Goal: Task Accomplishment & Management: Use online tool/utility

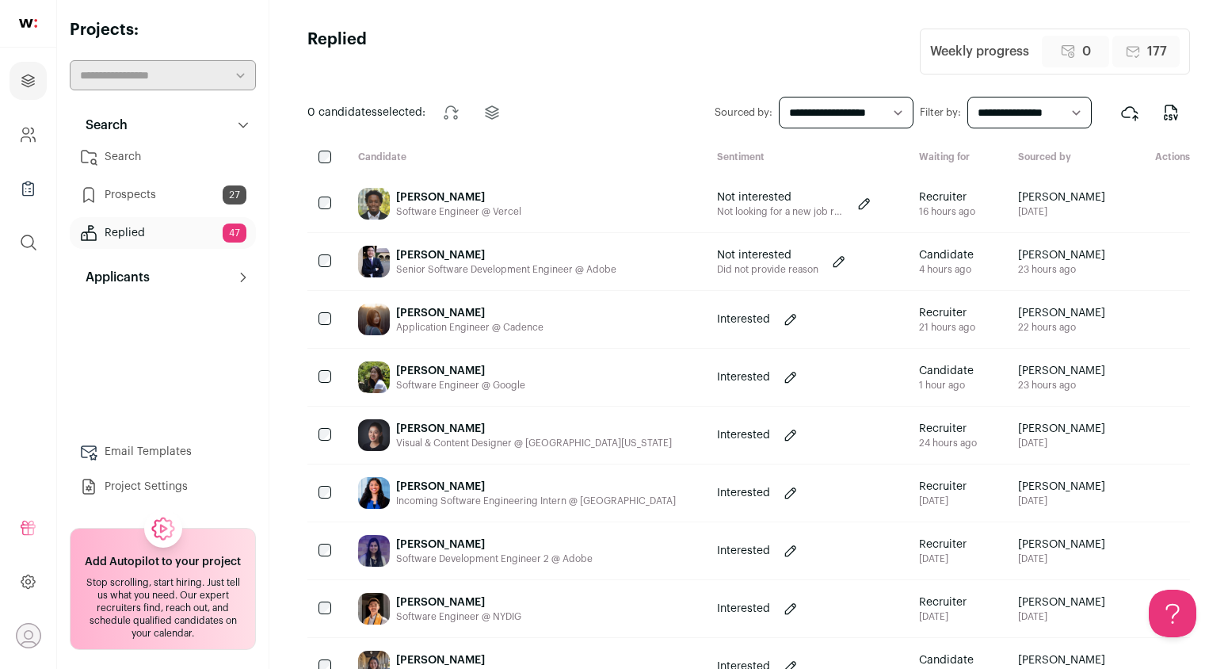
click at [188, 224] on link "Replied 47" at bounding box center [163, 233] width 186 height 32
click at [195, 198] on link "Prospects 27" at bounding box center [163, 195] width 186 height 32
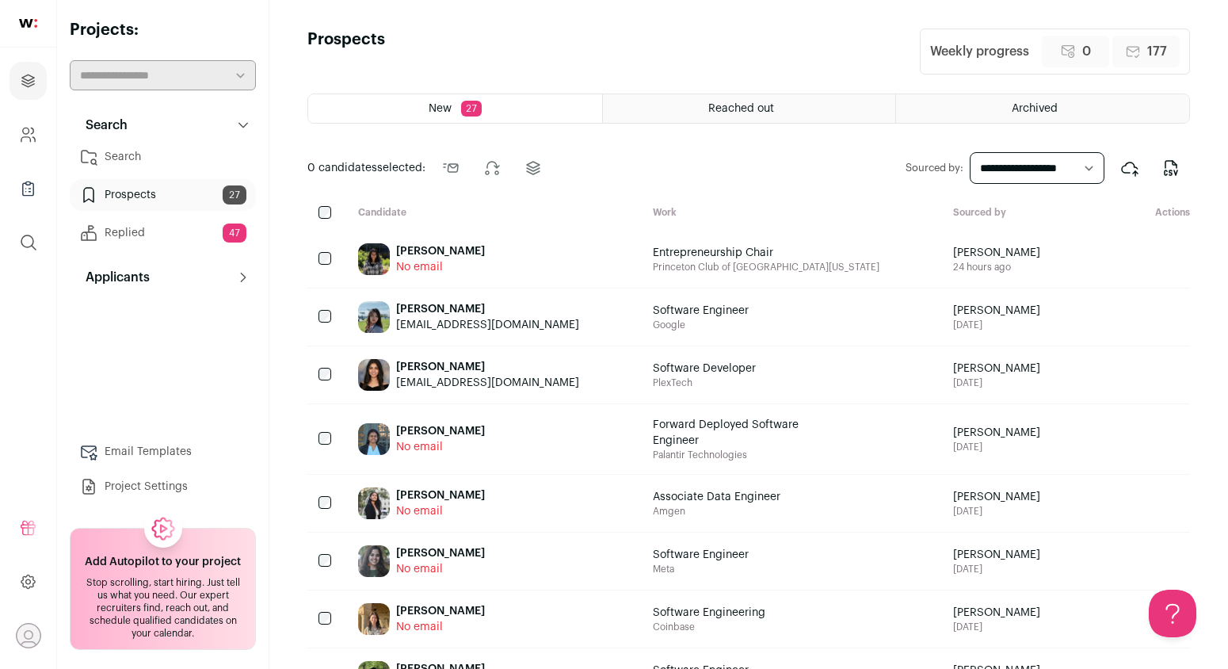
click at [186, 157] on link "Search" at bounding box center [163, 157] width 186 height 32
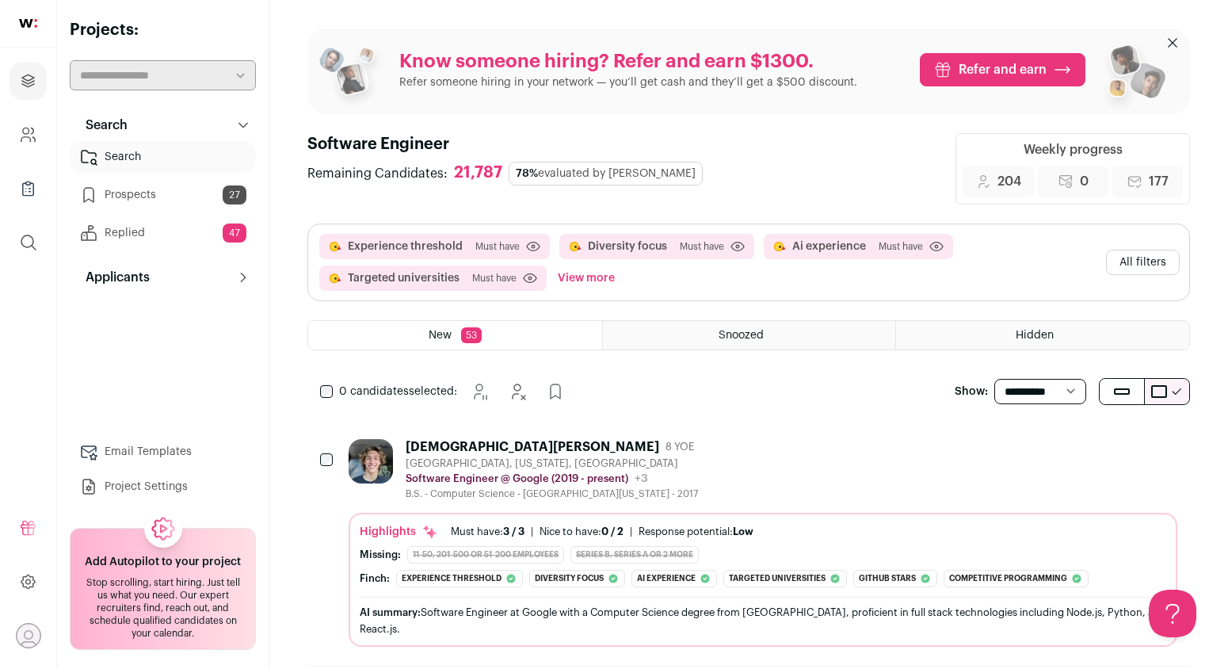
click at [503, 443] on div "[DEMOGRAPHIC_DATA][PERSON_NAME]" at bounding box center [533, 447] width 254 height 16
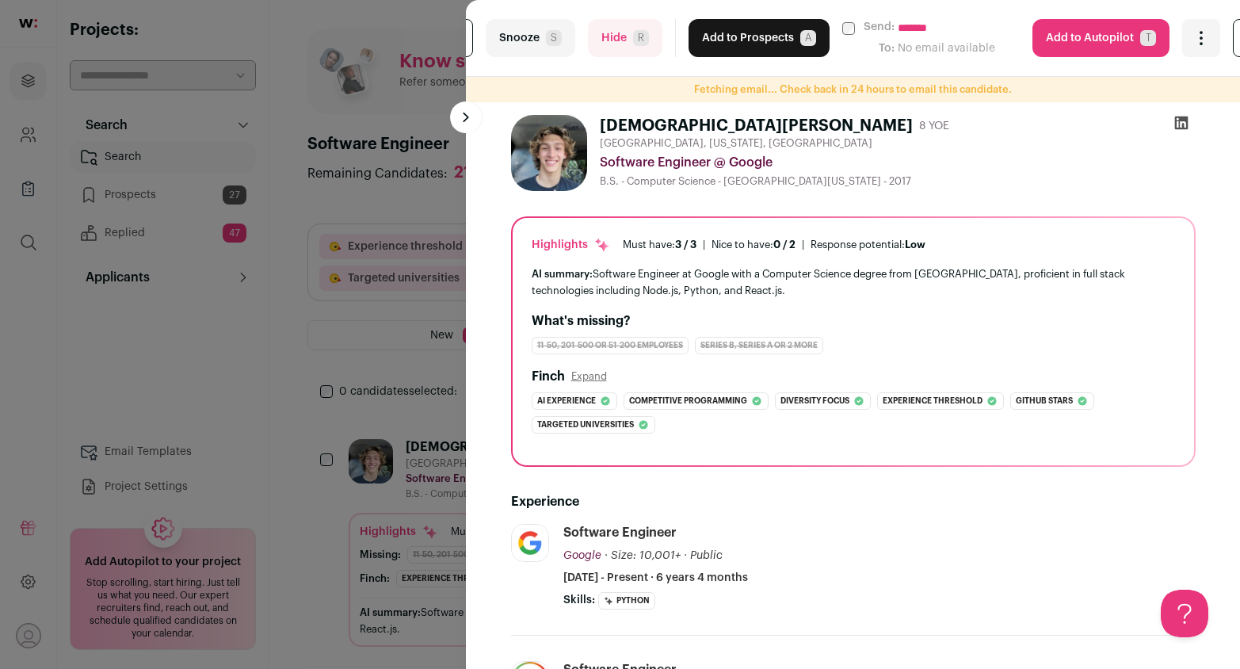
click at [637, 29] on button "Hide R" at bounding box center [625, 38] width 74 height 38
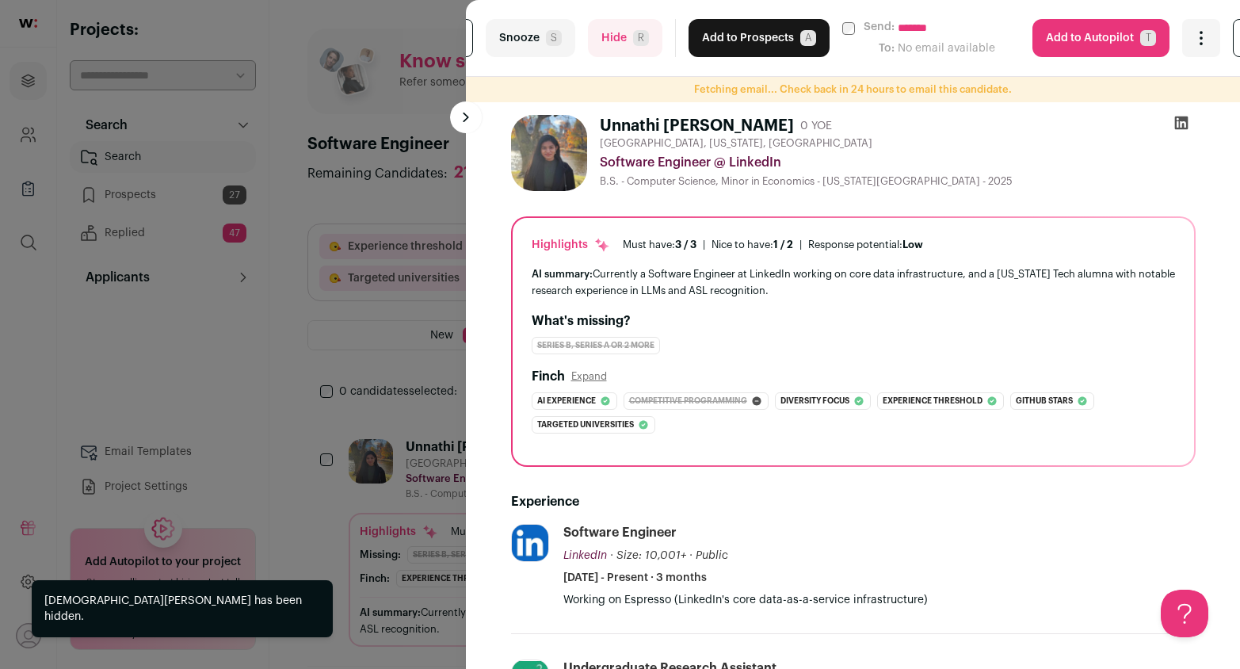
click at [641, 40] on span "R" at bounding box center [641, 38] width 16 height 16
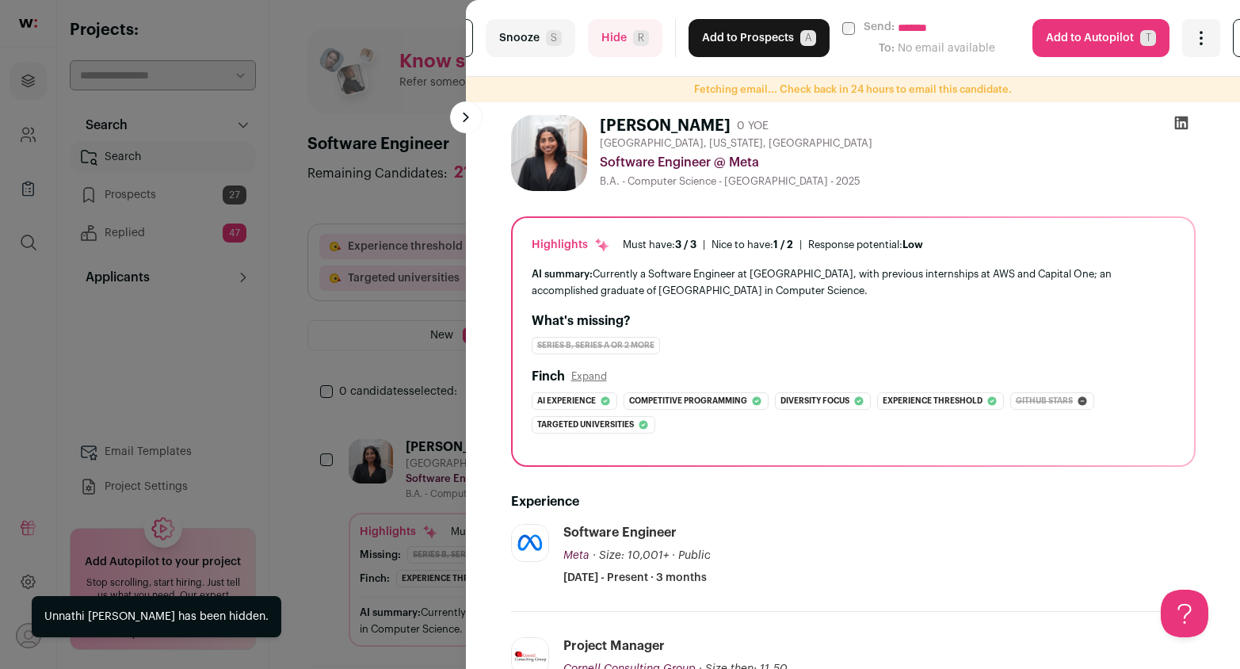
click at [379, 359] on div "**********" at bounding box center [620, 334] width 1240 height 669
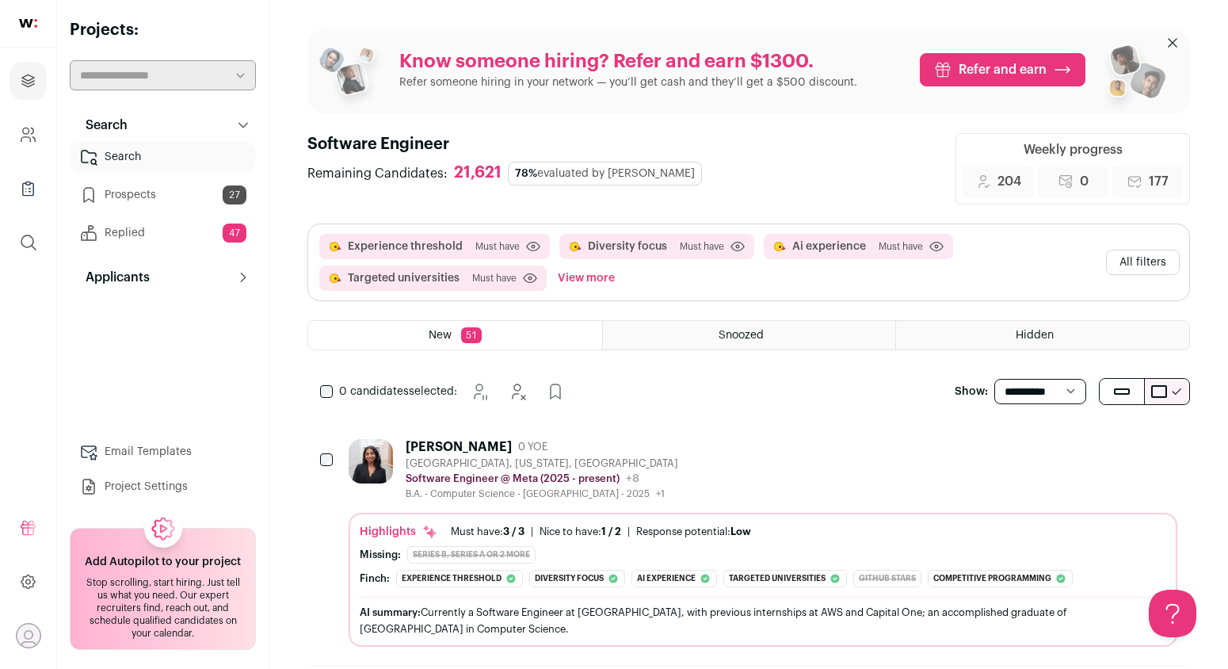
click at [575, 274] on button "View more" at bounding box center [586, 277] width 63 height 25
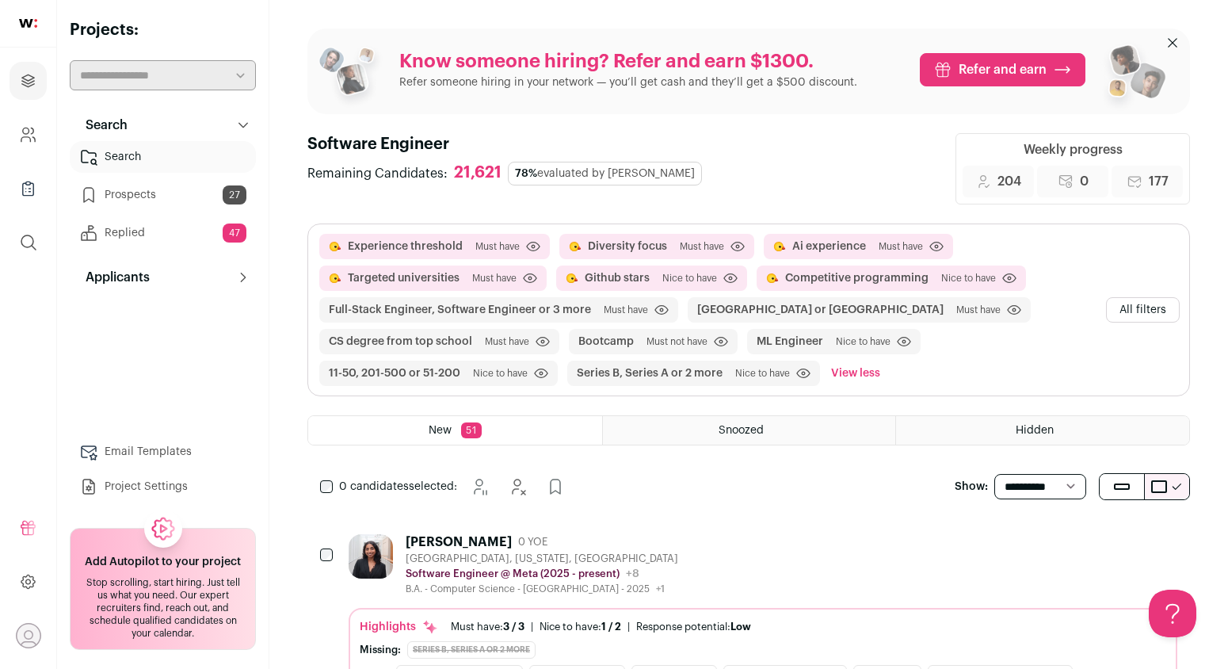
click at [1174, 307] on button "All filters" at bounding box center [1143, 309] width 74 height 25
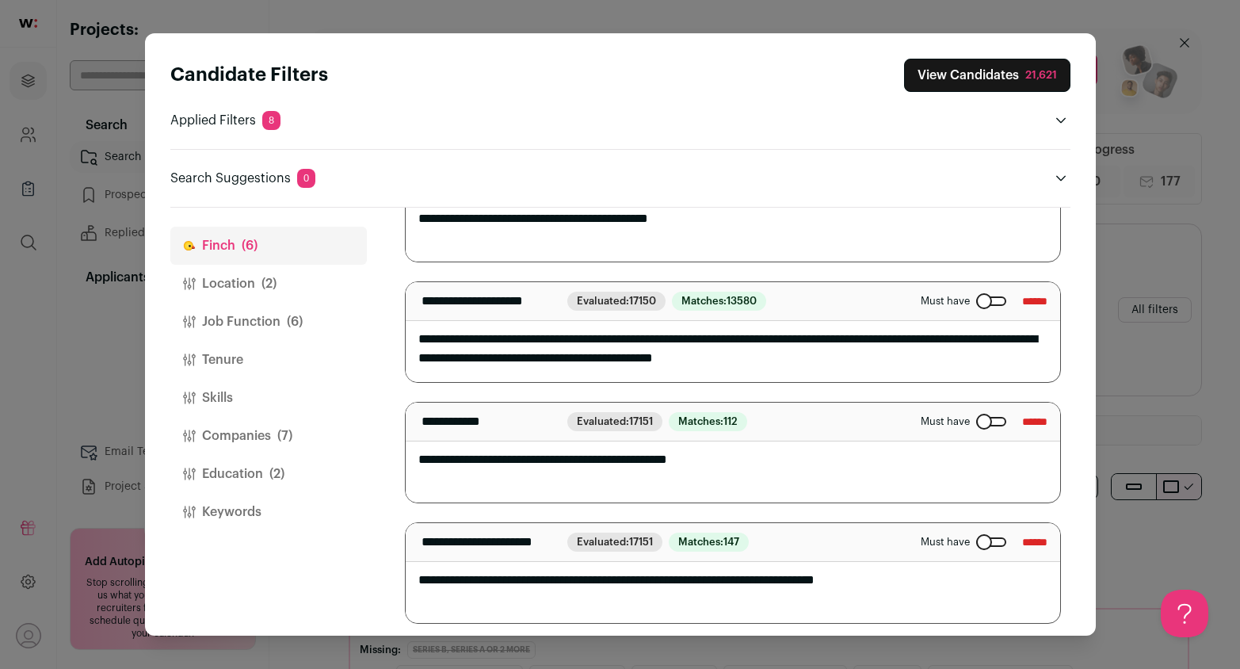
scroll to position [402, 0]
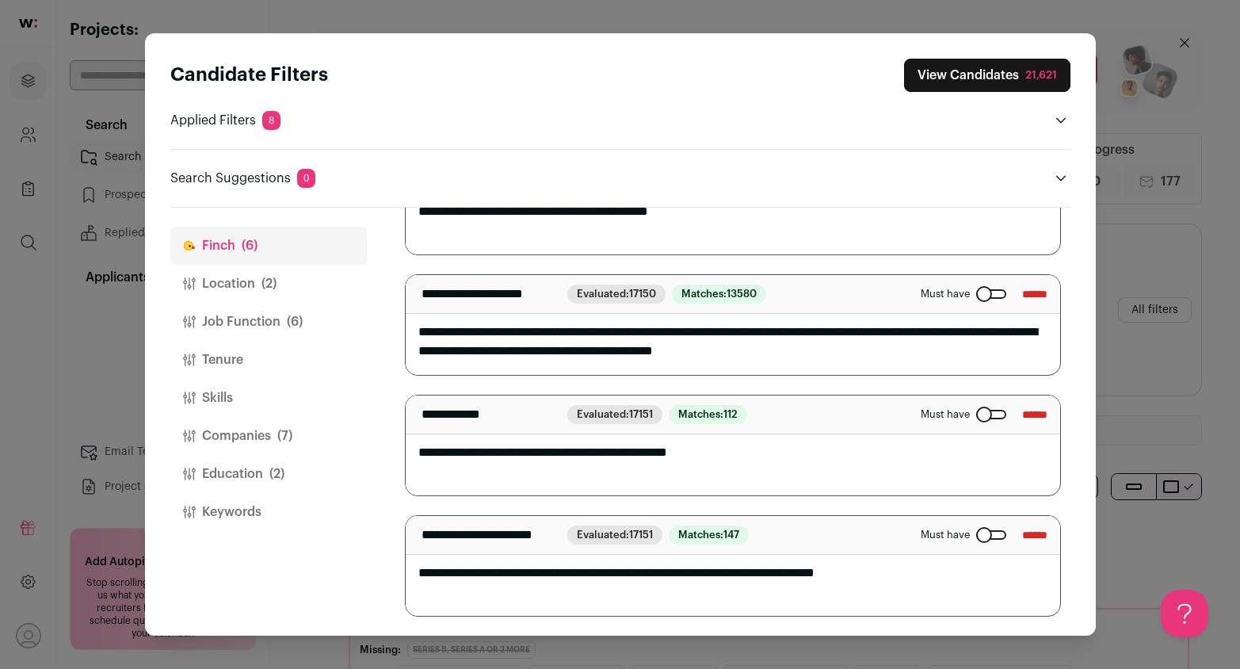
click at [261, 277] on span "(2)" at bounding box center [268, 283] width 15 height 19
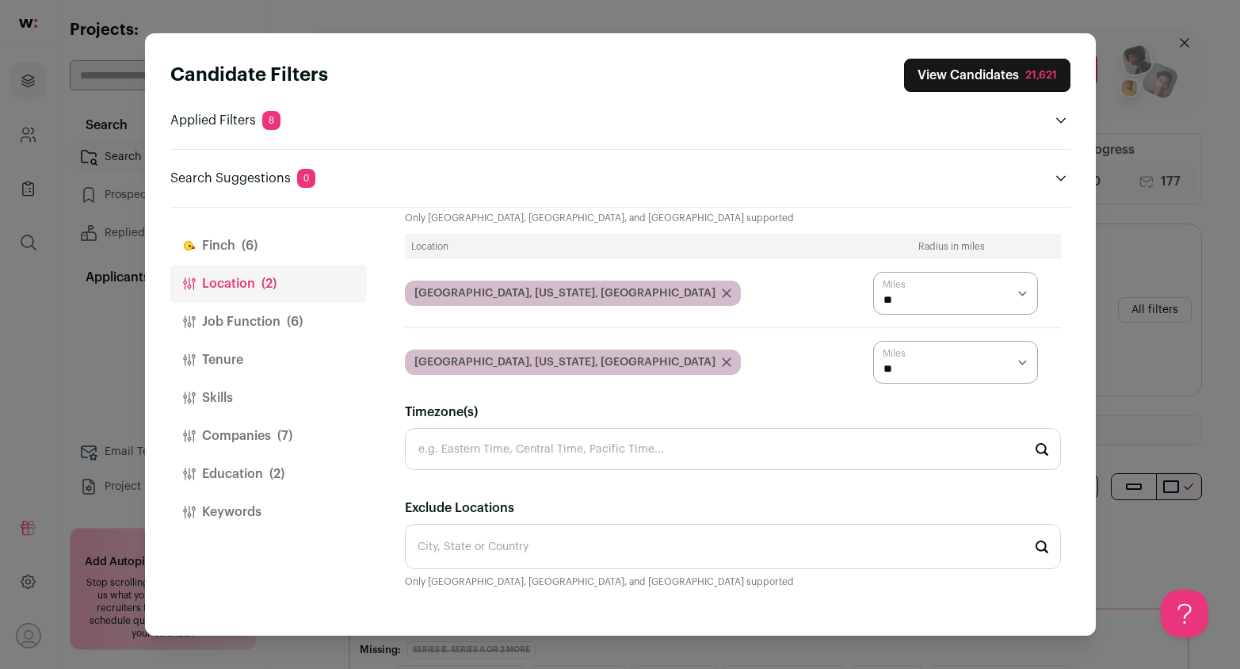
click at [250, 316] on button "Job Function (6)" at bounding box center [268, 322] width 196 height 38
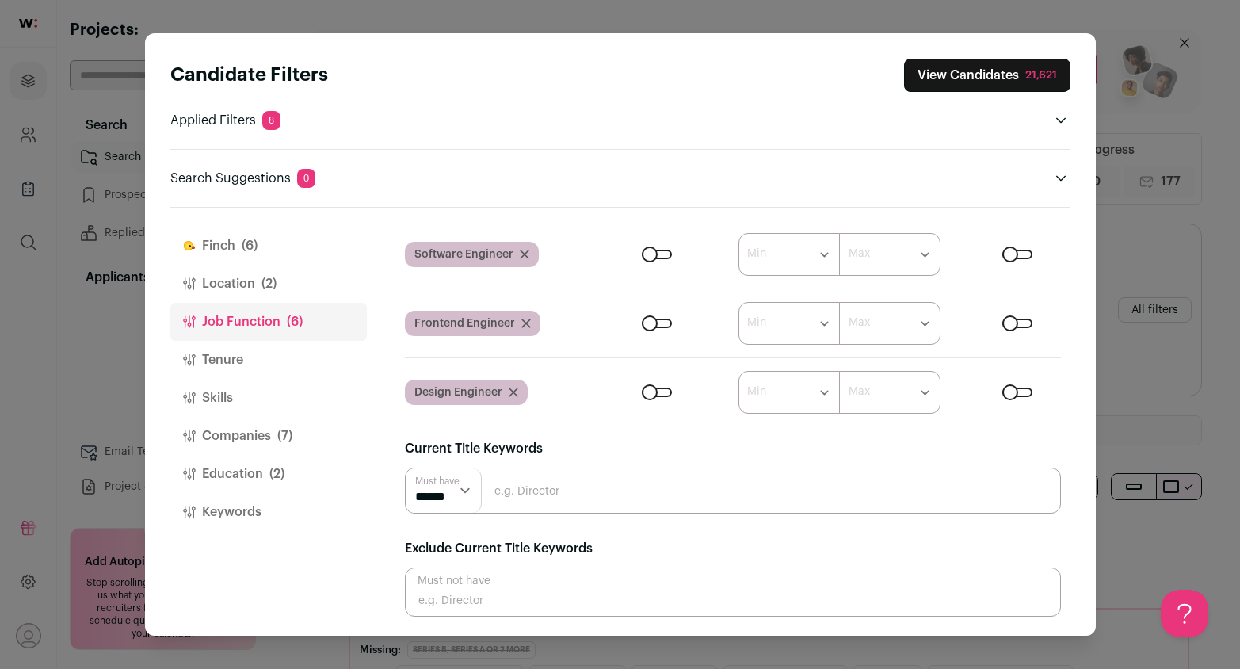
click at [234, 357] on button "Tenure" at bounding box center [268, 360] width 196 height 38
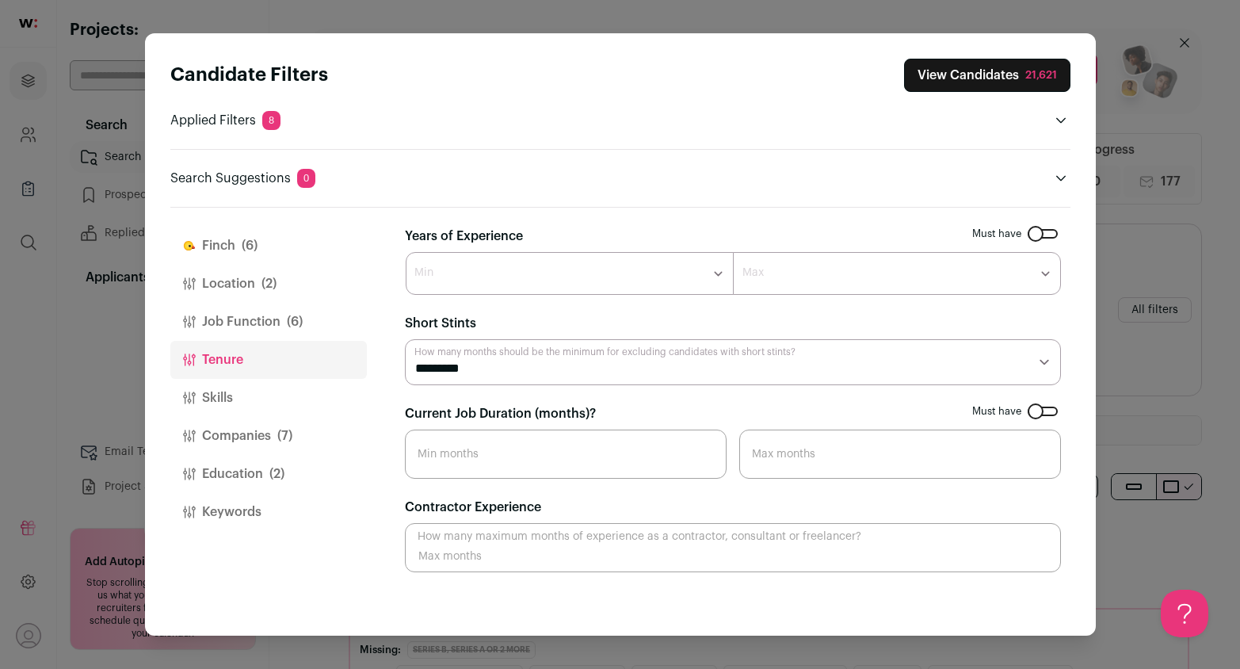
click at [229, 390] on button "Skills" at bounding box center [268, 398] width 196 height 38
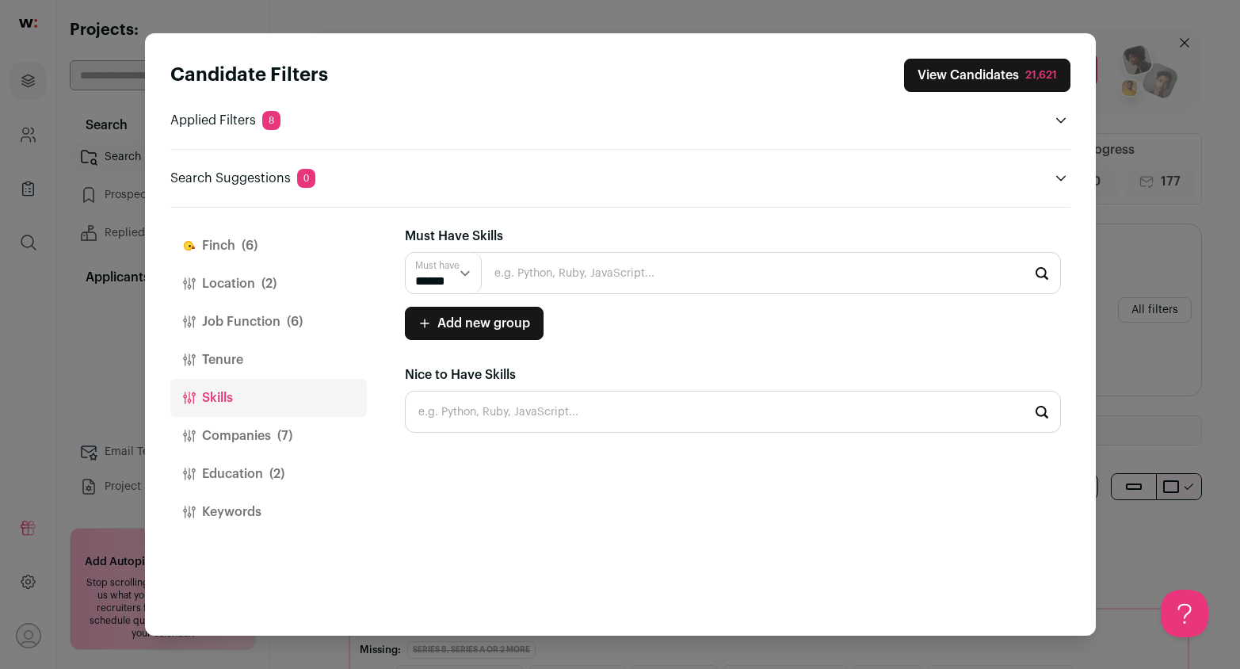
click at [230, 425] on button "Companies (7)" at bounding box center [268, 436] width 196 height 38
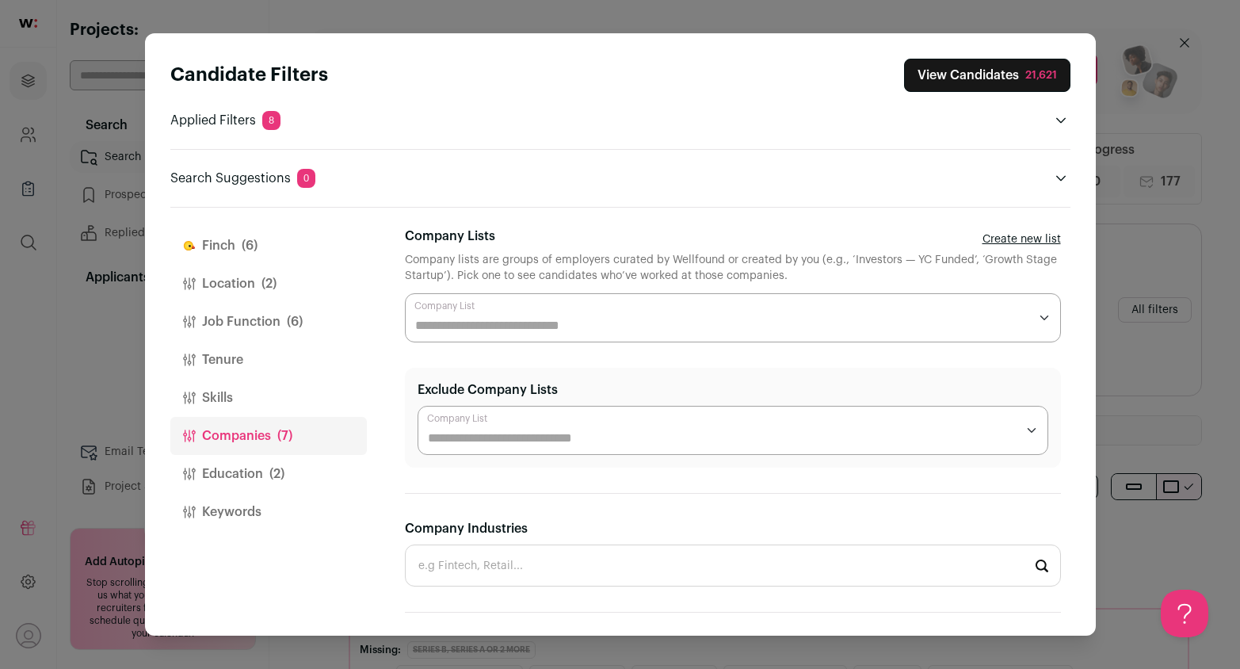
click at [715, 321] on input "Company Lists" at bounding box center [721, 325] width 613 height 19
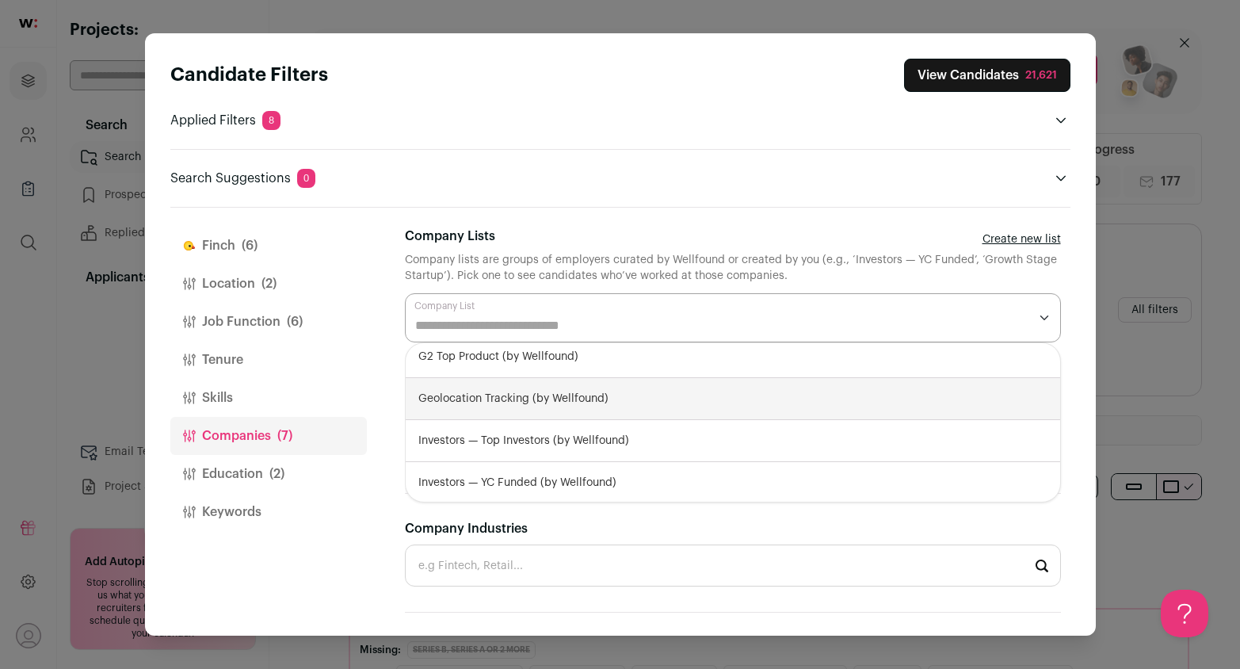
scroll to position [298, 0]
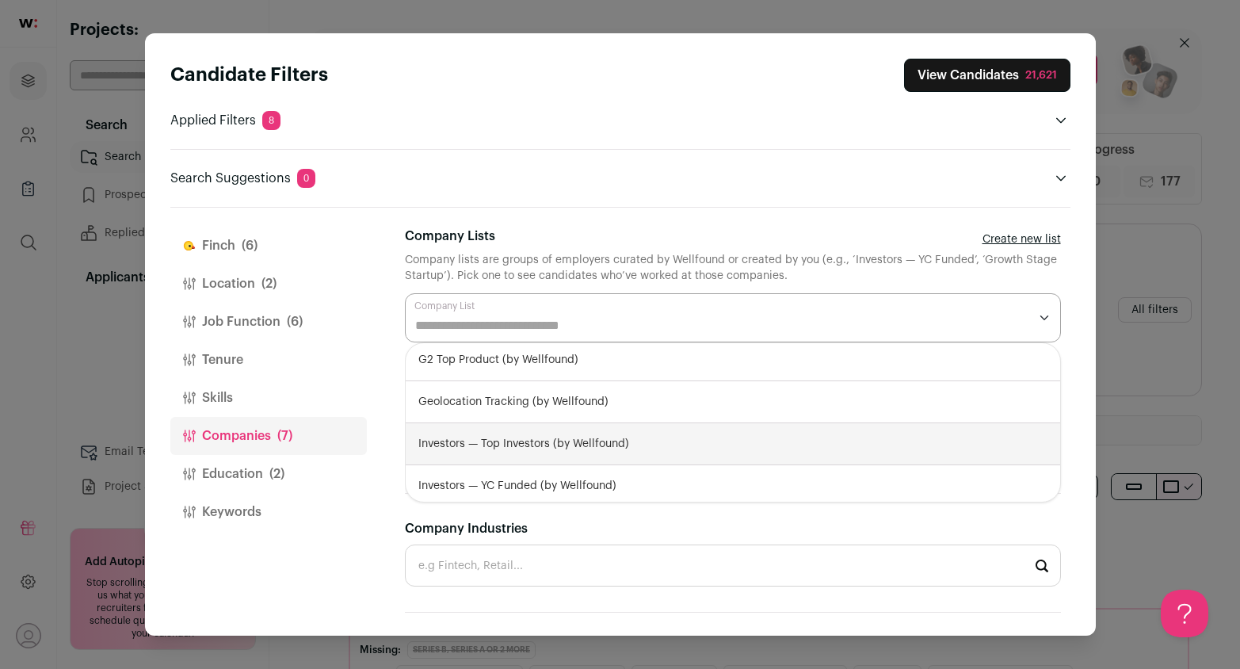
click at [651, 442] on div "Investors — Top Investors (by Wellfound)" at bounding box center [733, 444] width 654 height 42
select select "**********"
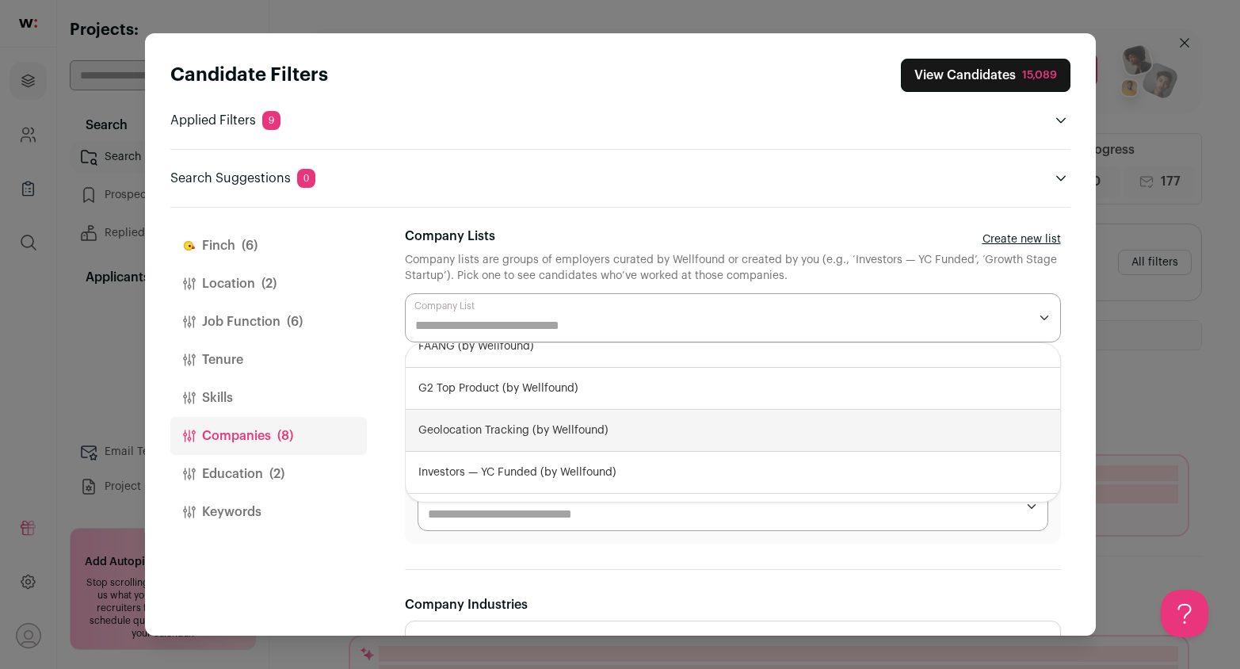
scroll to position [131, 0]
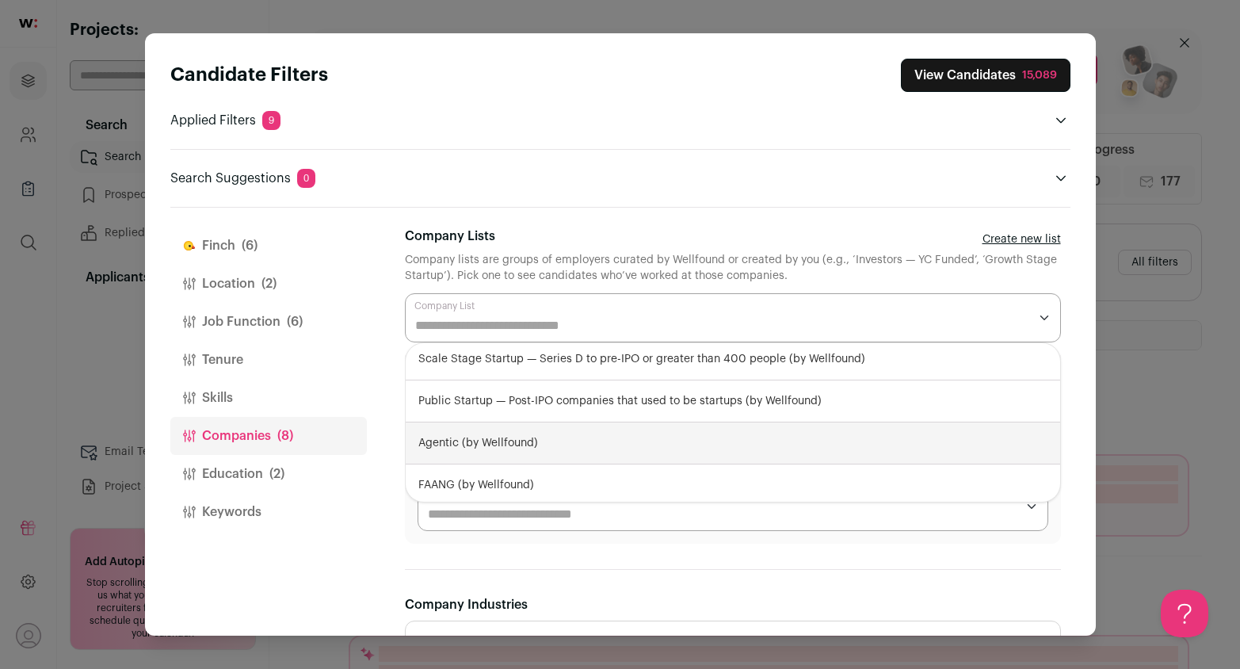
click at [597, 429] on div "Agentic (by Wellfound)" at bounding box center [733, 443] width 654 height 42
select select "****"
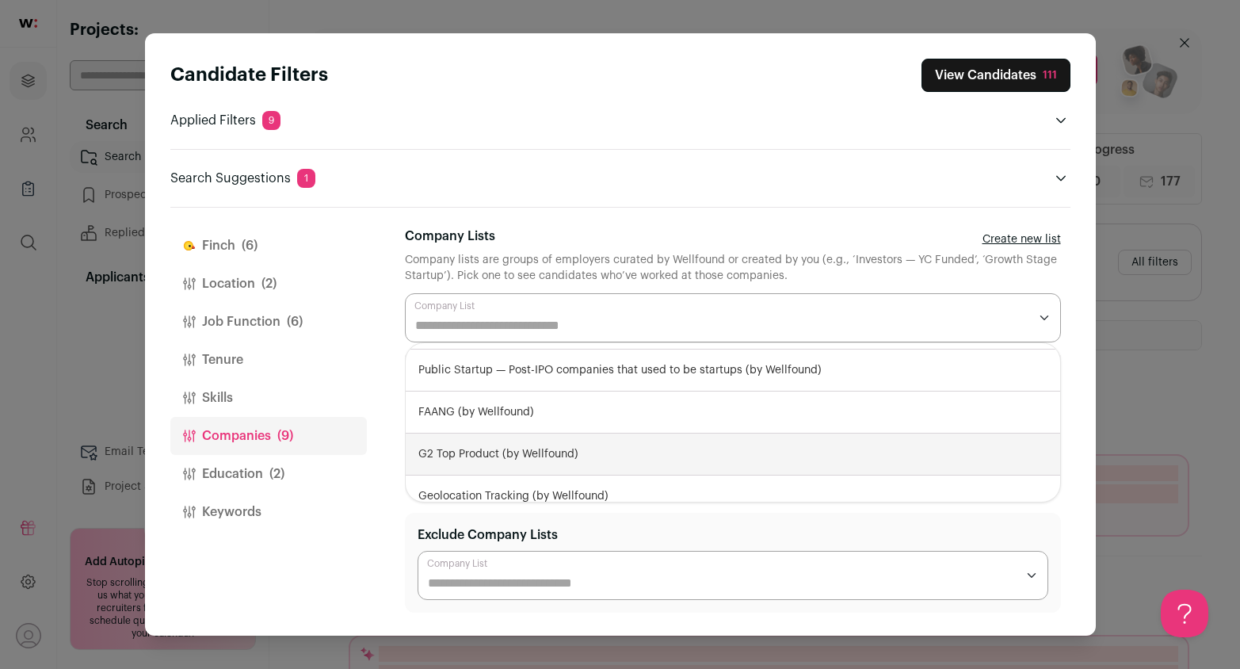
scroll to position [0, 0]
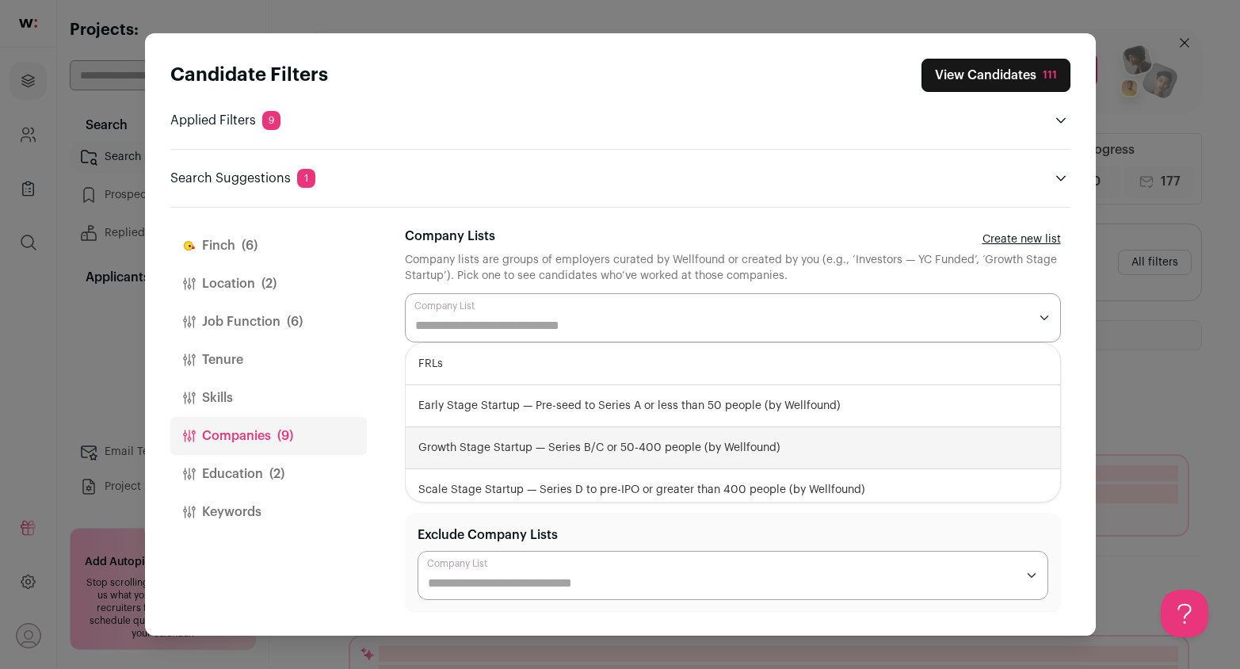
click at [609, 444] on div "Growth Stage Startup — Series B/C or 50-400 people (by Wellfound)" at bounding box center [733, 448] width 654 height 42
select select "**********"
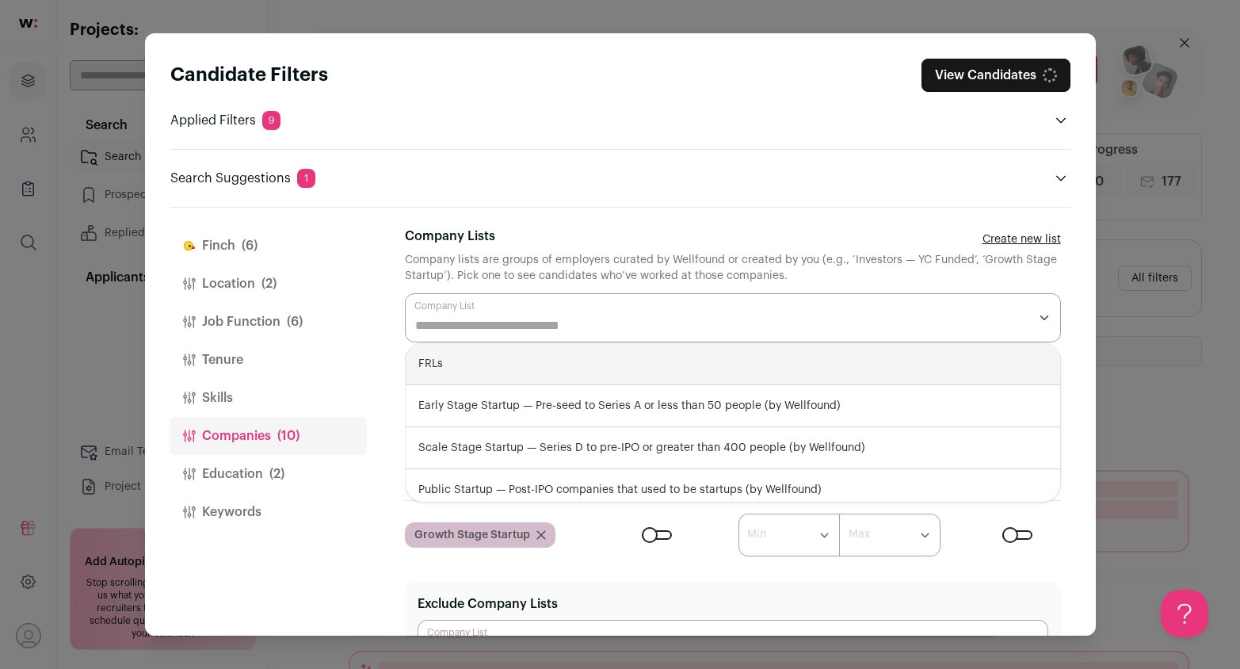
click at [623, 315] on div "Close modal via background" at bounding box center [733, 317] width 656 height 49
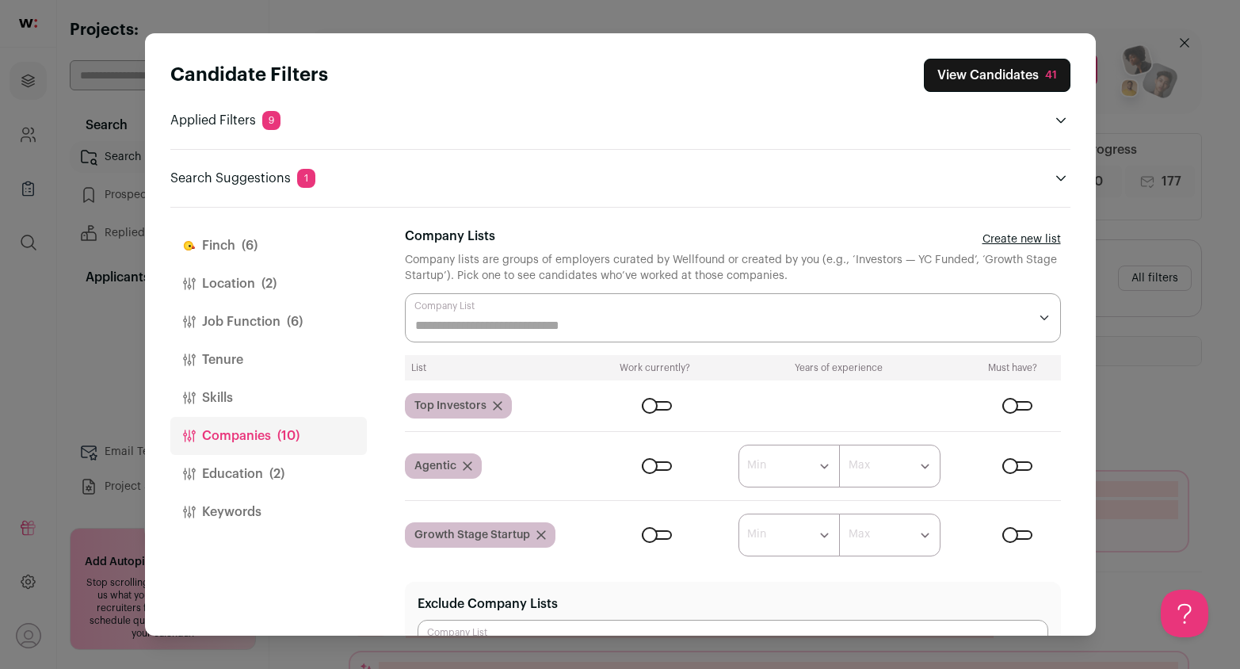
click at [631, 316] on input "Company Lists" at bounding box center [721, 325] width 613 height 19
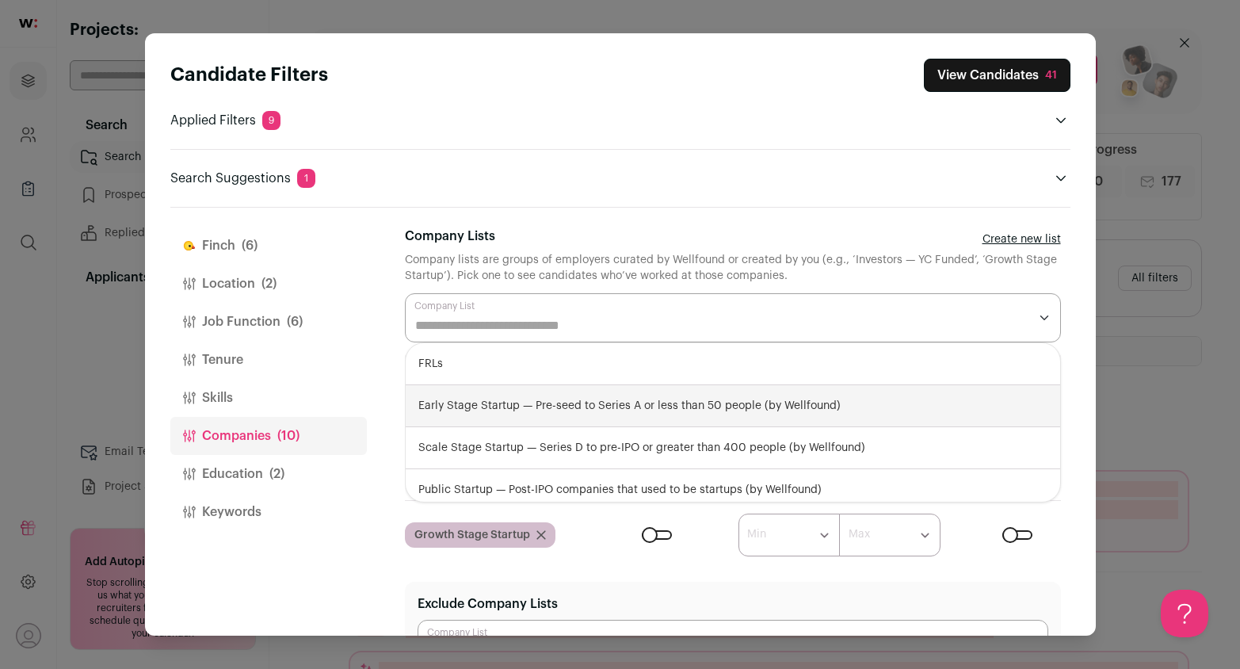
click at [627, 411] on div "Early Stage Startup — Pre-seed to Series A or less than 50 people (by Wellfound)" at bounding box center [733, 406] width 654 height 42
select select "**********"
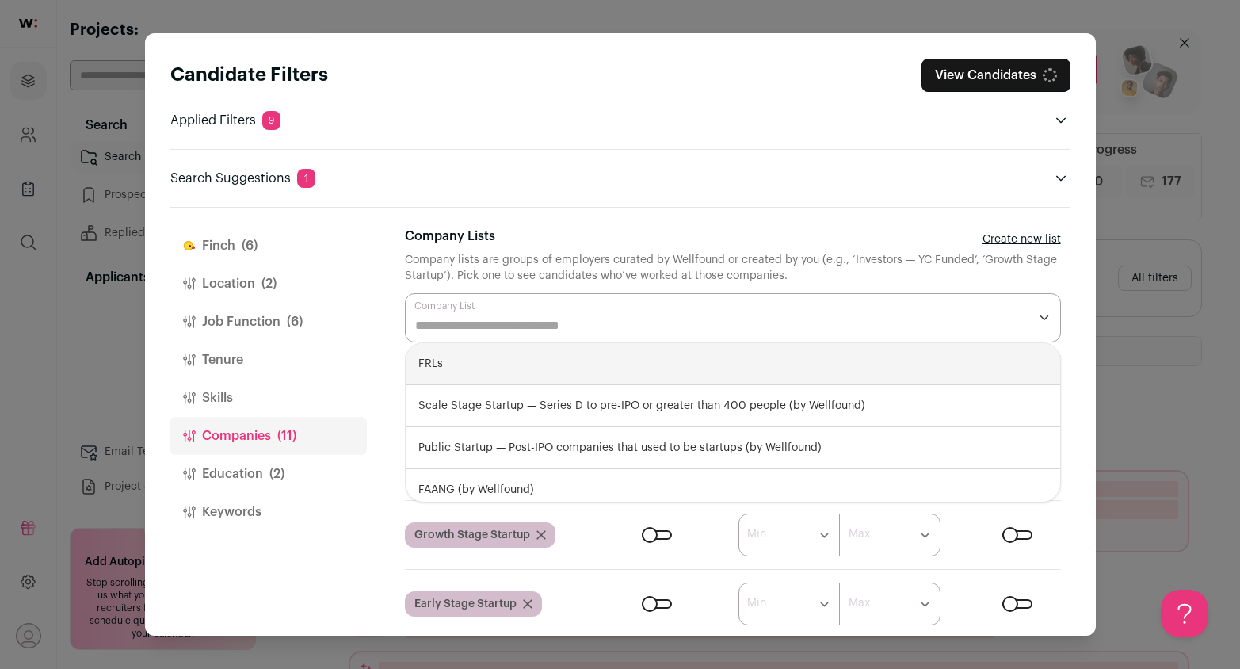
click at [614, 330] on input "Company Lists" at bounding box center [721, 325] width 613 height 19
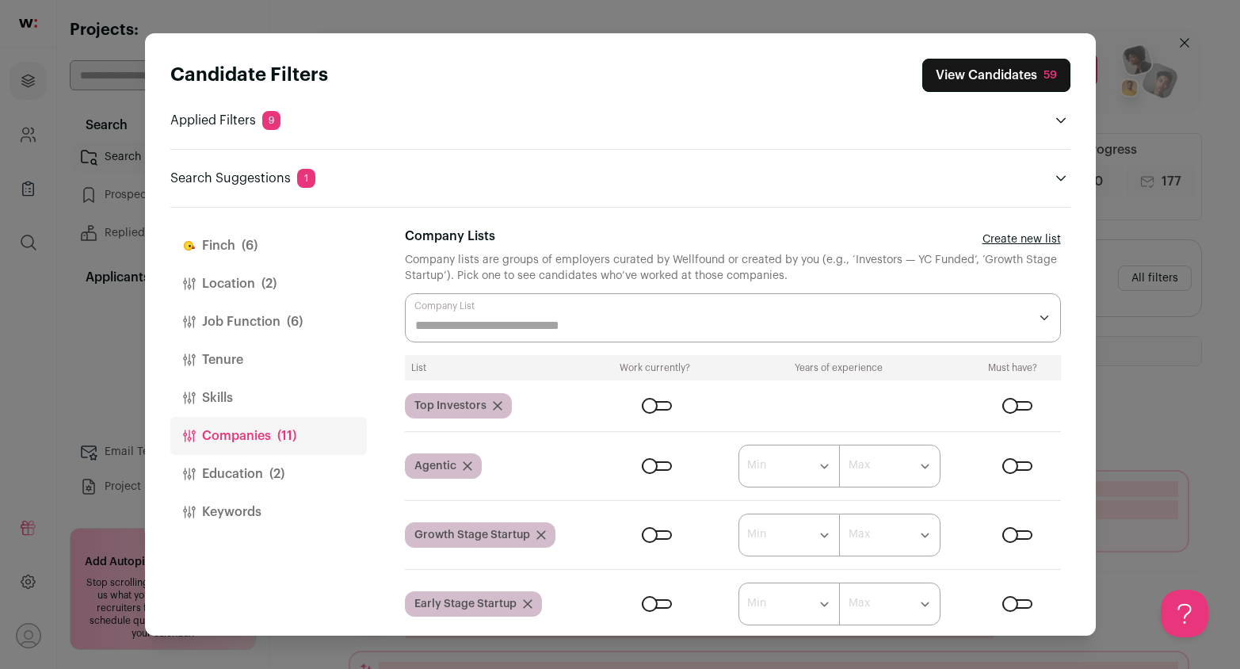
click at [614, 330] on input "Company Lists" at bounding box center [721, 325] width 613 height 19
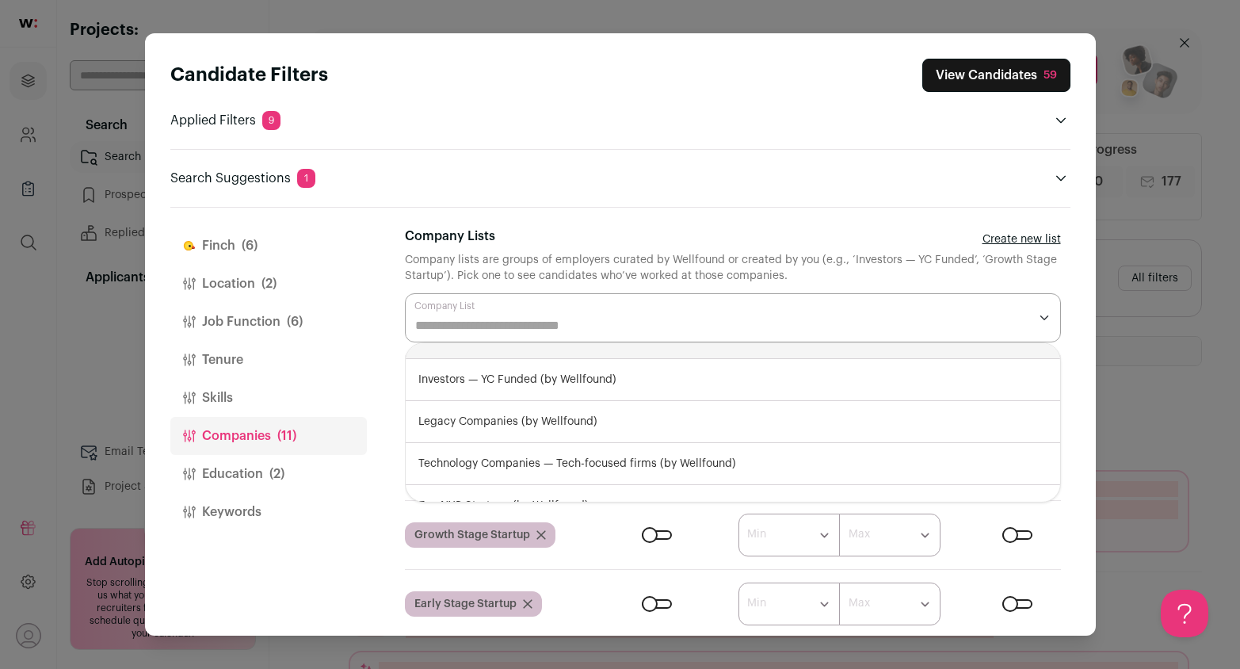
scroll to position [263, 0]
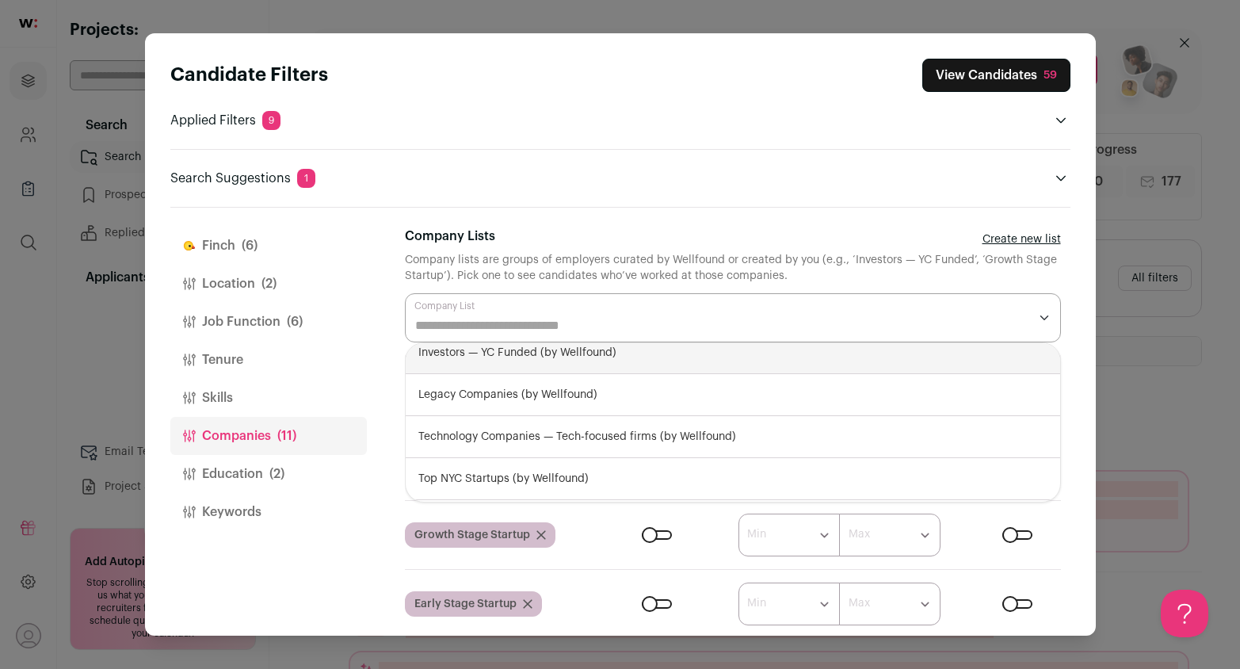
click at [621, 359] on div "Investors — YC Funded (by Wellfound)" at bounding box center [733, 353] width 654 height 42
select select "**********"
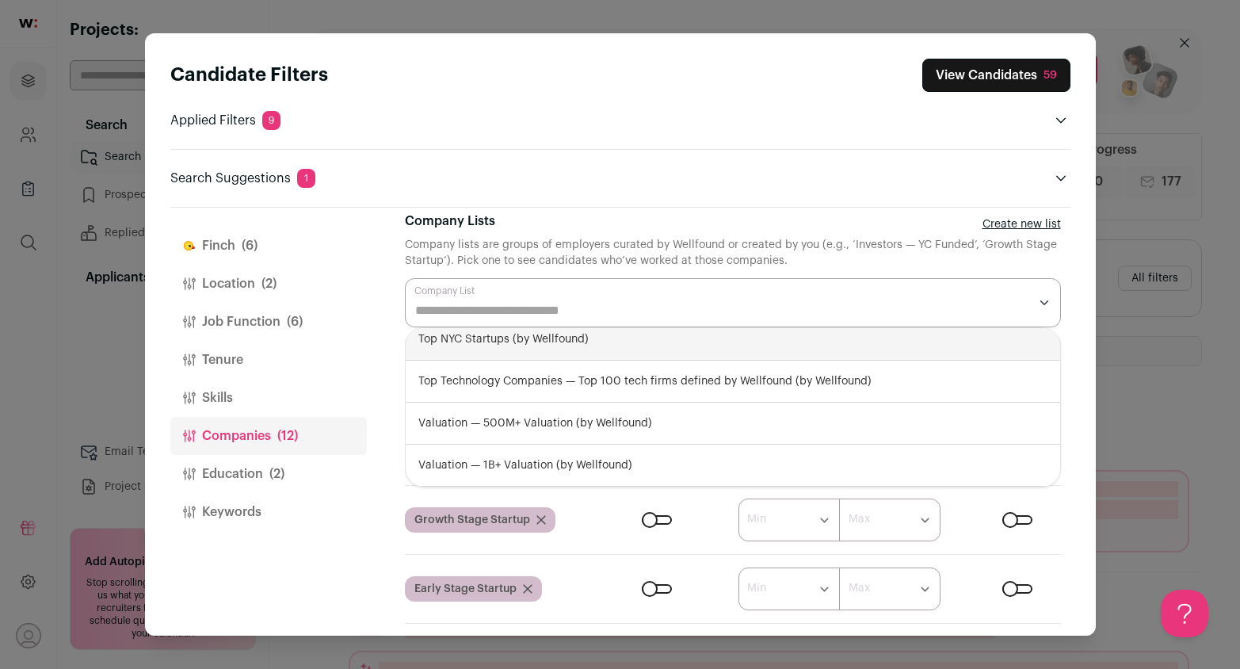
scroll to position [34, 0]
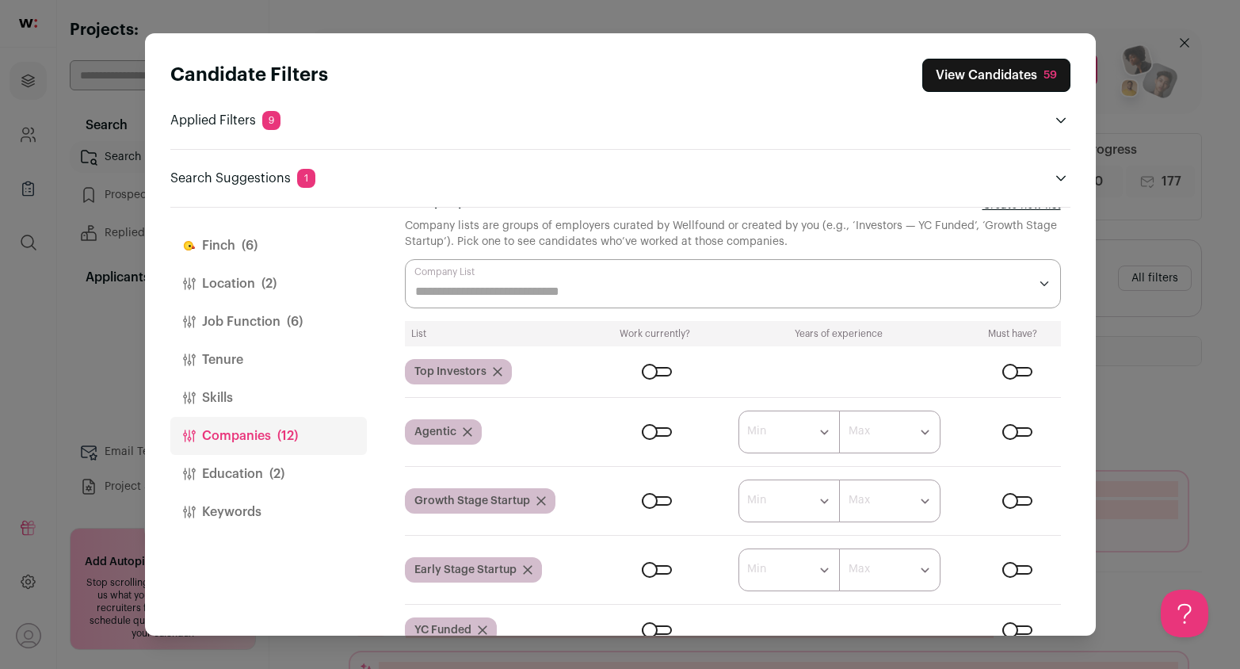
click at [616, 248] on div "Company lists are groups of employers curated by Wellfound or created by you (e…" at bounding box center [733, 234] width 656 height 32
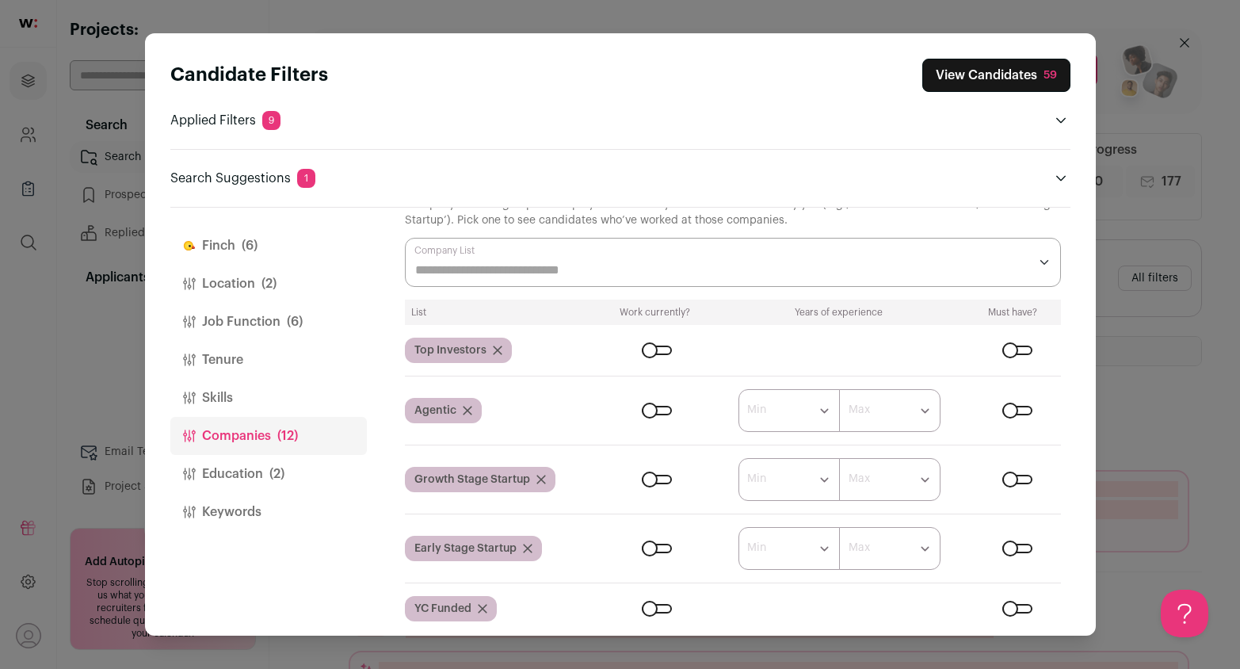
scroll to position [0, 0]
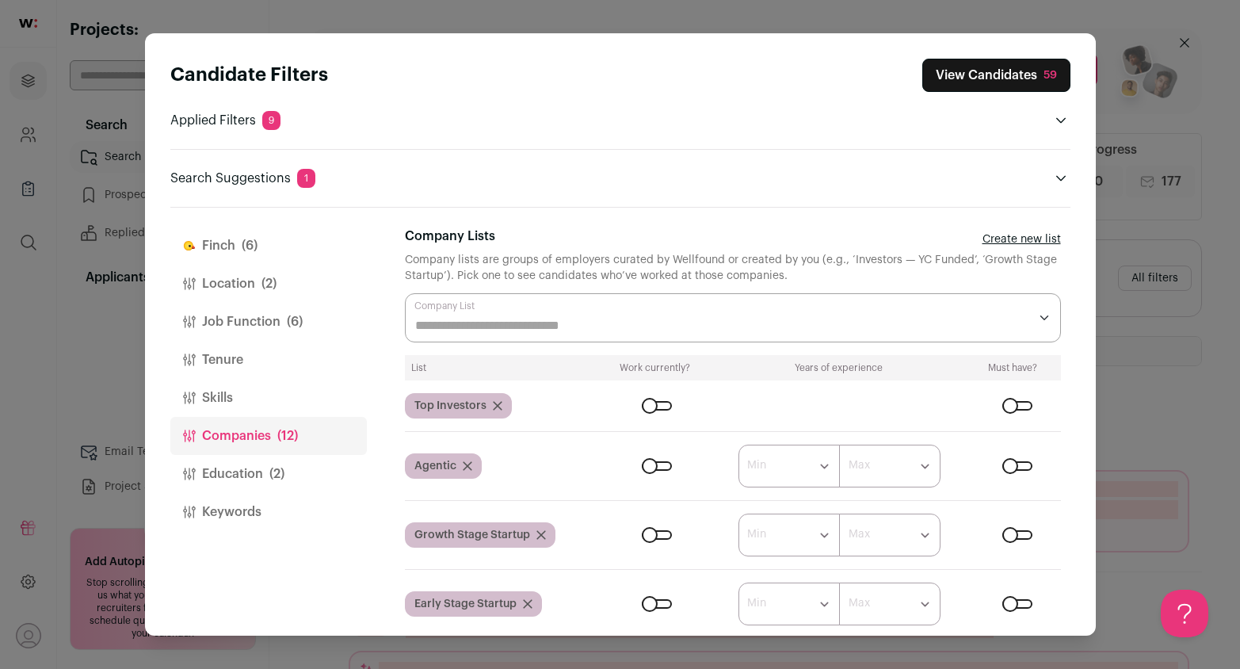
click at [243, 281] on button "Location (2)" at bounding box center [268, 284] width 196 height 38
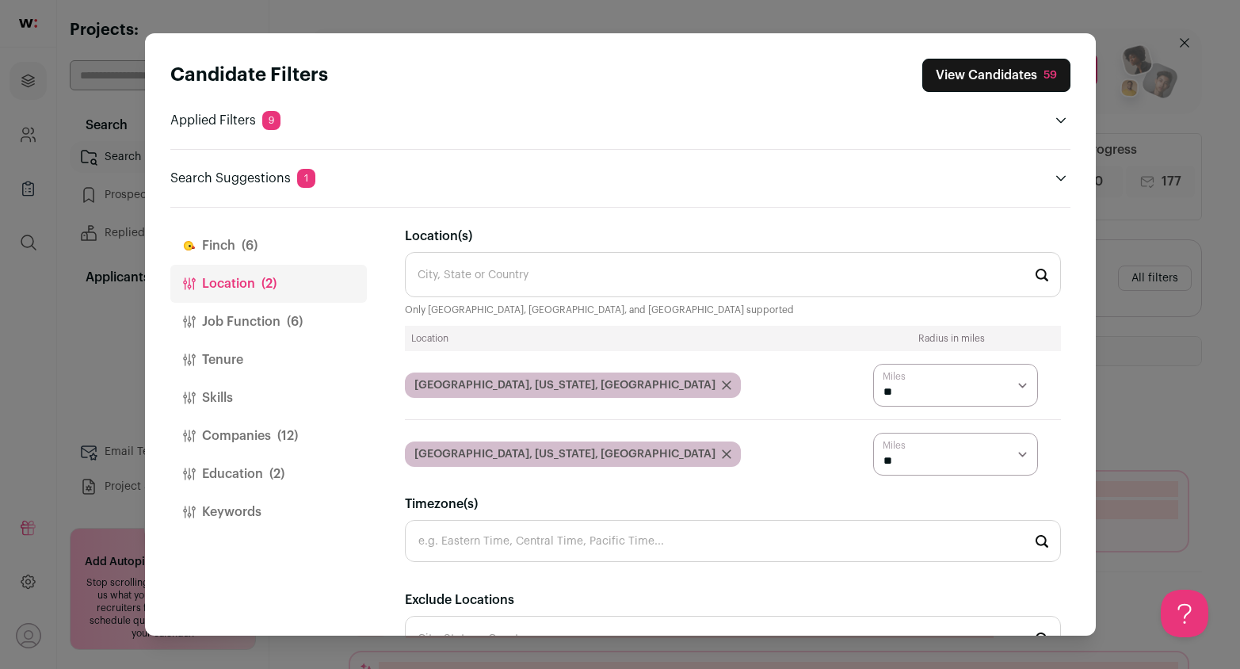
click at [722, 380] on icon "Close modal via background" at bounding box center [727, 385] width 10 height 10
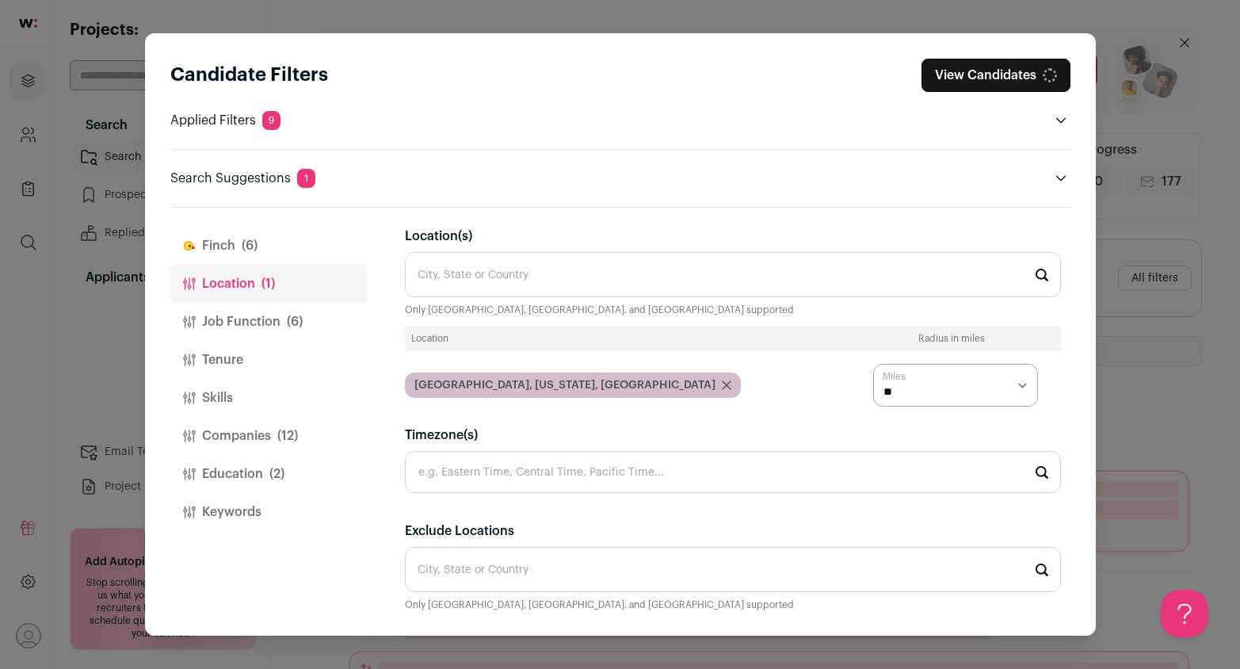
click at [722, 383] on icon "Close modal via background" at bounding box center [727, 385] width 10 height 10
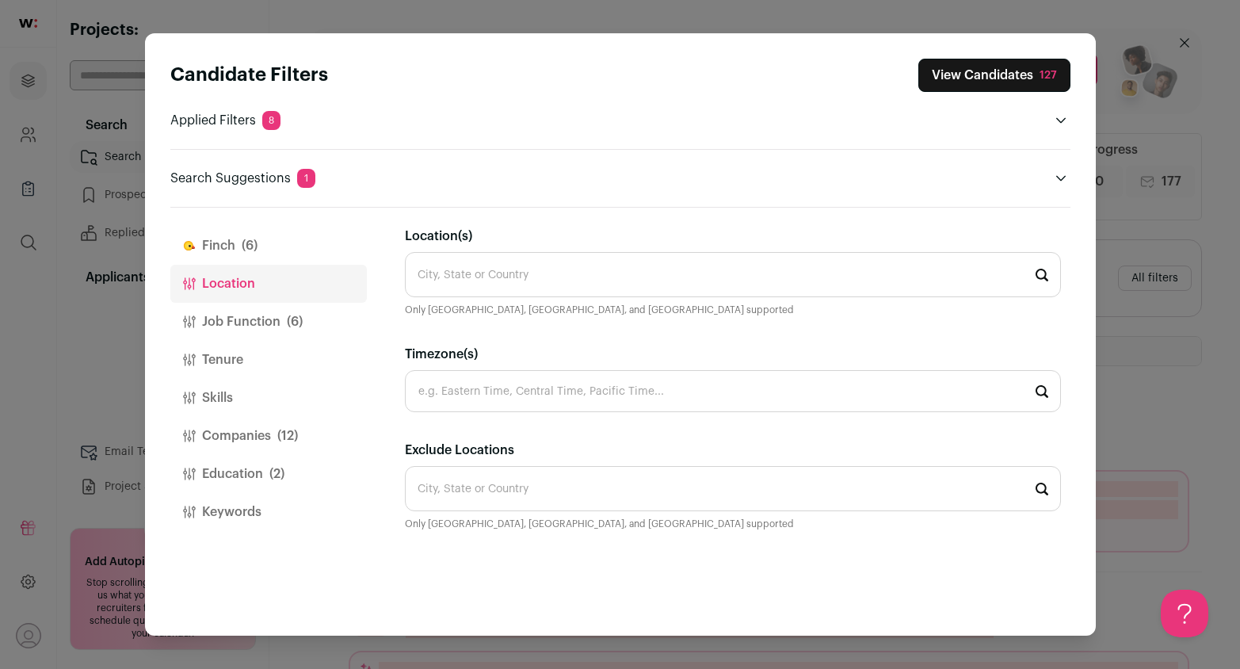
click at [970, 74] on button "View Candidates 127" at bounding box center [994, 75] width 152 height 33
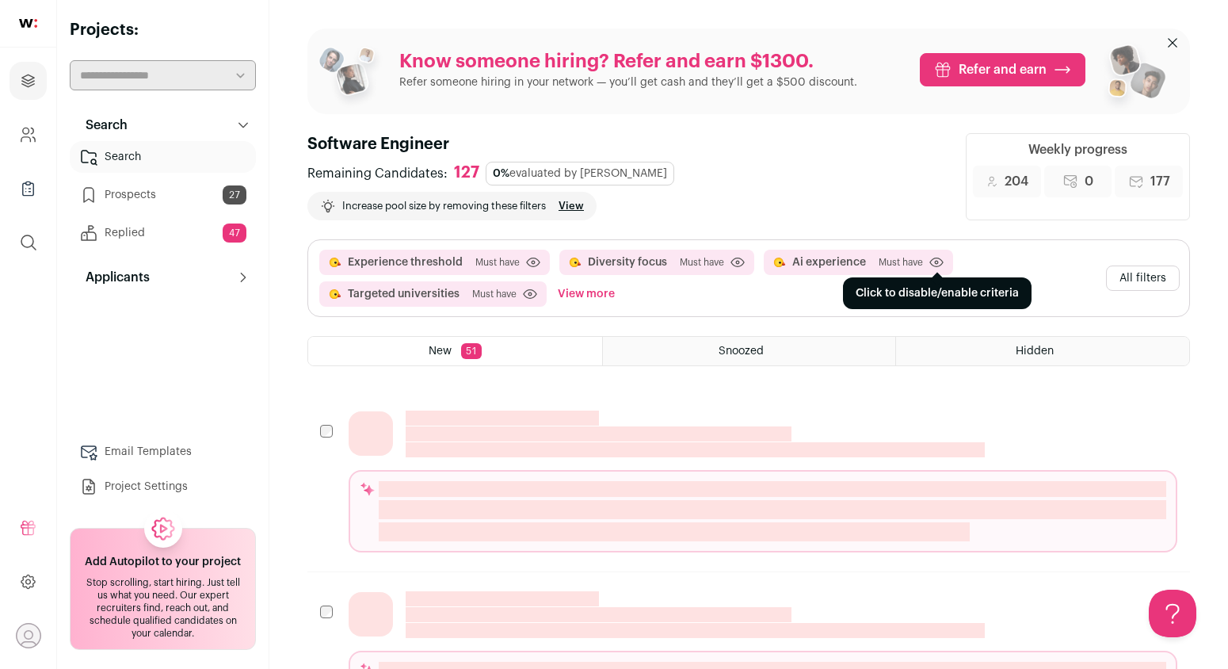
click at [935, 261] on icon at bounding box center [936, 262] width 3 height 3
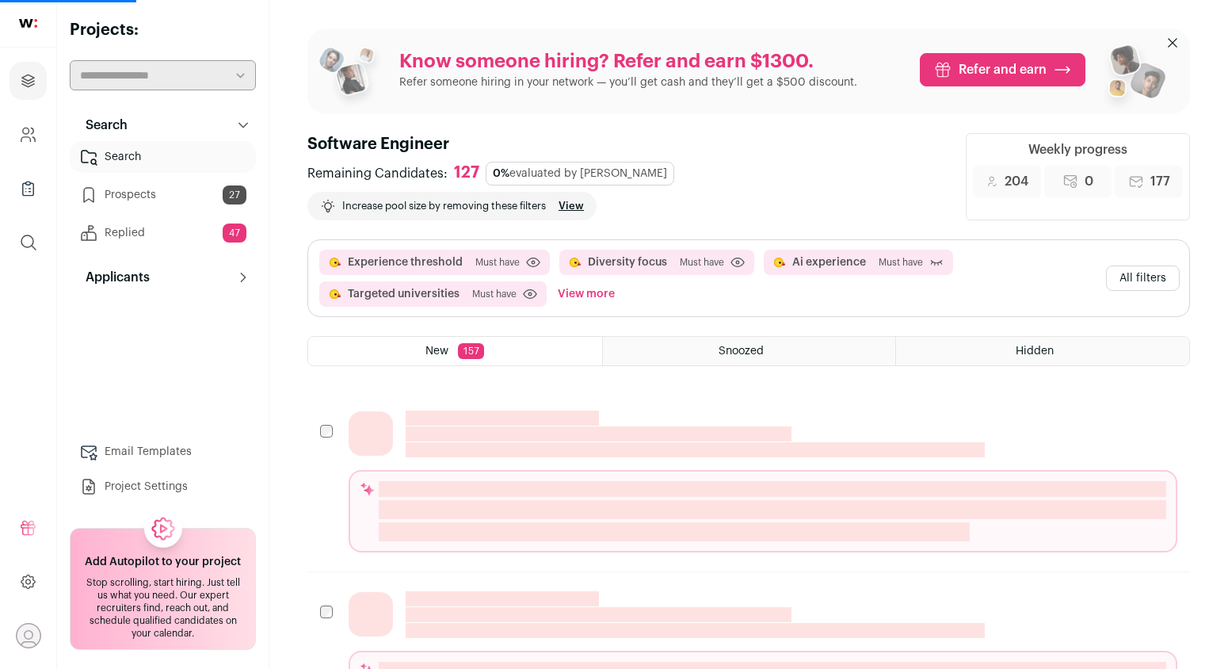
click at [1135, 265] on button "All filters" at bounding box center [1143, 277] width 74 height 25
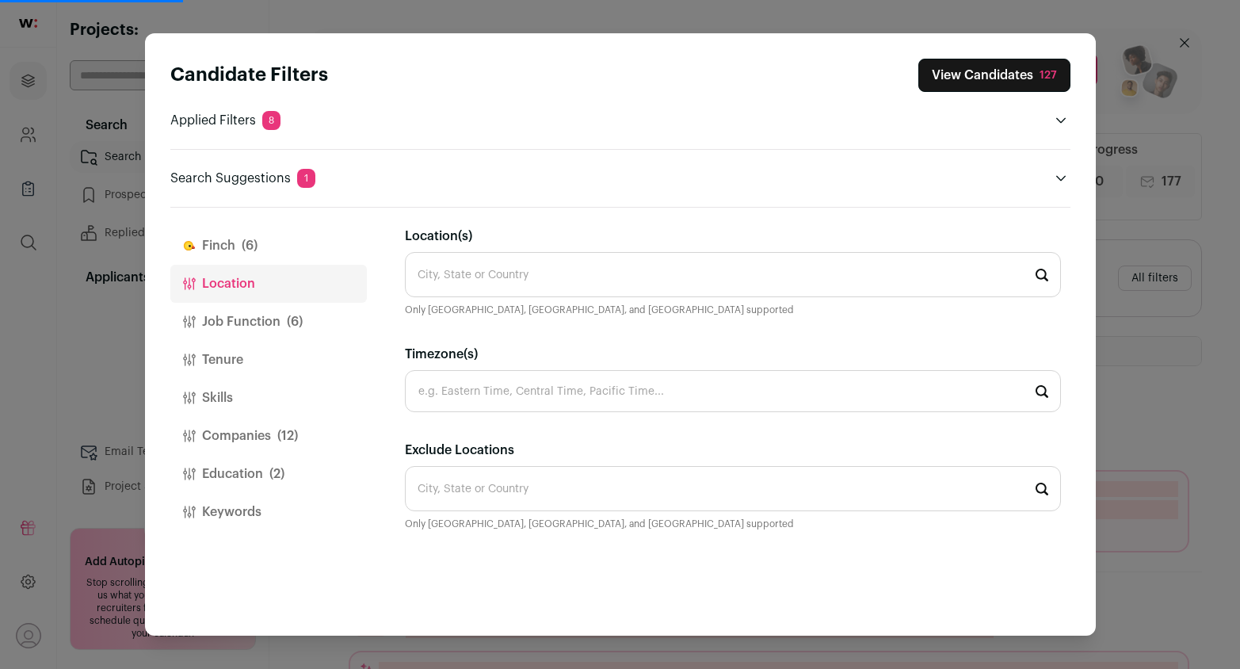
click at [256, 252] on span "(6)" at bounding box center [250, 245] width 16 height 19
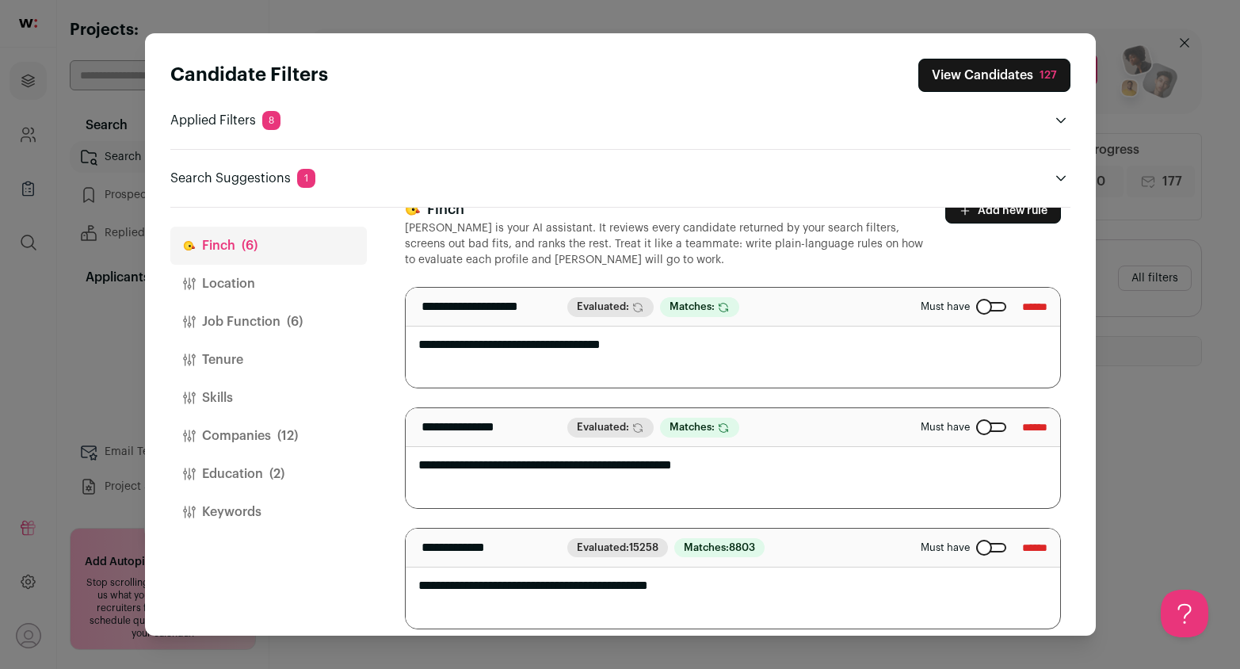
scroll to position [121, 0]
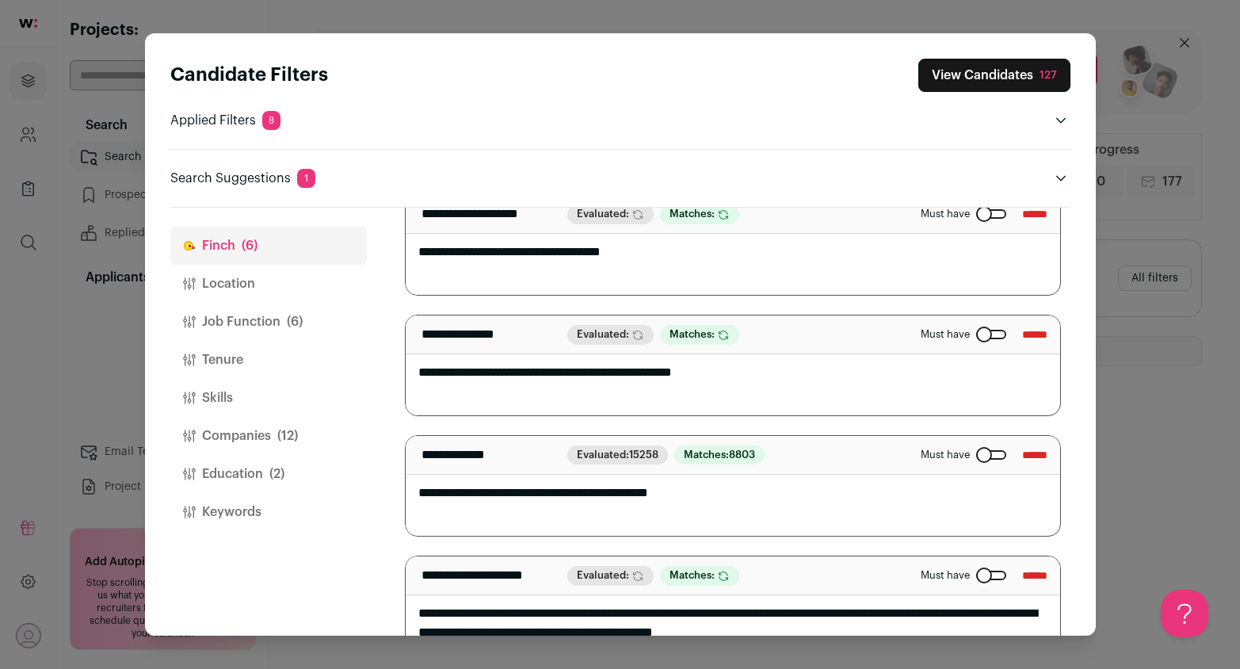
click at [976, 452] on div "Close modal via background" at bounding box center [991, 455] width 30 height 10
click at [1145, 414] on div "Candidate Filters View Candidates 127 Applied Filters 8 Experience threshold, D…" at bounding box center [620, 334] width 1240 height 669
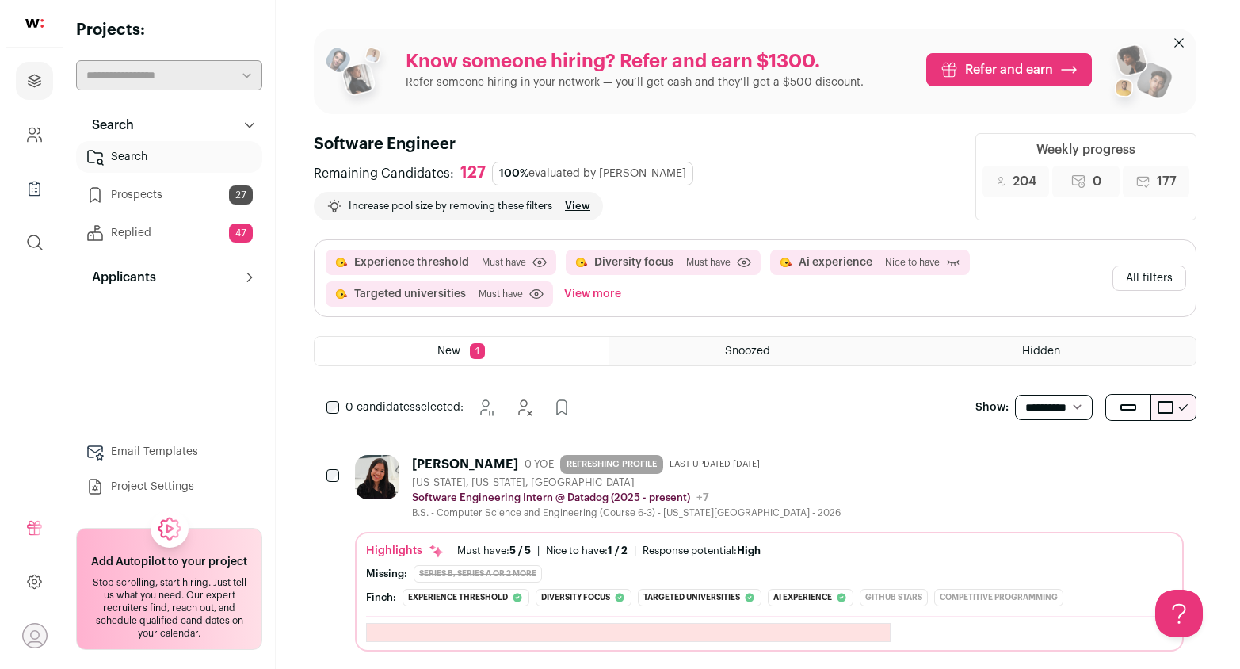
scroll to position [0, 0]
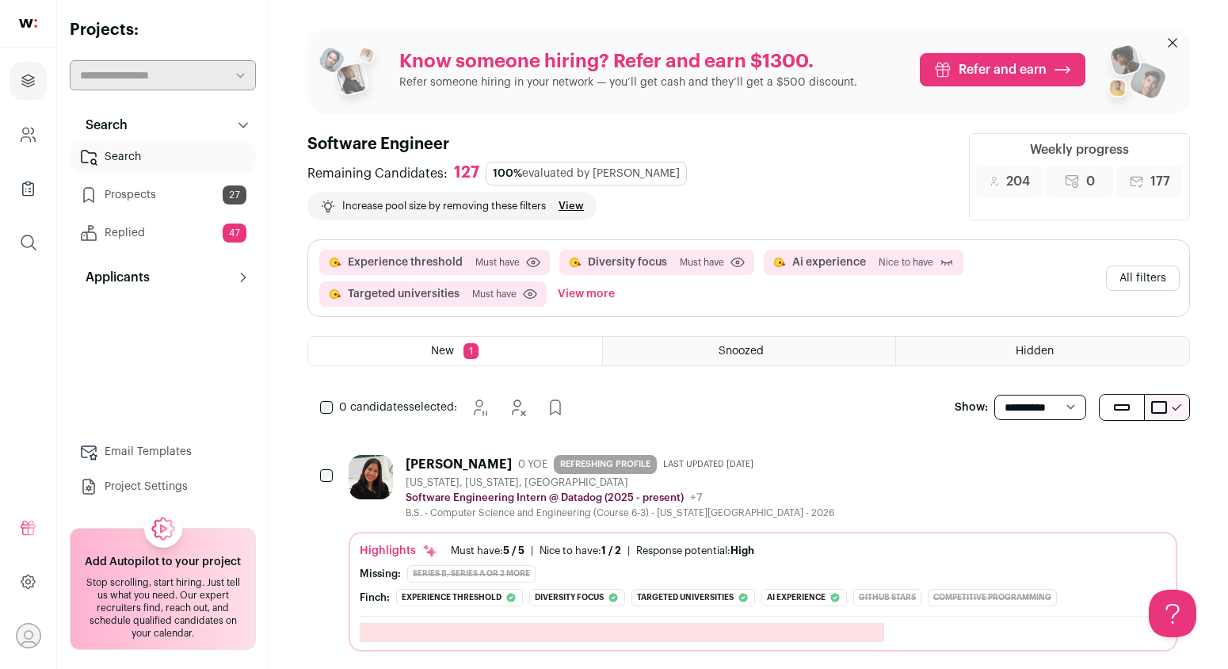
click at [460, 456] on div "[PERSON_NAME]" at bounding box center [459, 464] width 106 height 16
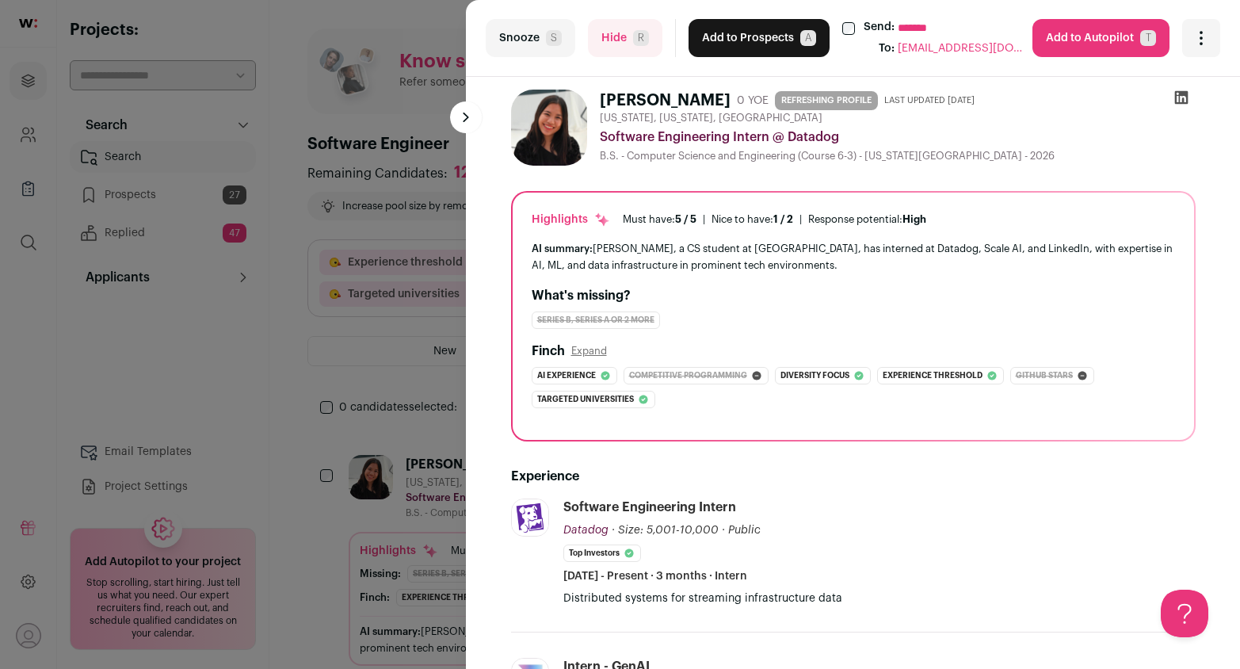
click at [615, 29] on button "Hide R" at bounding box center [625, 38] width 74 height 38
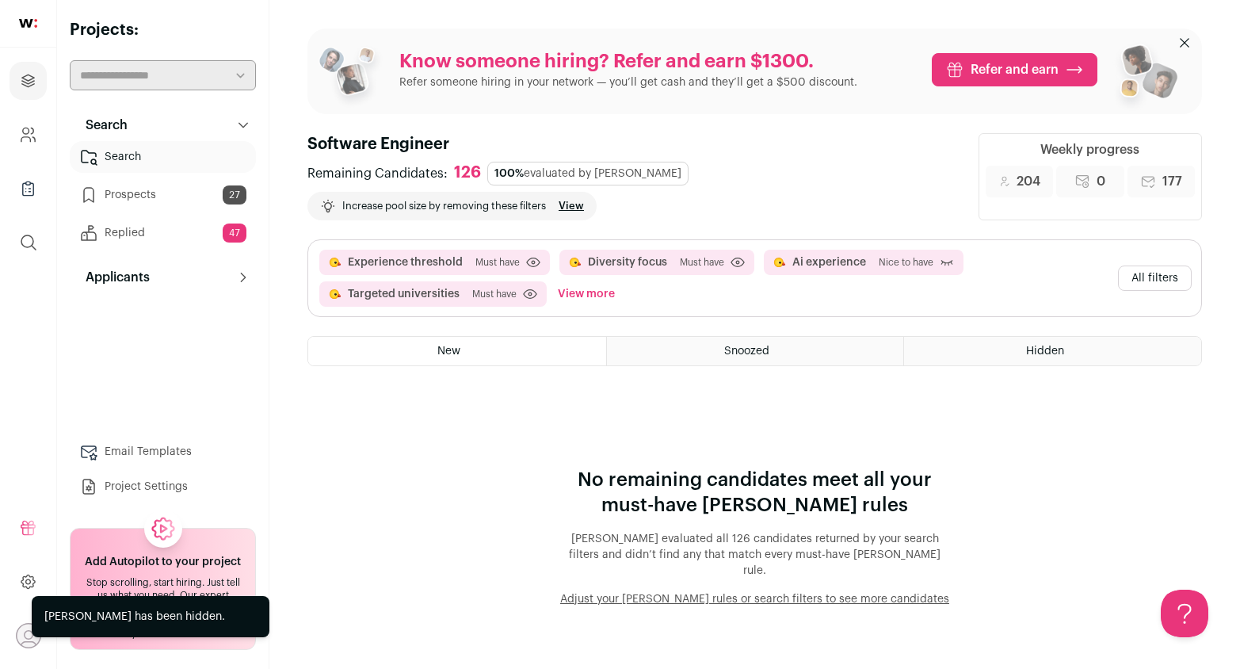
click at [475, 408] on div "No remaining candidates meet all your must-have [PERSON_NAME] rules [PERSON_NAM…" at bounding box center [754, 498] width 894 height 215
click at [162, 195] on link "Prospects 27" at bounding box center [163, 195] width 186 height 32
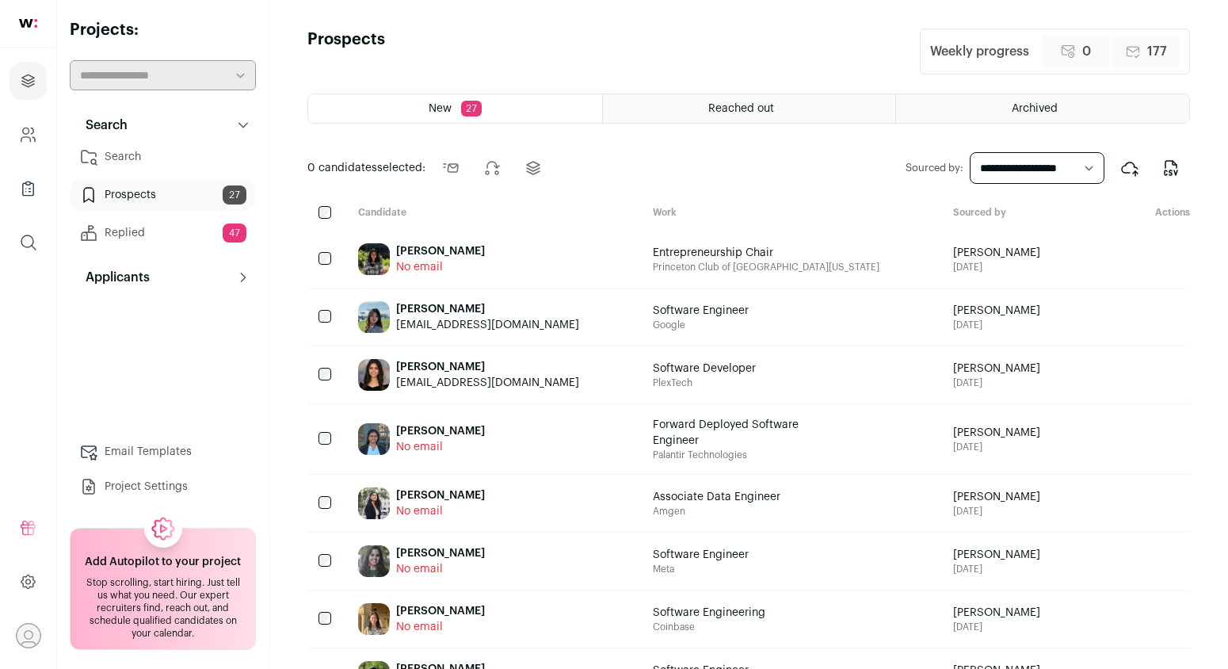
click at [155, 166] on link "Search" at bounding box center [163, 157] width 186 height 32
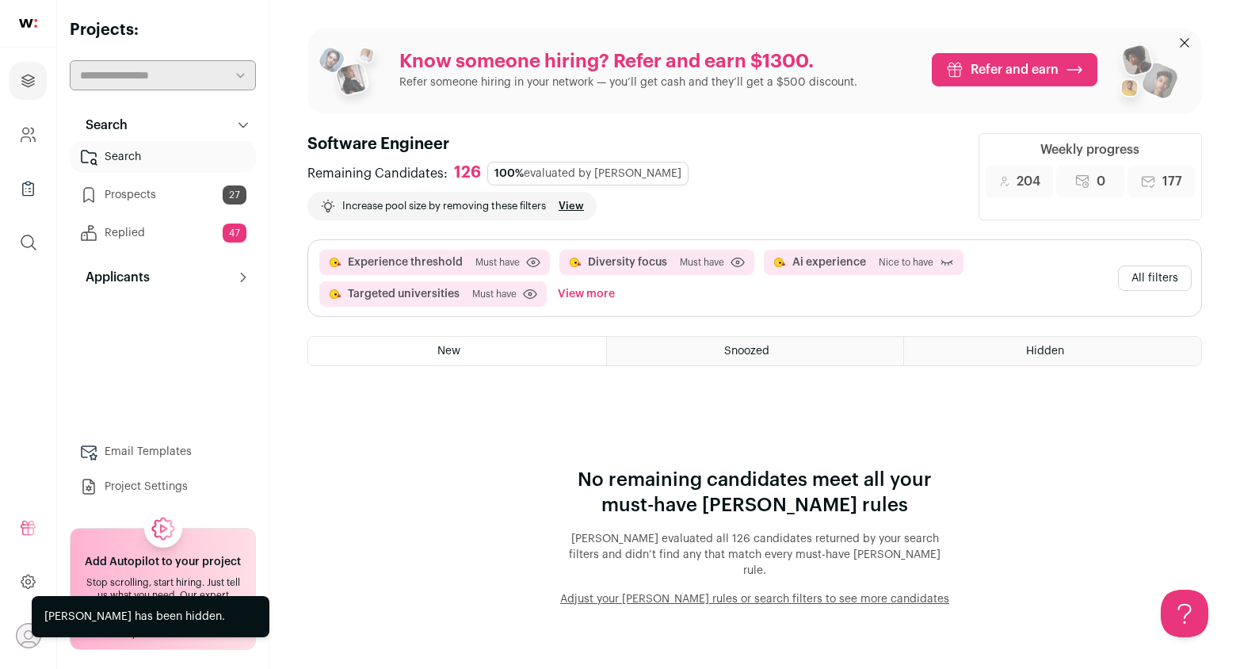
click at [591, 281] on button "View more" at bounding box center [586, 293] width 63 height 25
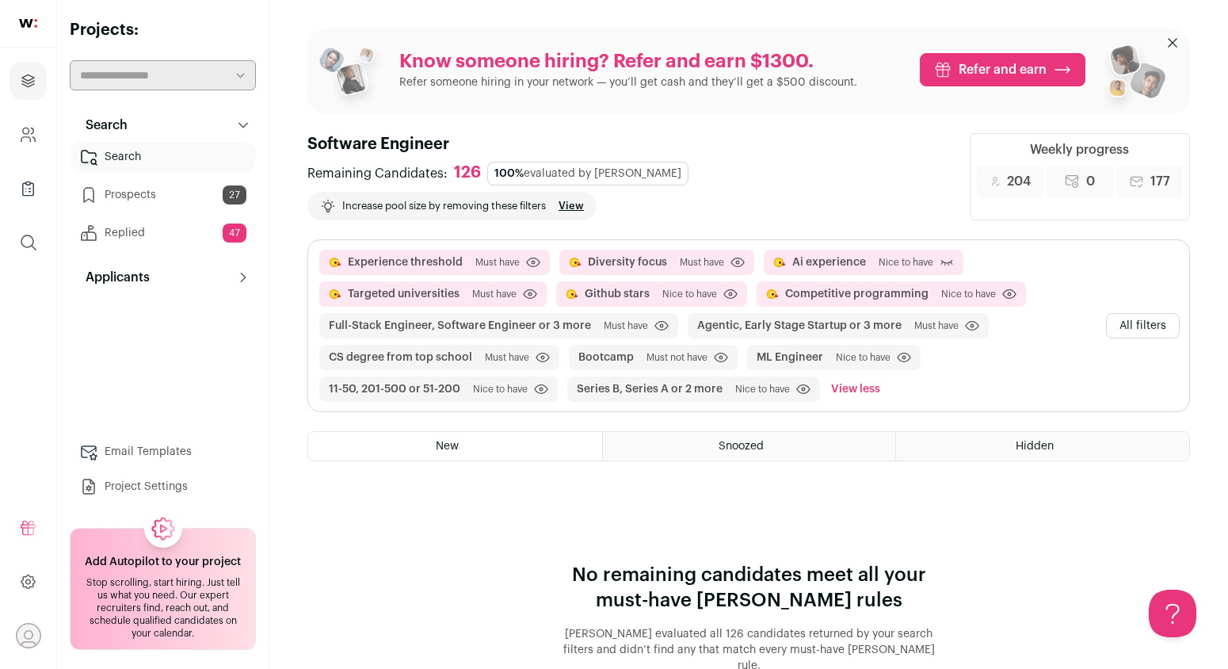
click at [1153, 317] on button "All filters" at bounding box center [1143, 325] width 74 height 25
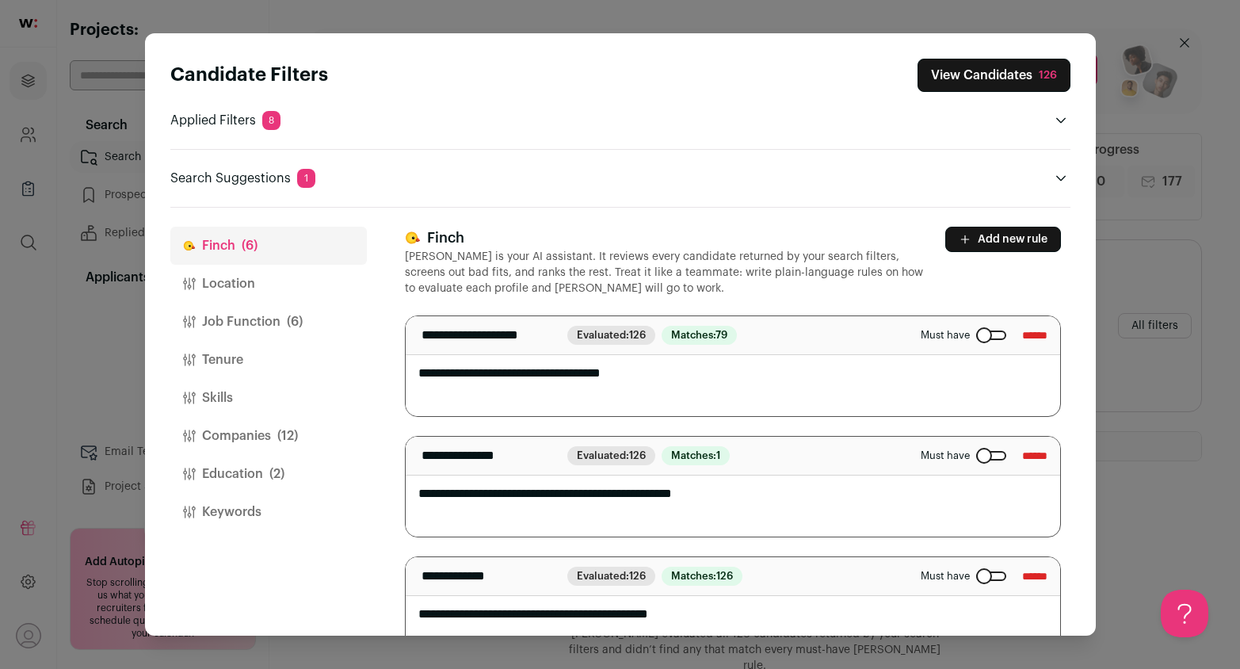
click at [255, 436] on button "Companies (12)" at bounding box center [268, 436] width 196 height 38
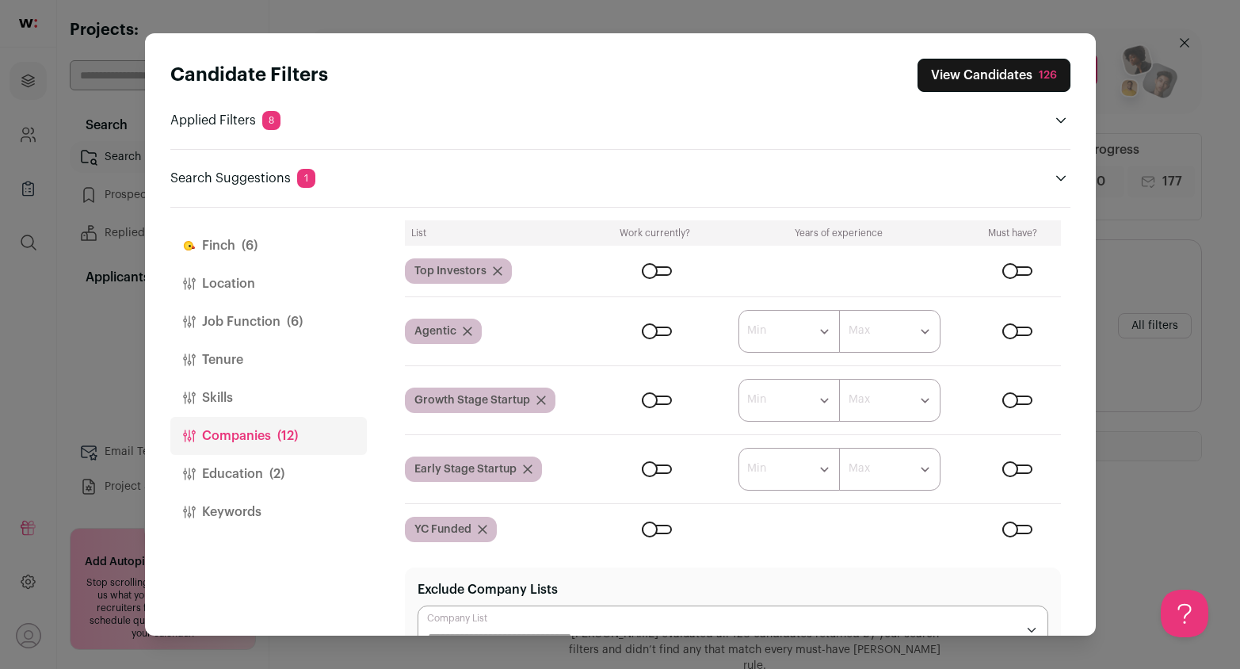
scroll to position [118, 0]
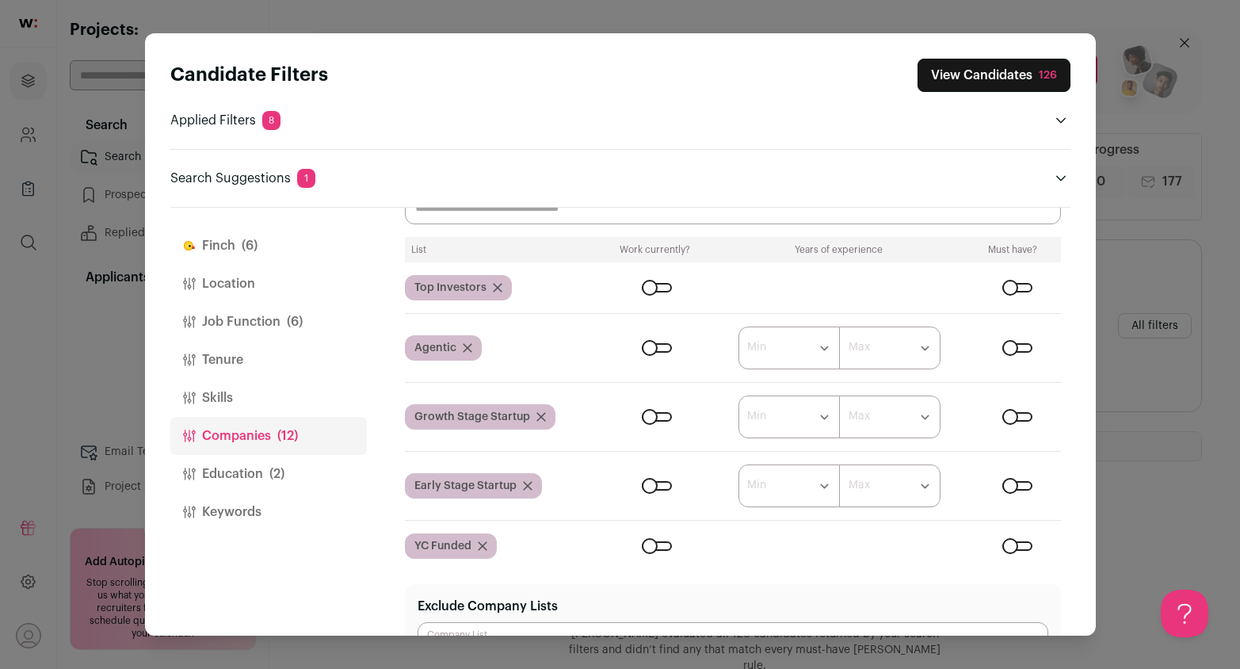
click at [1006, 288] on div "Close modal via background" at bounding box center [1017, 288] width 30 height 10
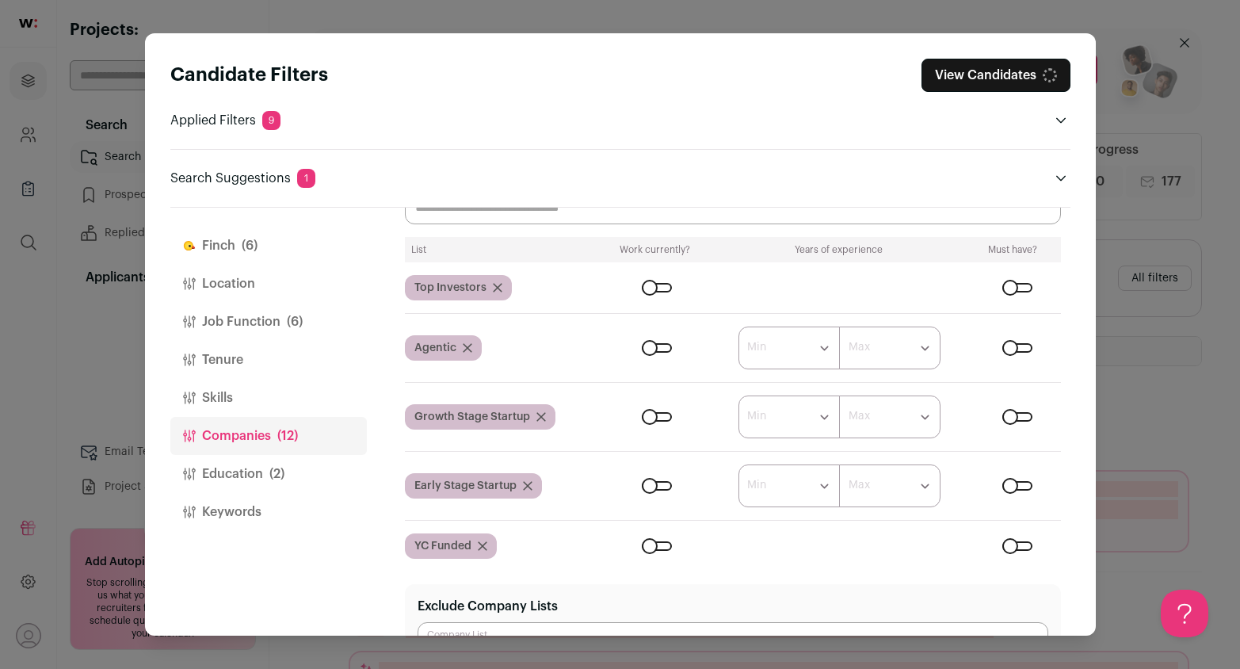
scroll to position [112, 0]
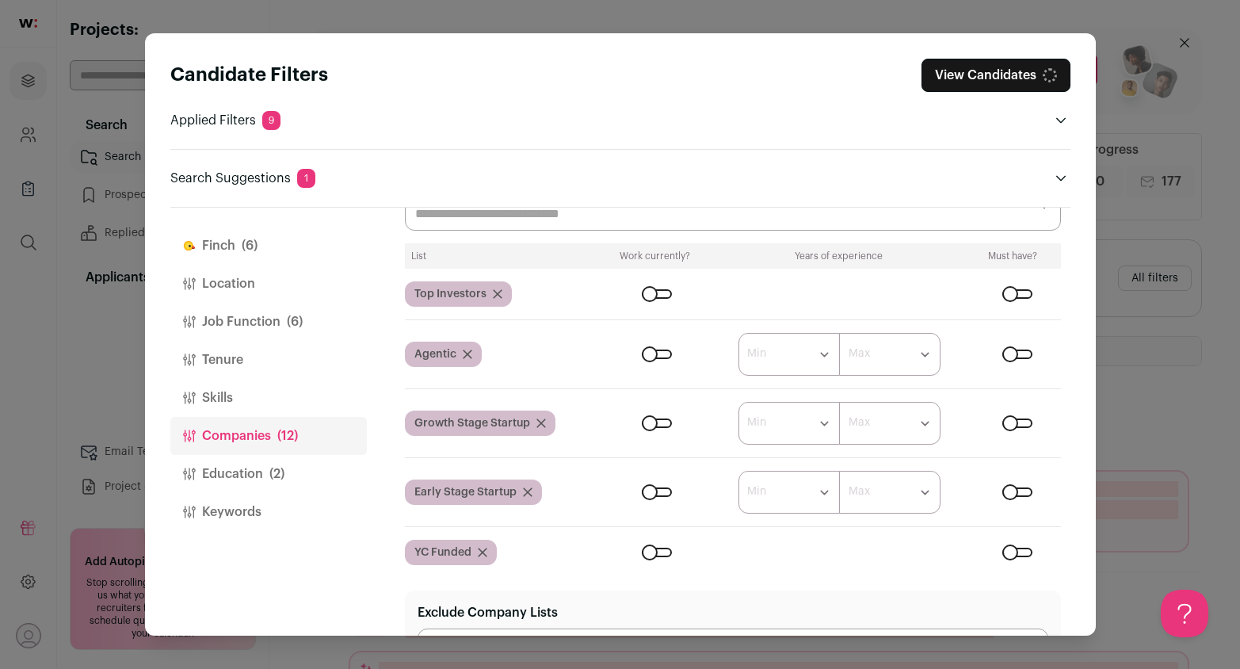
click at [1005, 357] on div "Close modal via background" at bounding box center [1017, 354] width 30 height 10
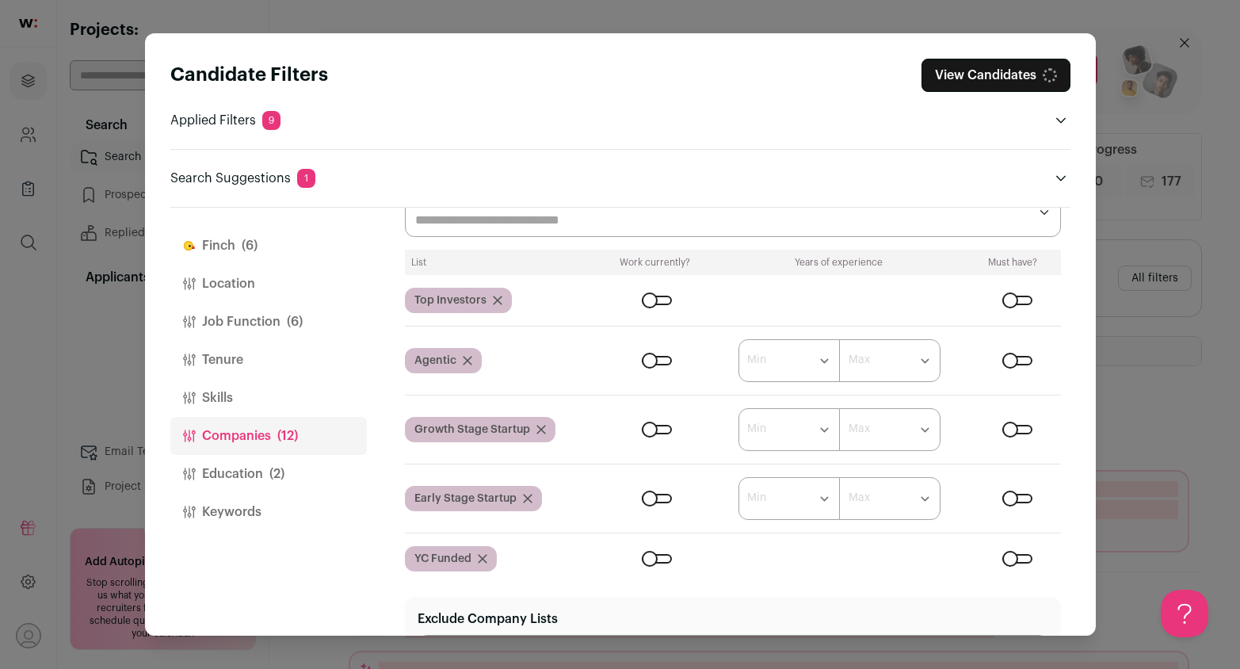
click at [1002, 420] on form "****** ******* ******* ******* ******* ******* ******* ******* ******* ********…" at bounding box center [831, 429] width 458 height 43
click at [1005, 429] on div "Close modal via background" at bounding box center [1017, 430] width 30 height 10
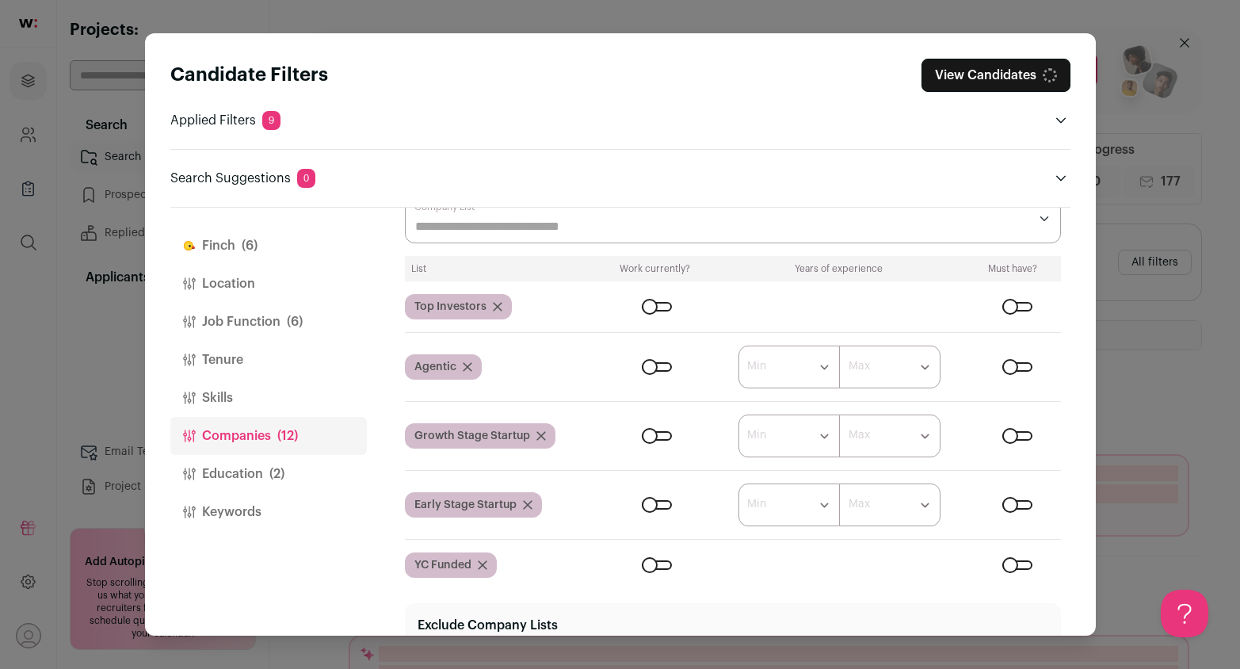
click at [1002, 501] on div "Close modal via background" at bounding box center [1017, 505] width 30 height 10
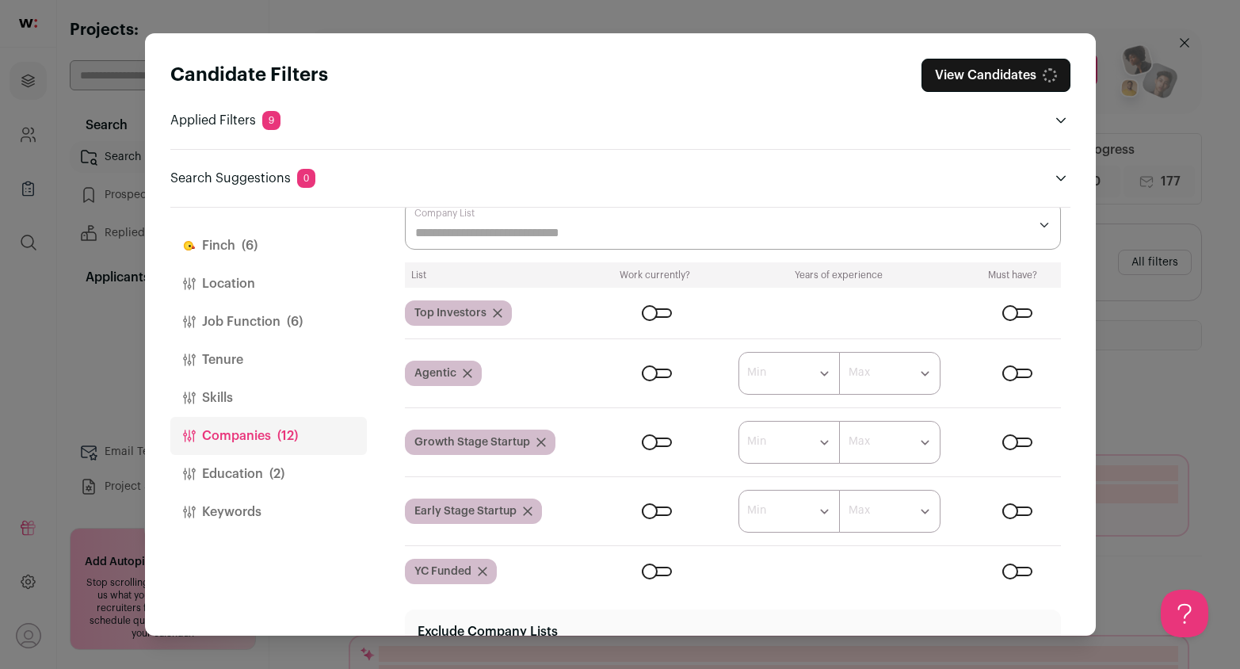
click at [1009, 572] on div "Close modal via background" at bounding box center [1017, 571] width 30 height 10
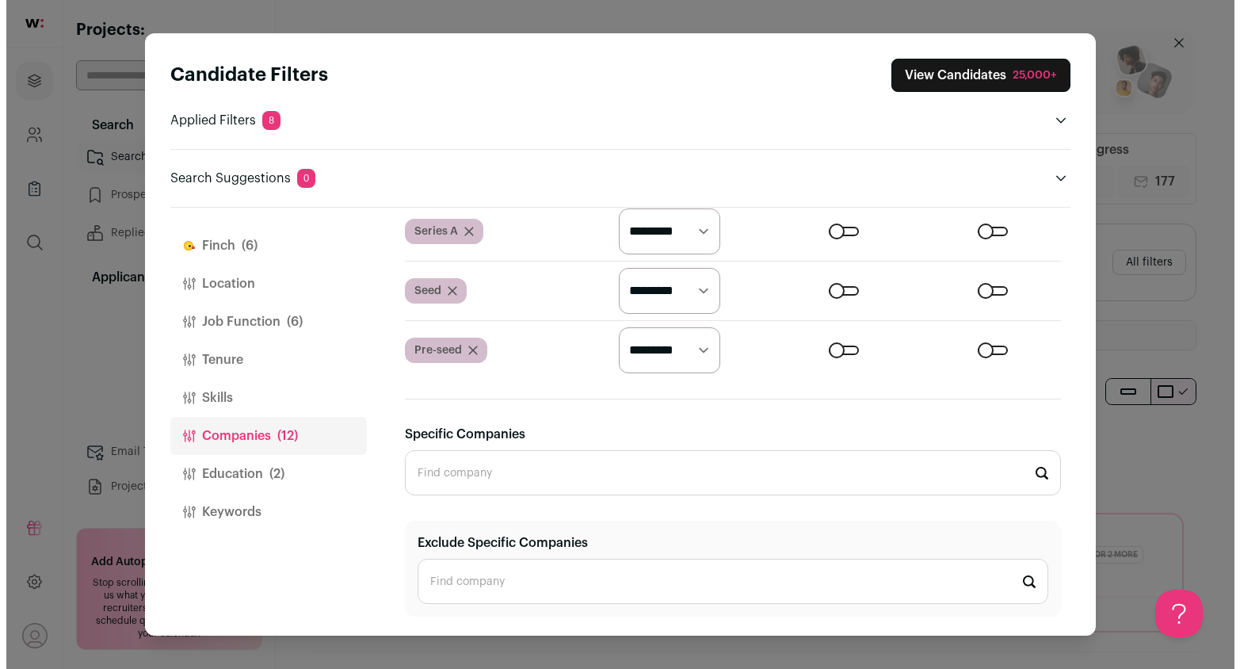
scroll to position [913, 0]
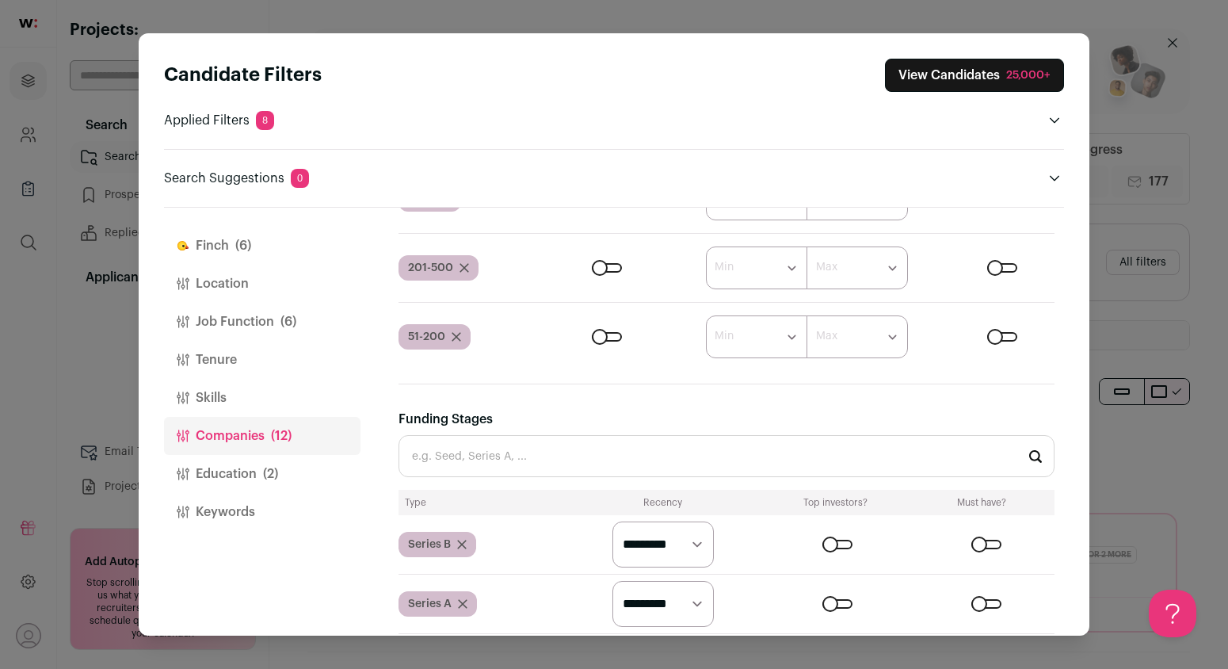
click at [999, 72] on button "View Candidates 25,000+" at bounding box center [974, 75] width 179 height 33
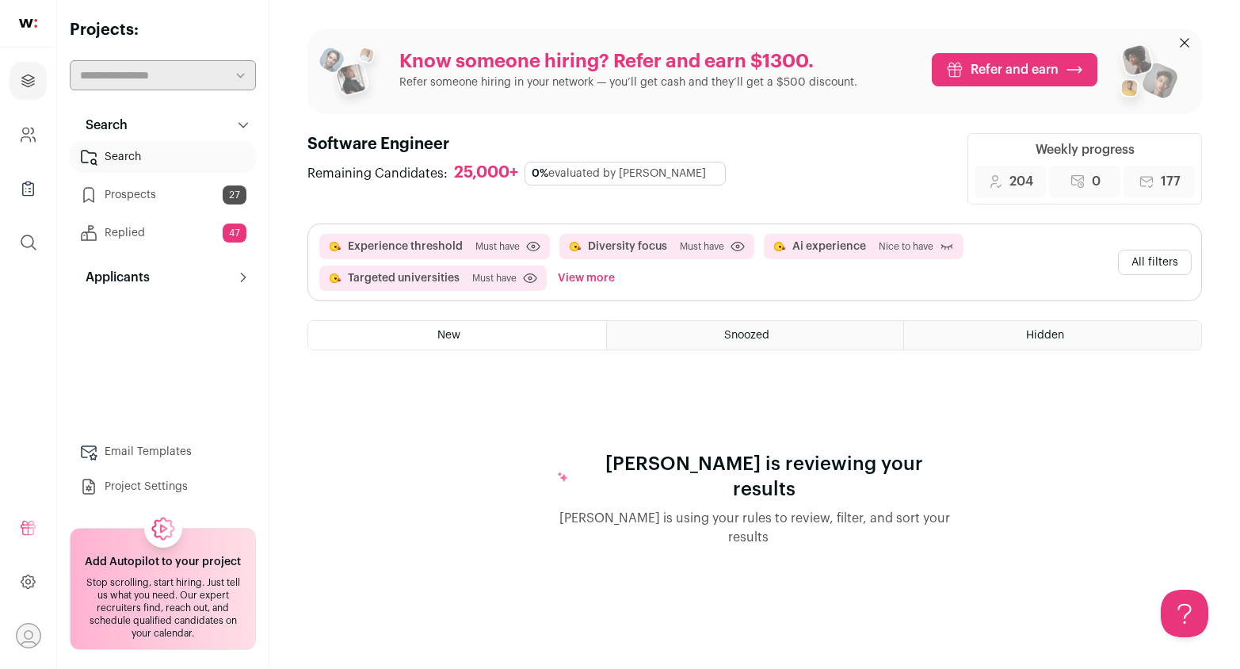
scroll to position [0, 0]
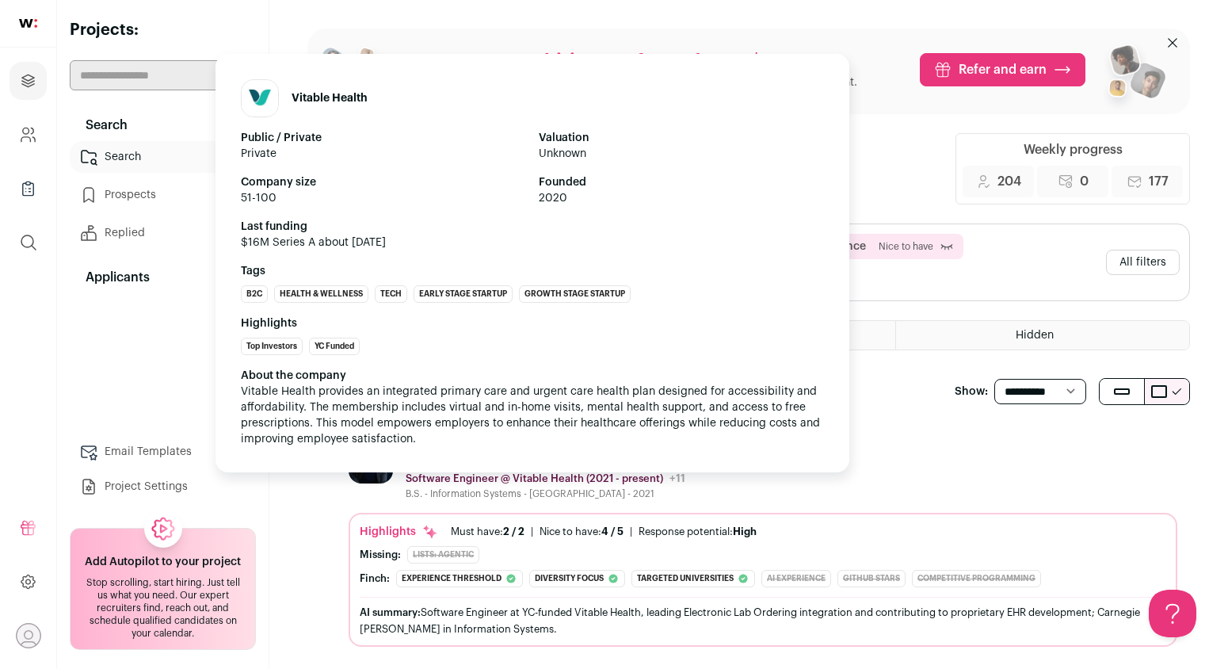
click at [524, 477] on p "Software Engineer @ Vitable Health (2021 - present)" at bounding box center [534, 478] width 257 height 13
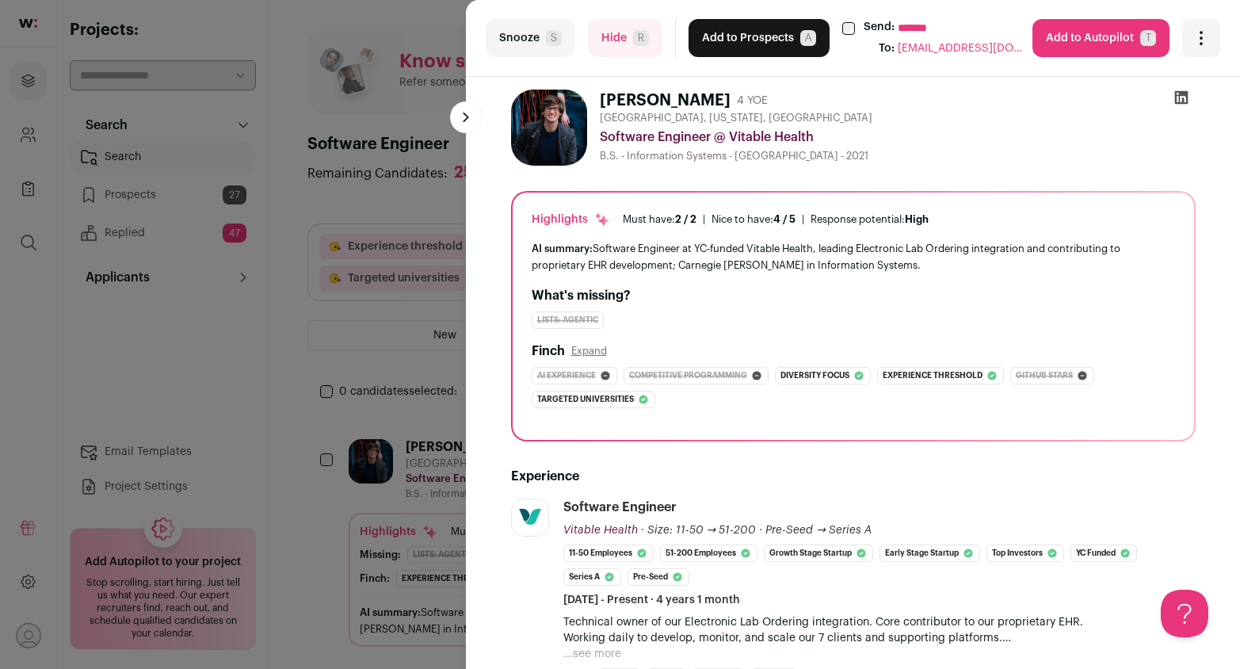
click at [634, 36] on span "R" at bounding box center [641, 38] width 16 height 16
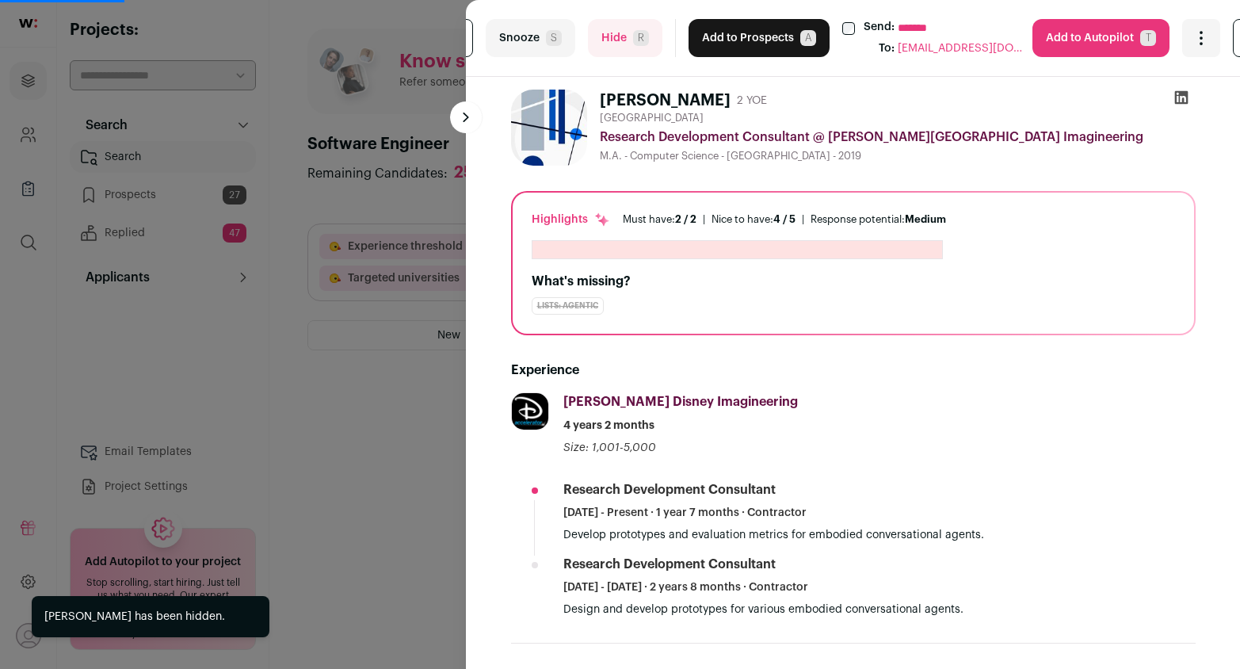
click at [633, 32] on span "R" at bounding box center [641, 38] width 16 height 16
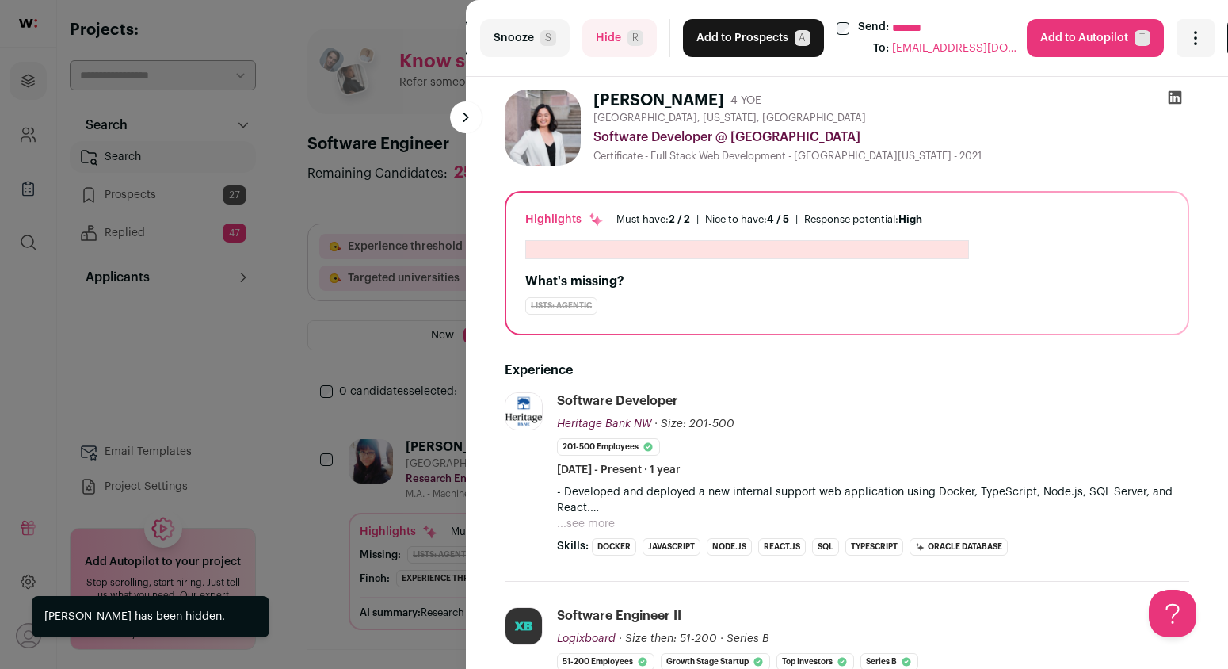
click at [593, 38] on button "Hide R" at bounding box center [619, 38] width 74 height 38
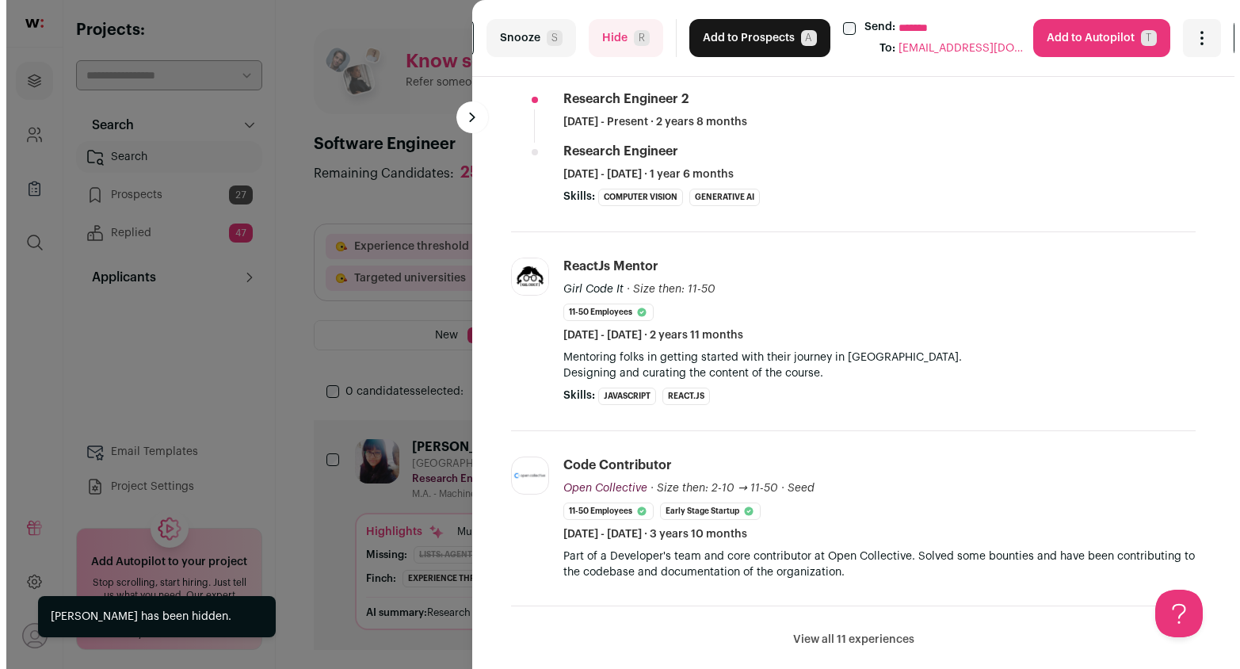
scroll to position [267, 0]
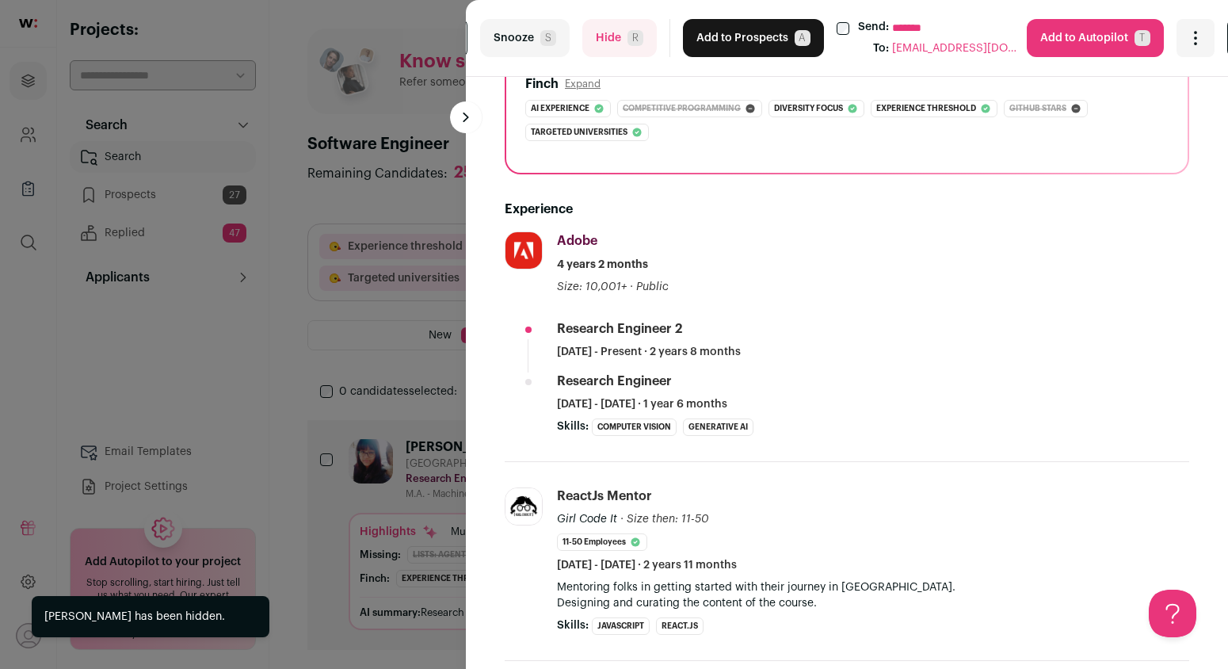
click at [605, 39] on button "Hide R" at bounding box center [619, 38] width 74 height 38
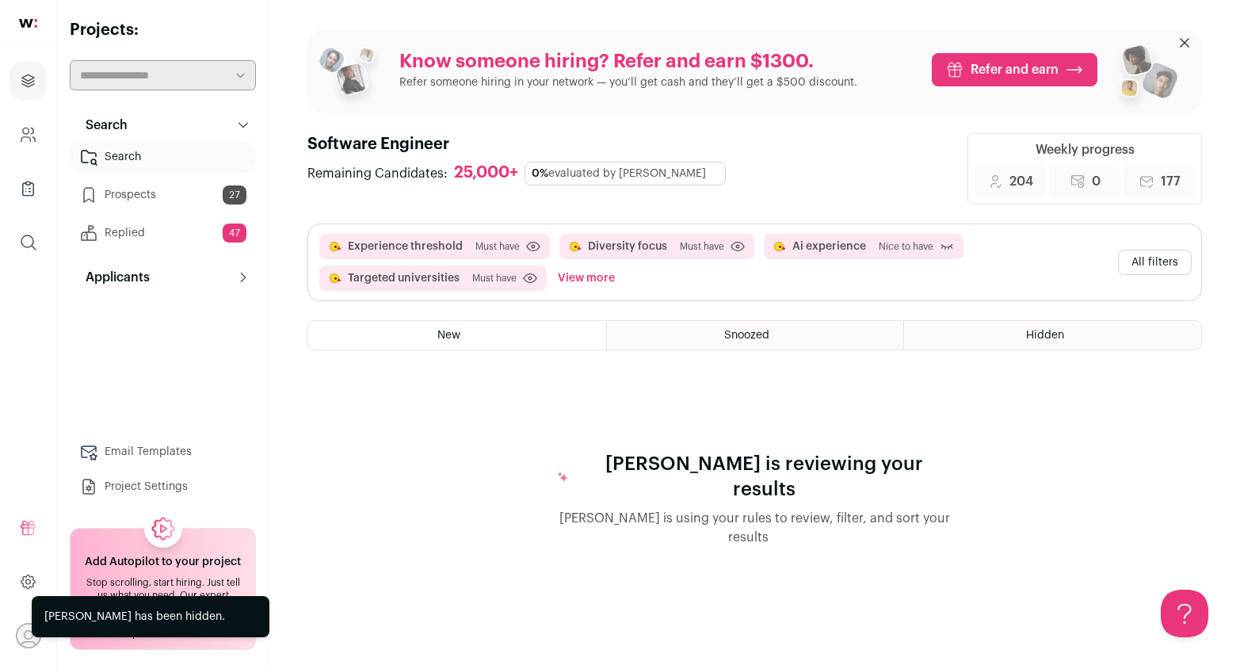
scroll to position [0, 0]
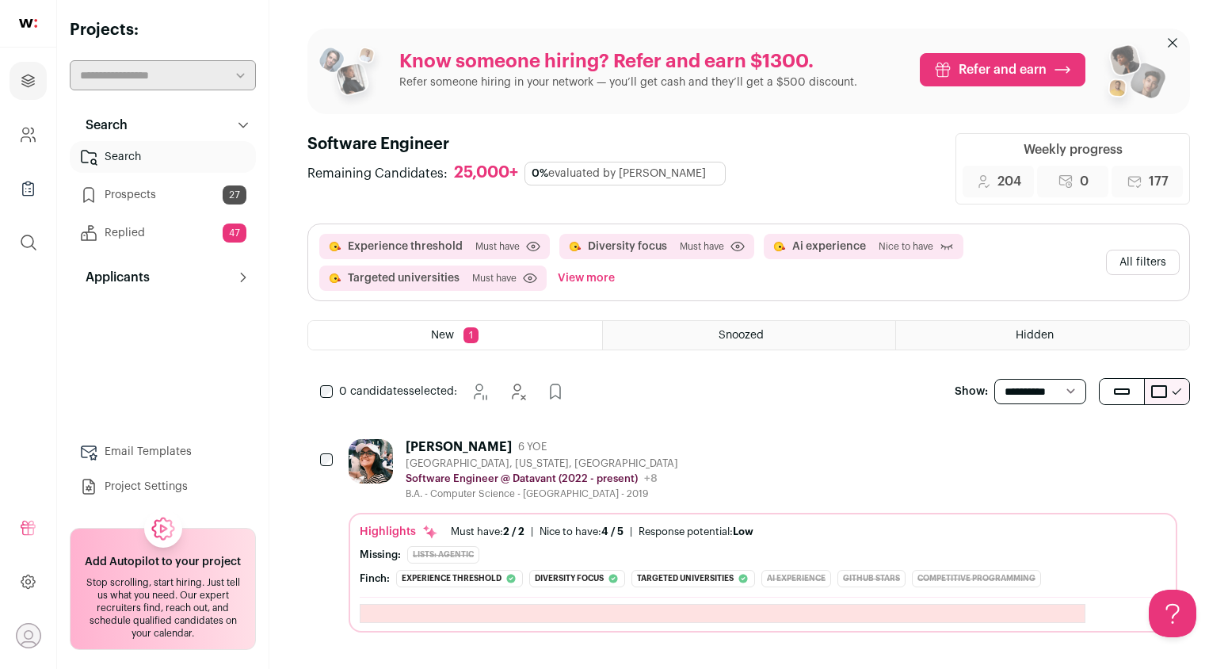
click at [602, 276] on button "View more" at bounding box center [586, 277] width 63 height 25
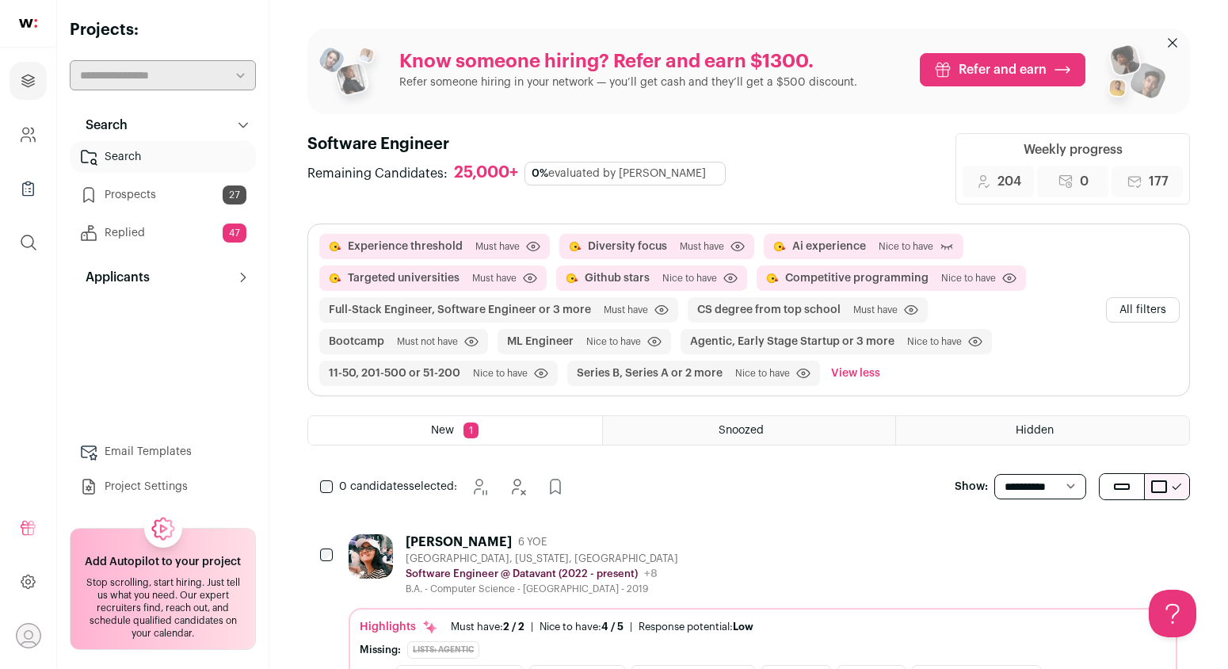
click at [1147, 304] on button "All filters" at bounding box center [1143, 309] width 74 height 25
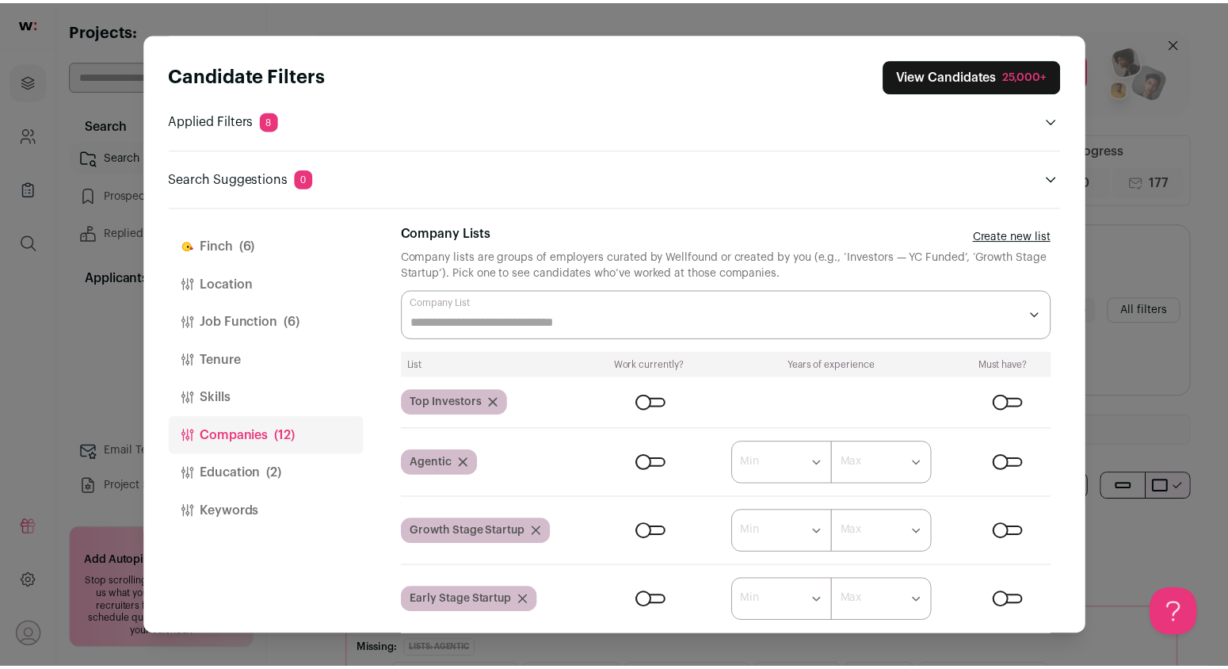
scroll to position [6, 0]
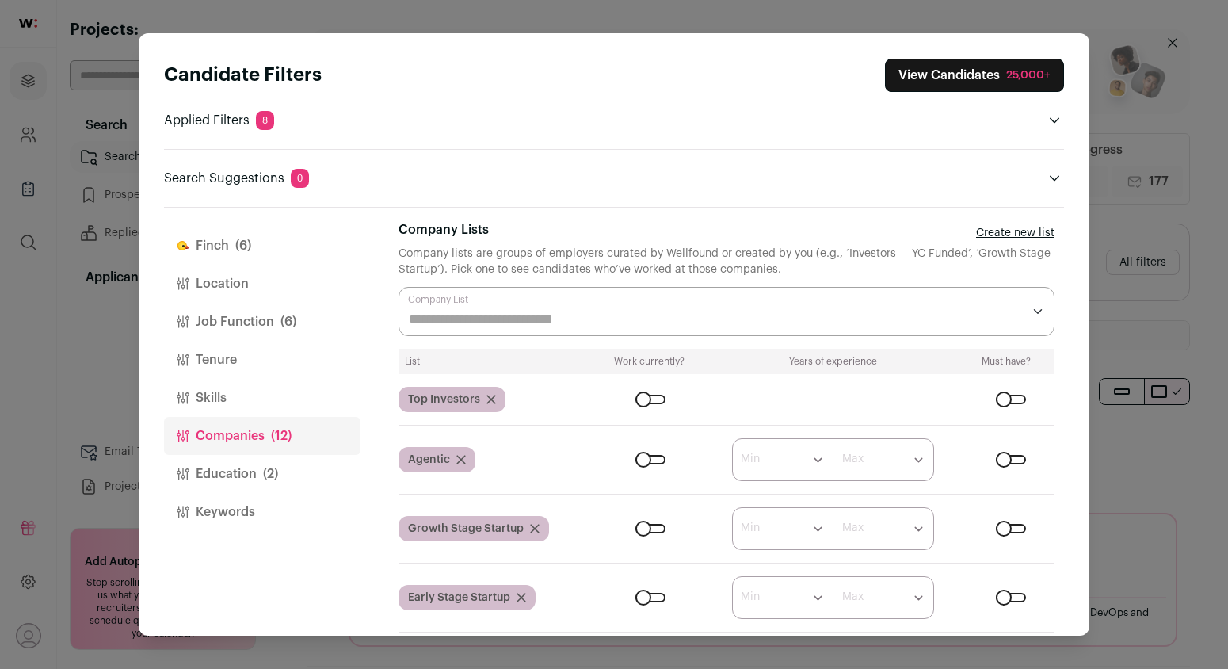
click at [1000, 457] on div "Close modal via background" at bounding box center [1011, 460] width 30 height 10
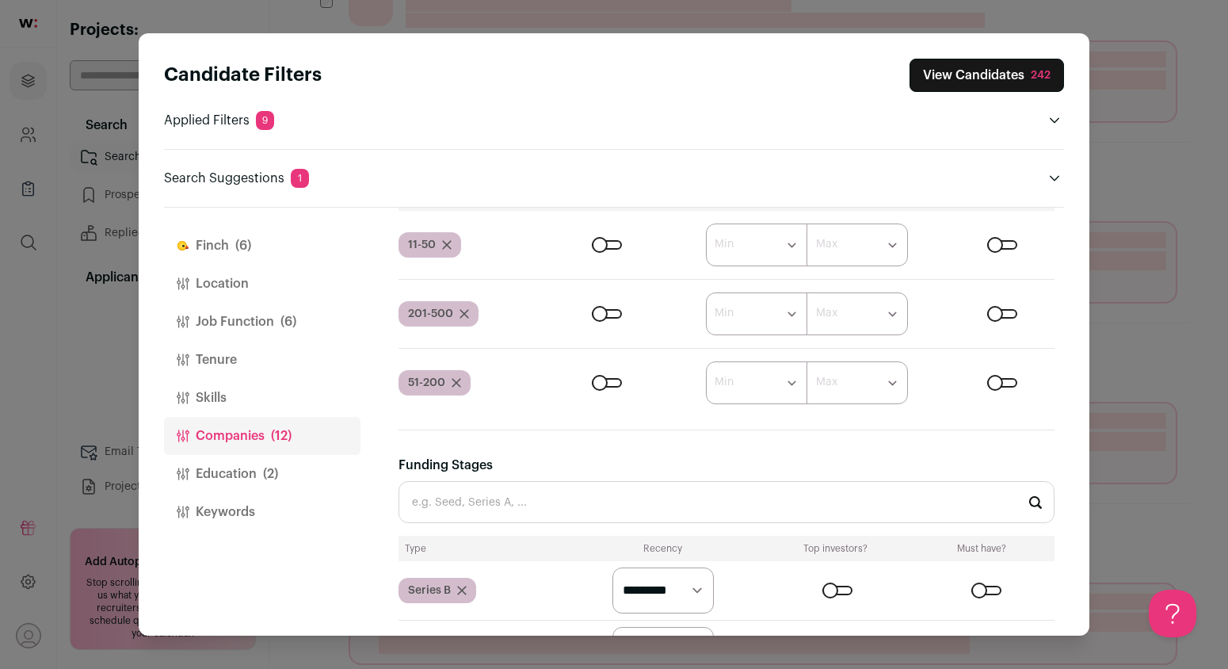
scroll to position [1241, 0]
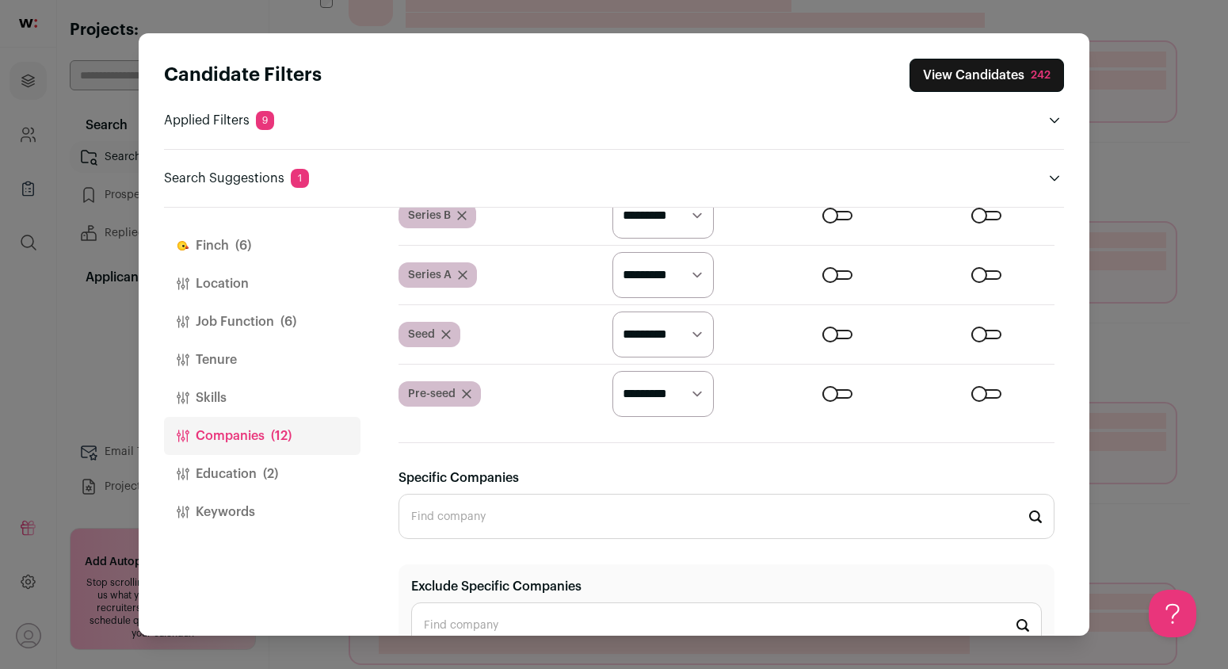
click at [941, 68] on button "View Candidates 242" at bounding box center [986, 75] width 154 height 33
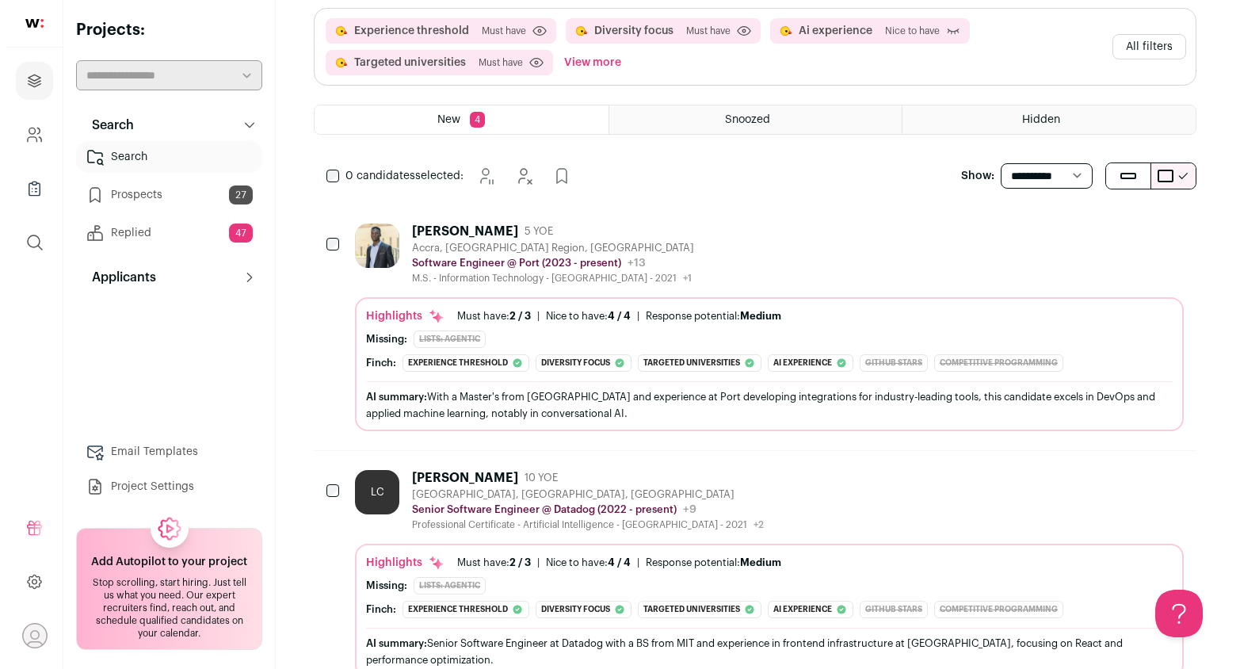
scroll to position [0, 0]
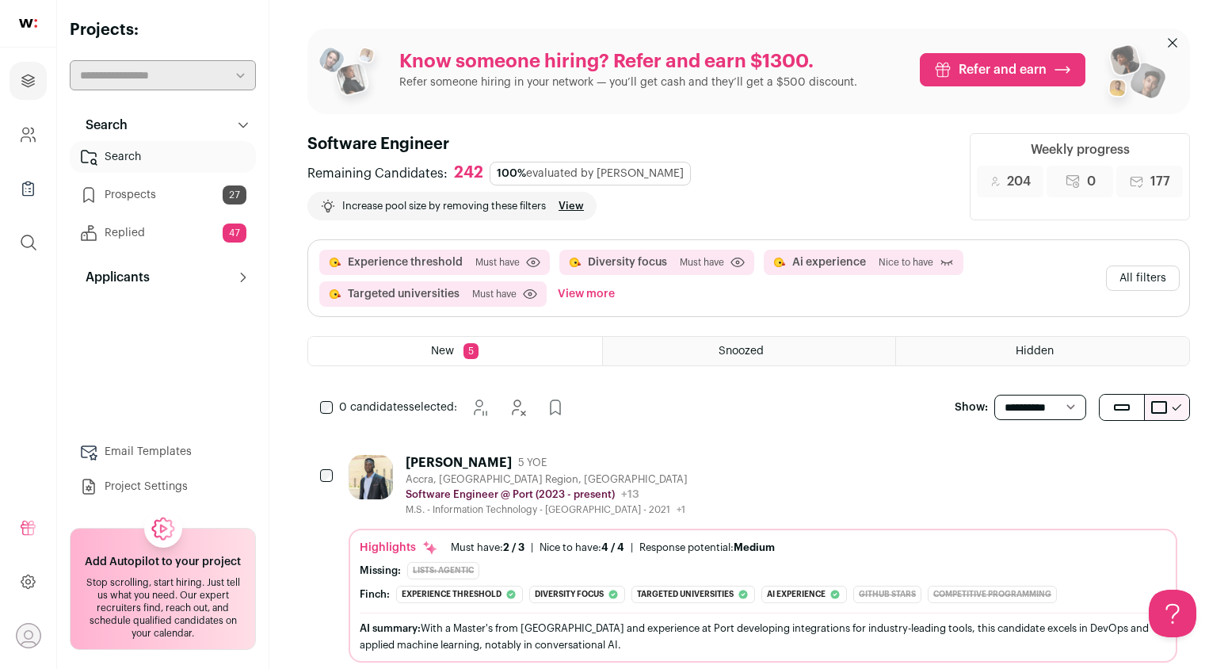
click at [1144, 276] on button "All filters" at bounding box center [1143, 277] width 74 height 25
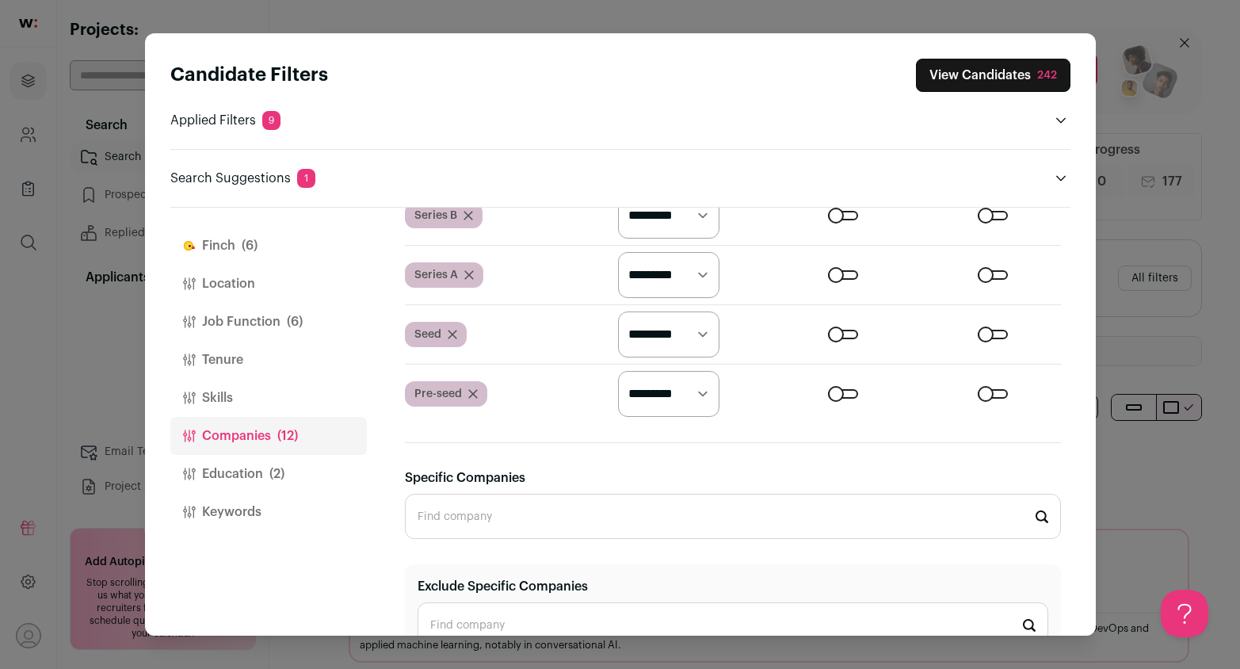
click at [246, 289] on button "Location" at bounding box center [268, 284] width 196 height 38
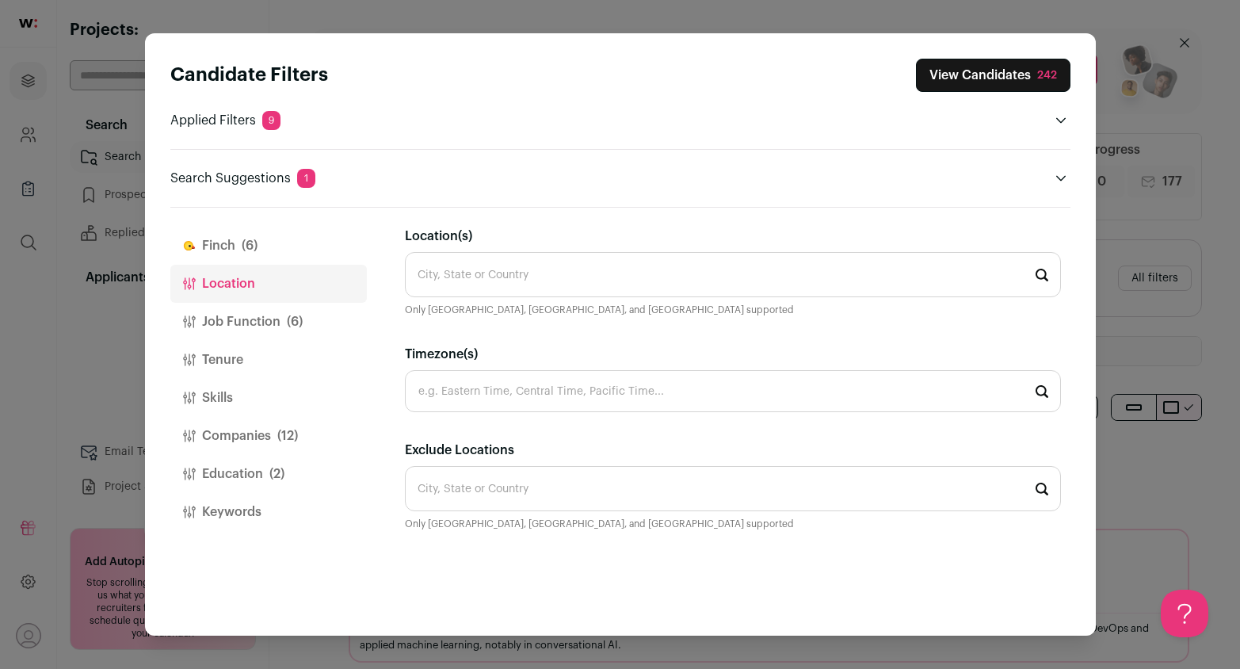
click at [500, 291] on input "Location(s)" at bounding box center [733, 274] width 656 height 45
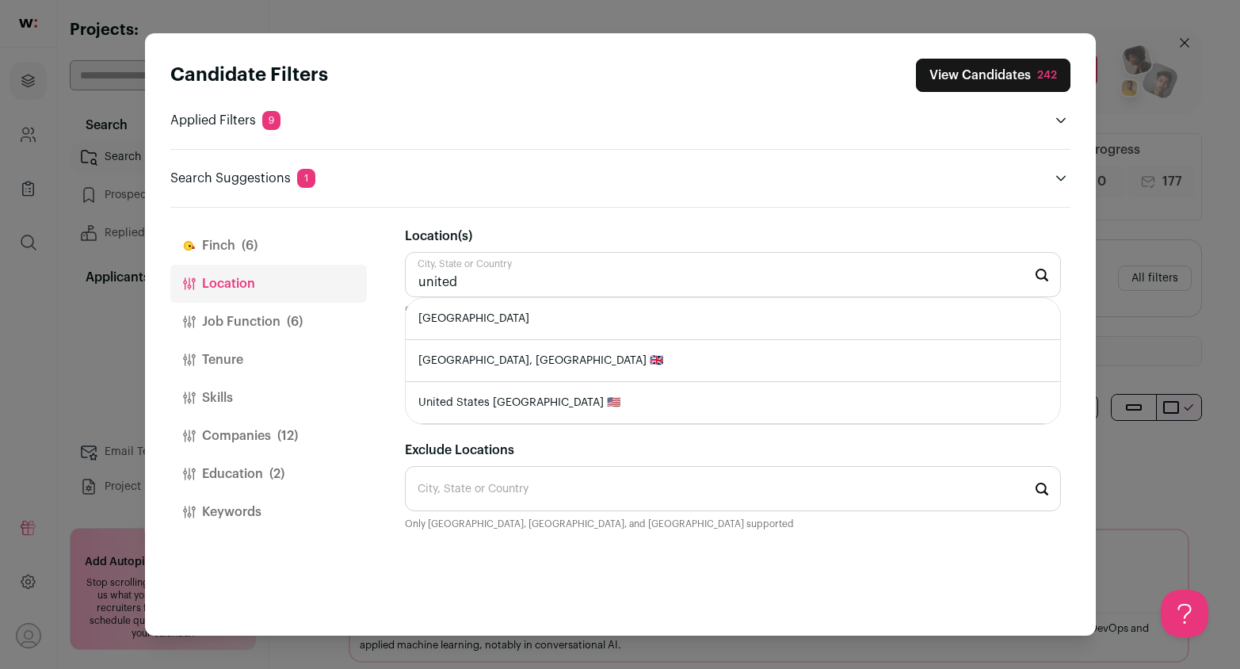
click at [467, 311] on li "[GEOGRAPHIC_DATA]" at bounding box center [733, 319] width 654 height 42
type input "[GEOGRAPHIC_DATA]"
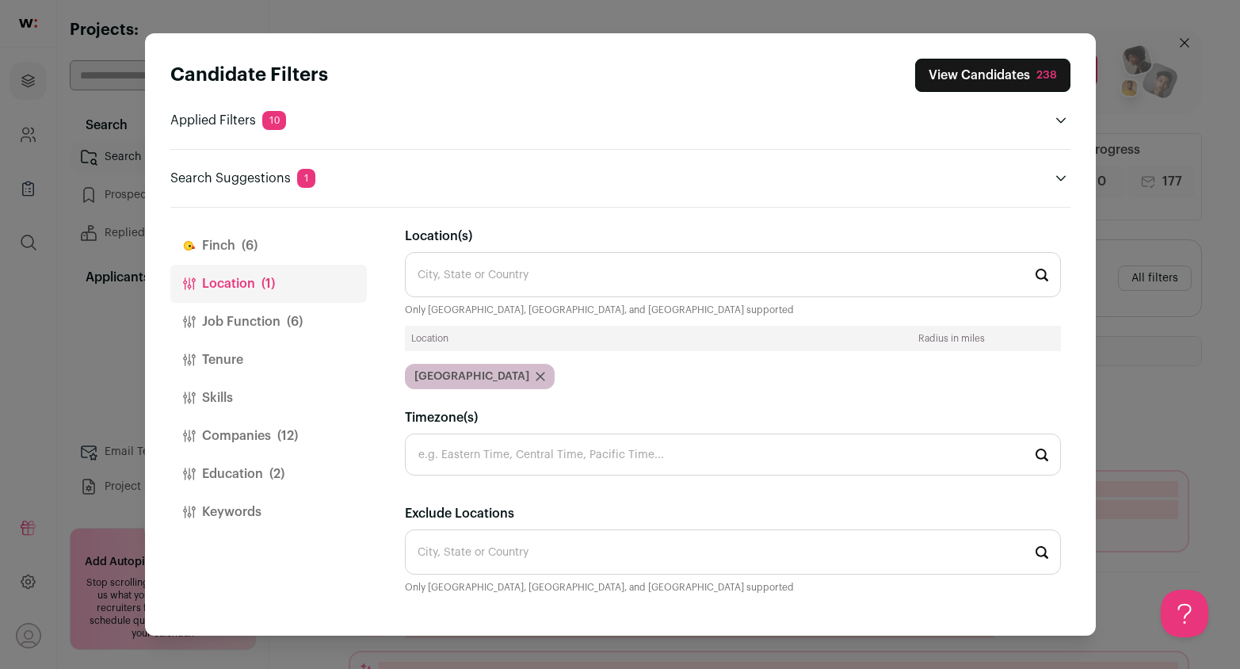
click at [254, 322] on button "Job Function (6)" at bounding box center [268, 322] width 196 height 38
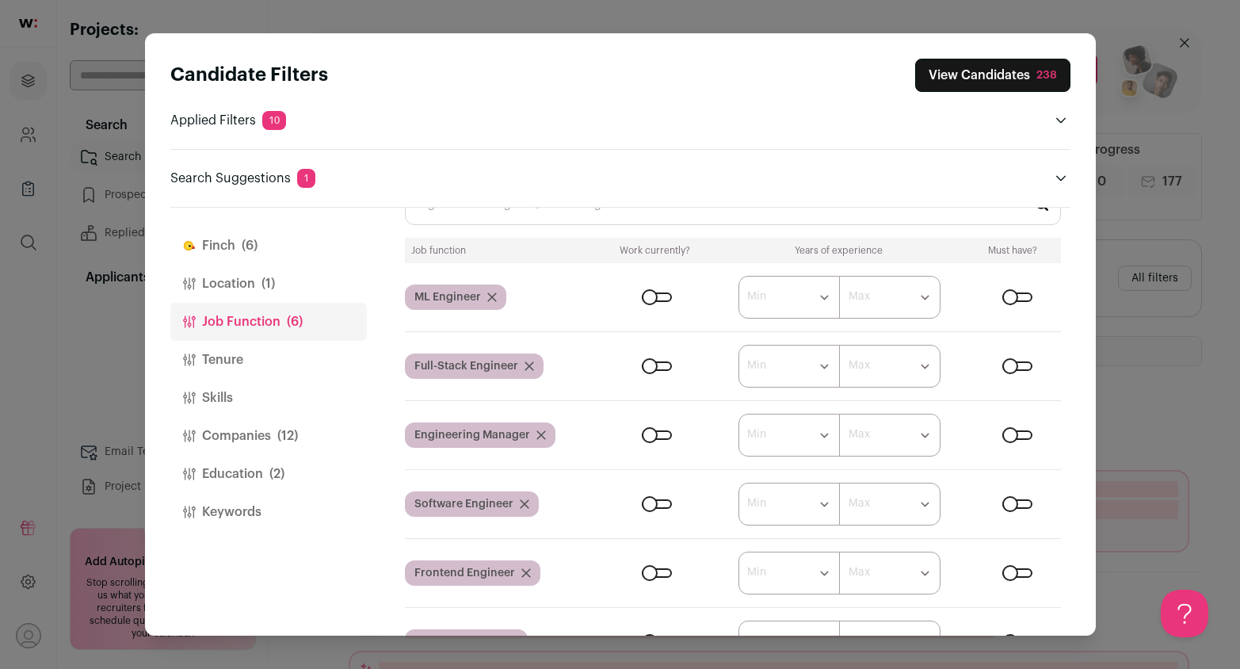
scroll to position [40, 0]
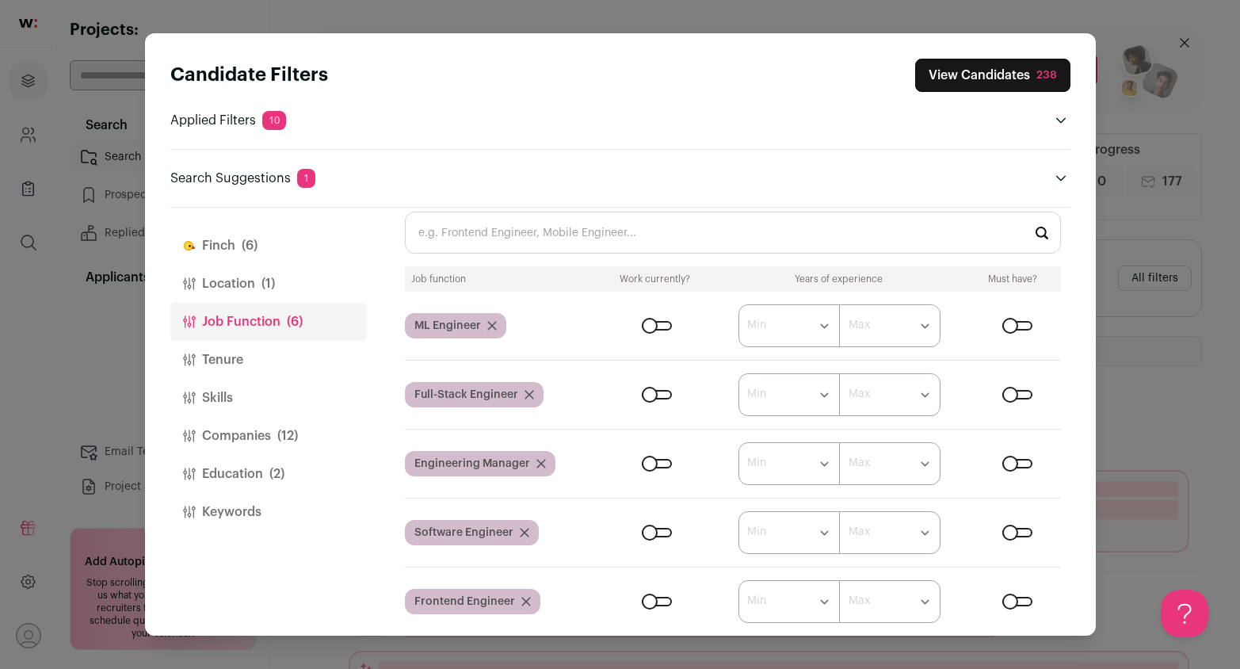
click at [491, 325] on icon "Close modal via background" at bounding box center [492, 326] width 8 height 8
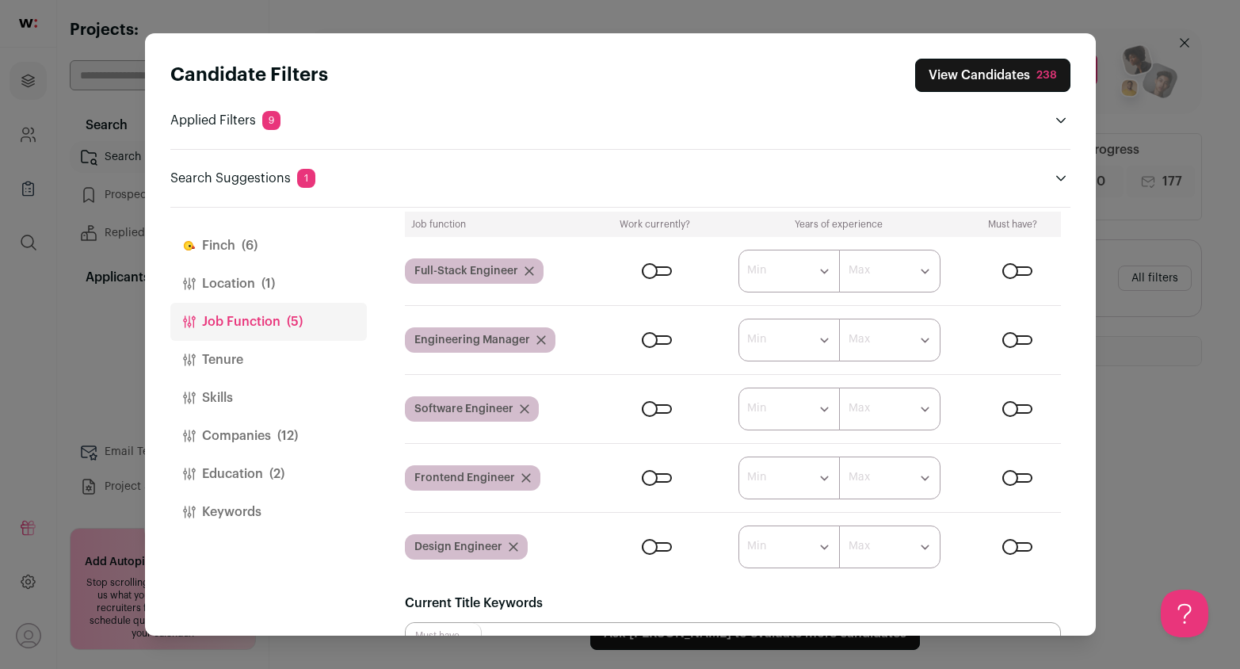
scroll to position [250, 0]
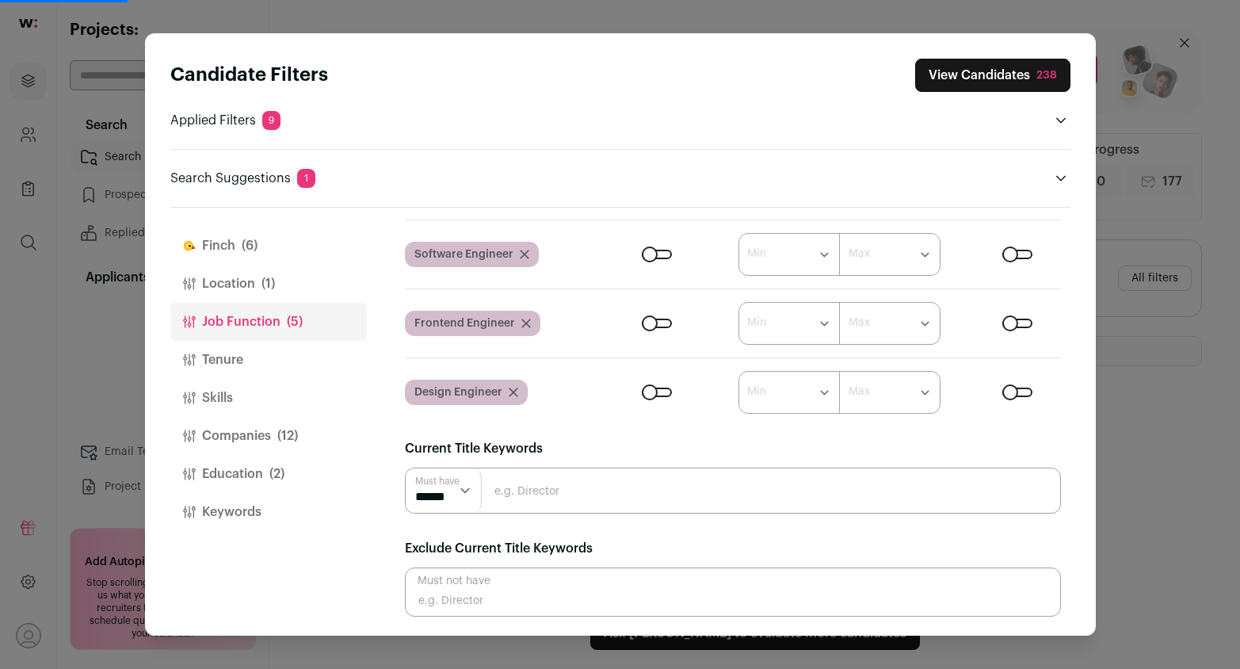
click at [238, 357] on button "Tenure" at bounding box center [268, 360] width 196 height 38
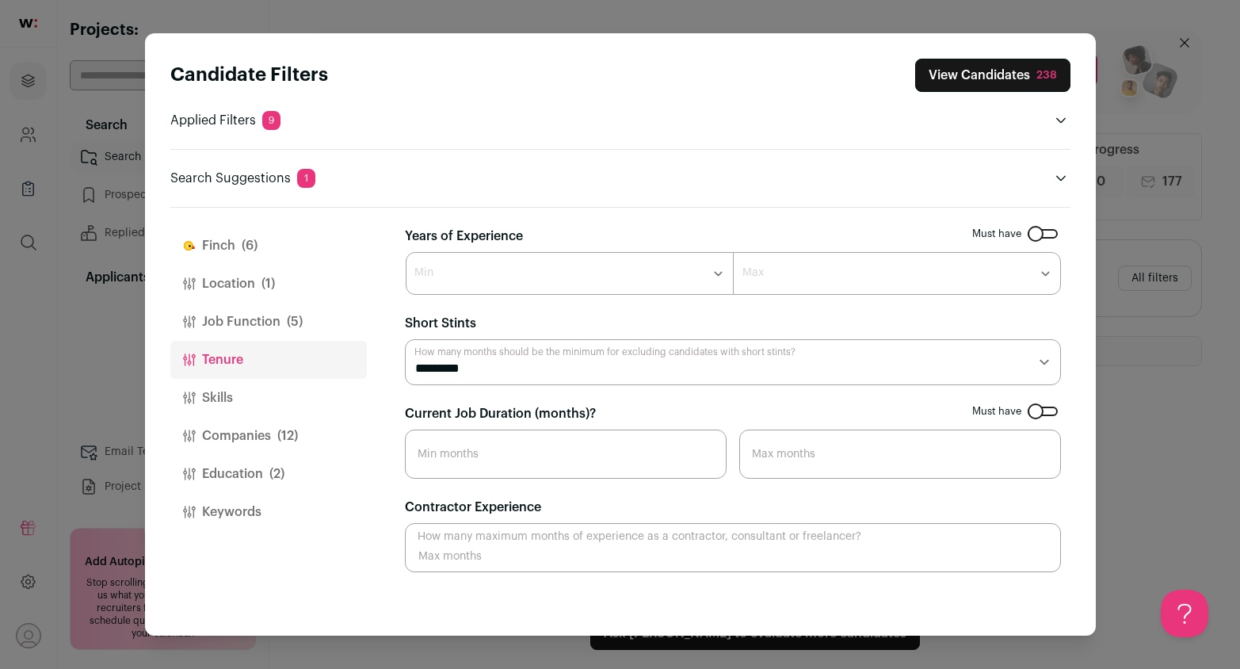
scroll to position [0, 0]
click at [244, 399] on button "Skills" at bounding box center [268, 398] width 196 height 38
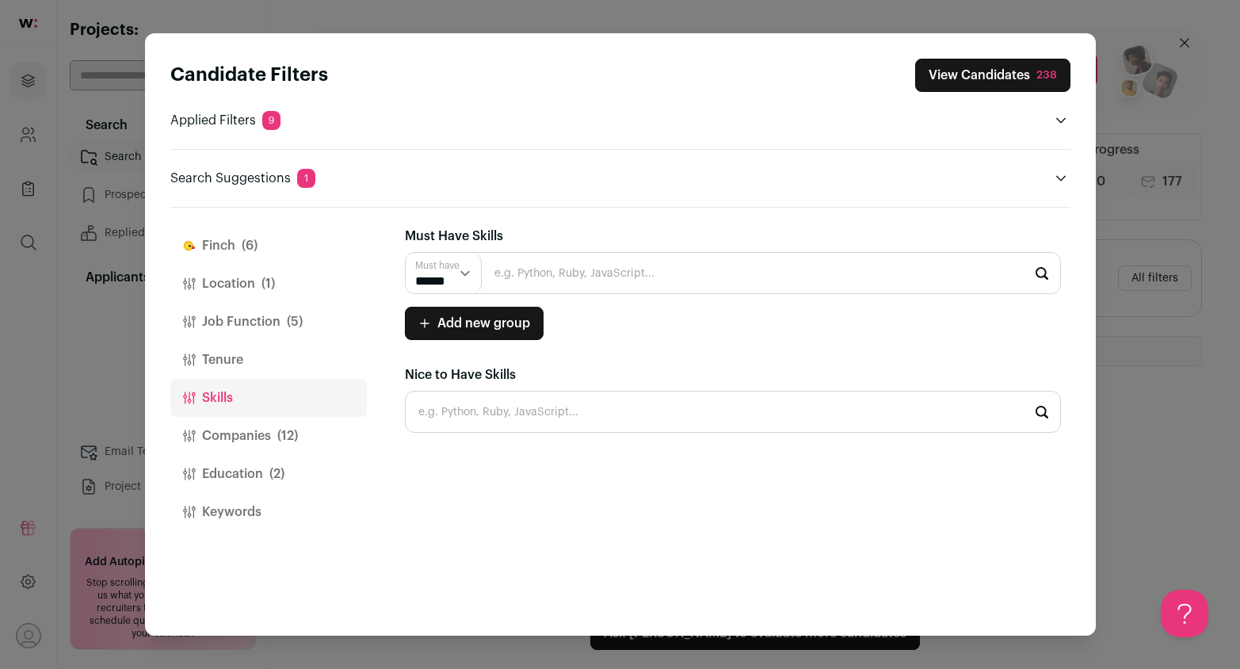
click at [238, 436] on button "Companies (12)" at bounding box center [268, 436] width 196 height 38
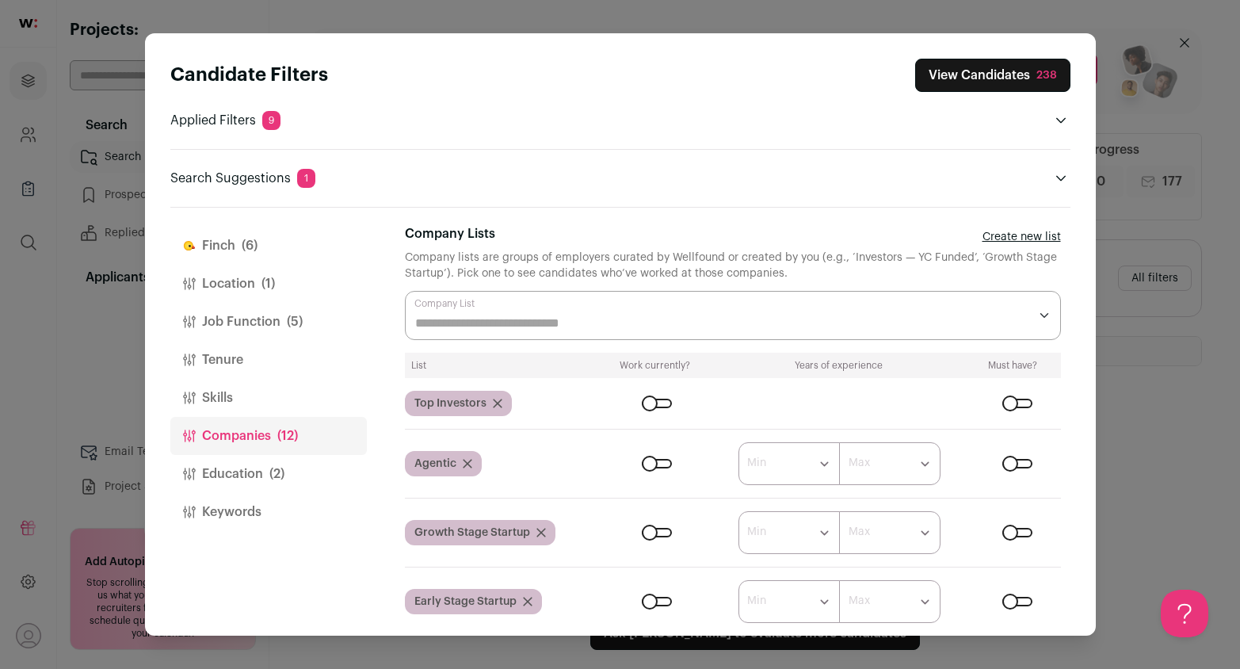
scroll to position [3, 0]
click at [1006, 458] on div "Close modal via background" at bounding box center [1017, 463] width 30 height 10
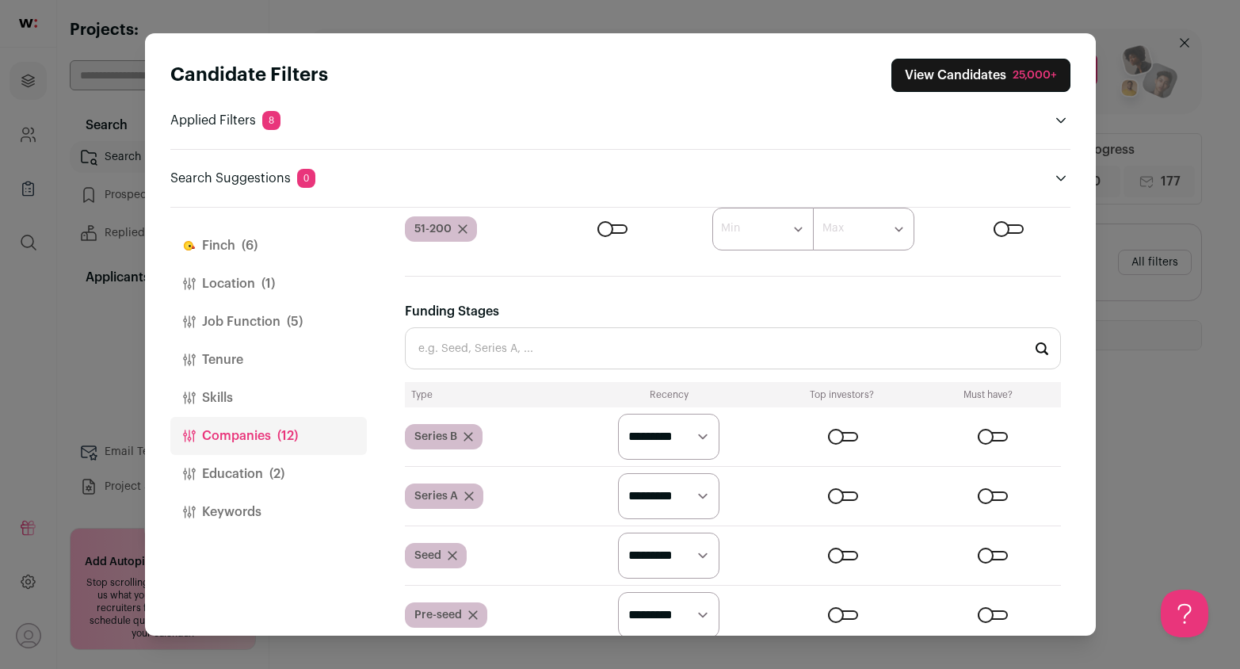
scroll to position [1285, 0]
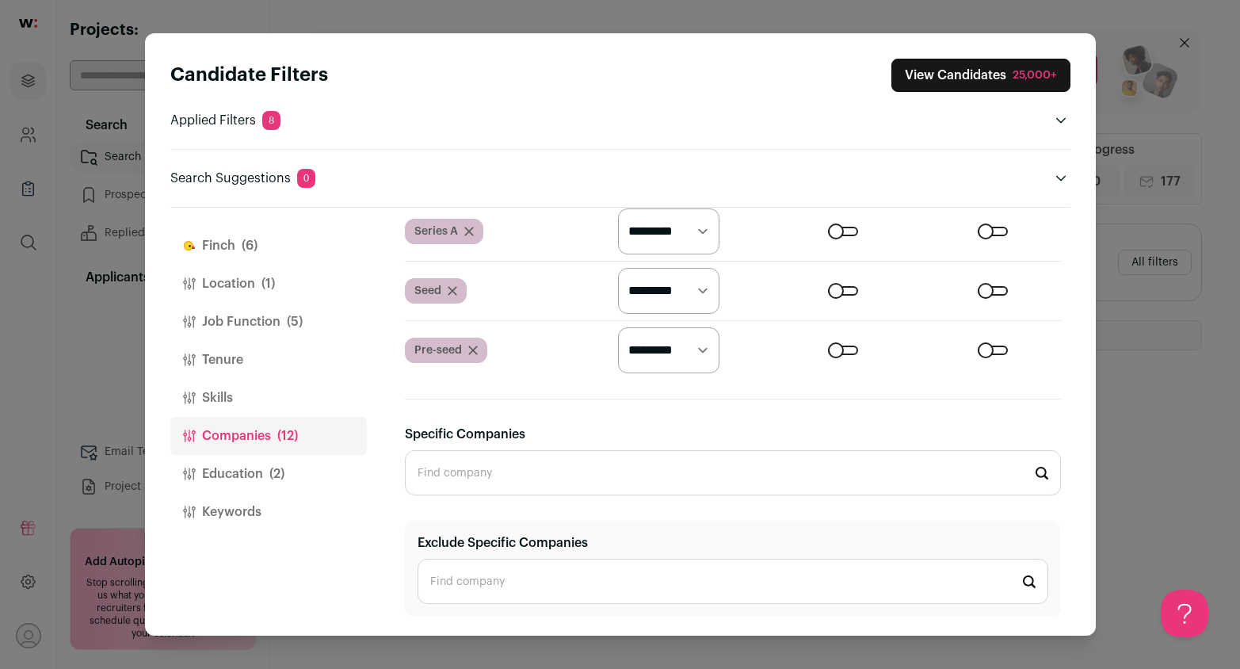
click at [260, 475] on button "Education (2)" at bounding box center [268, 474] width 196 height 38
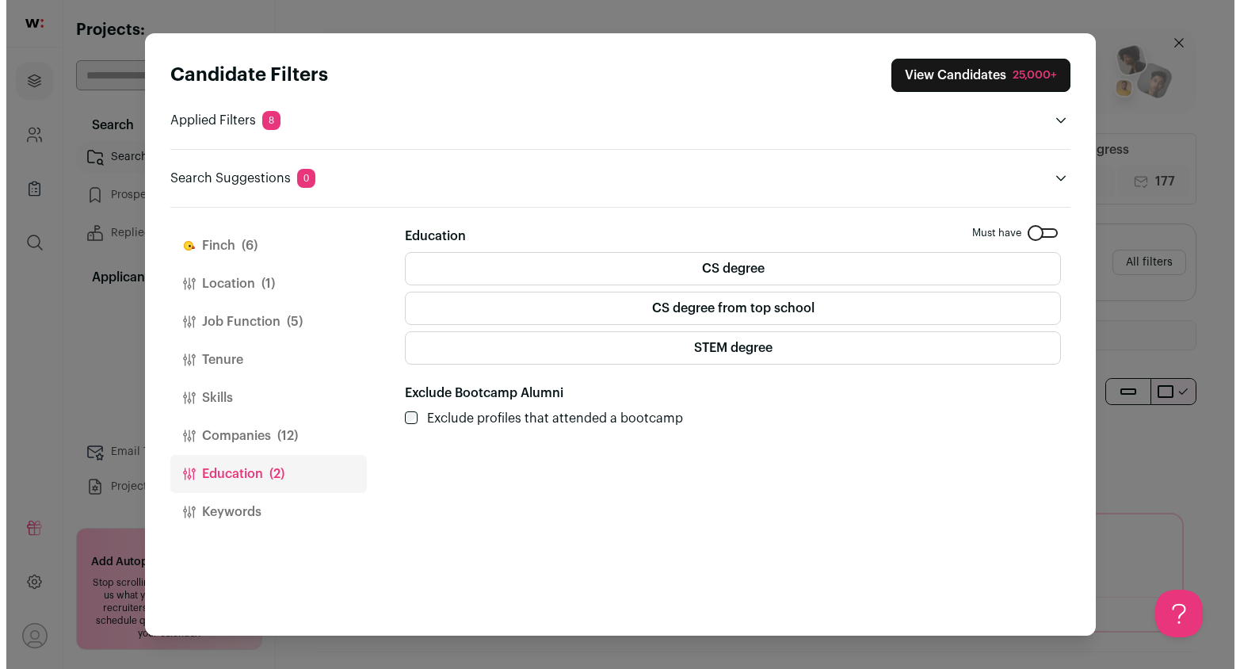
scroll to position [0, 0]
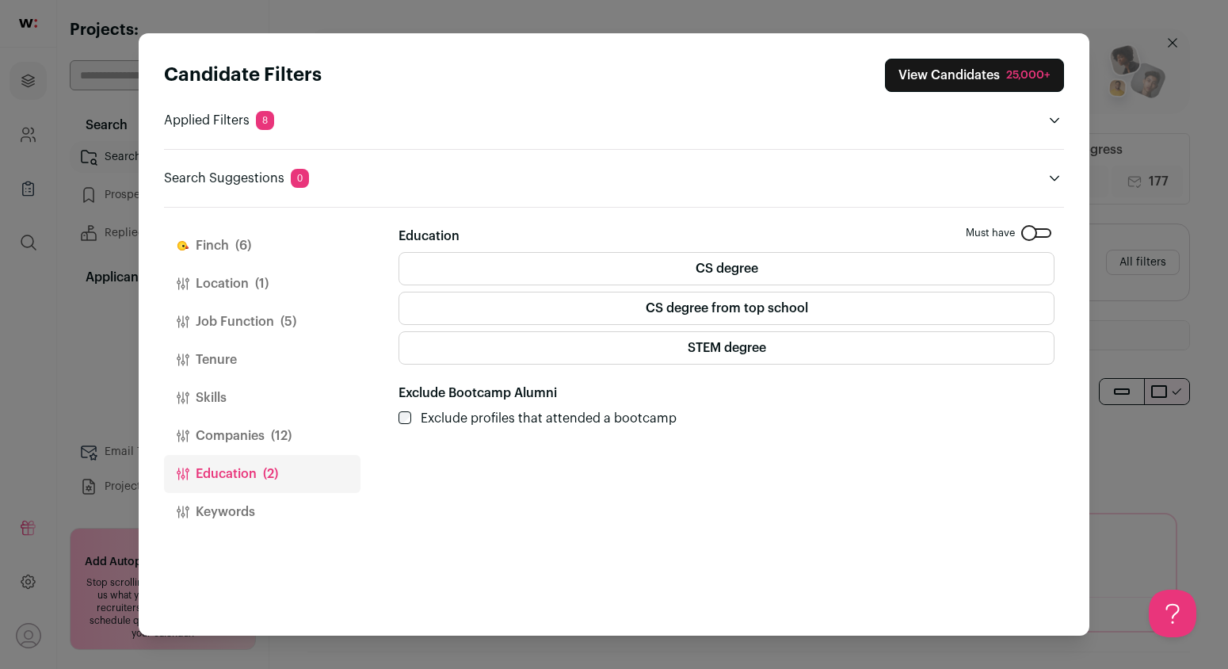
click at [1013, 71] on div "25,000+" at bounding box center [1028, 75] width 44 height 16
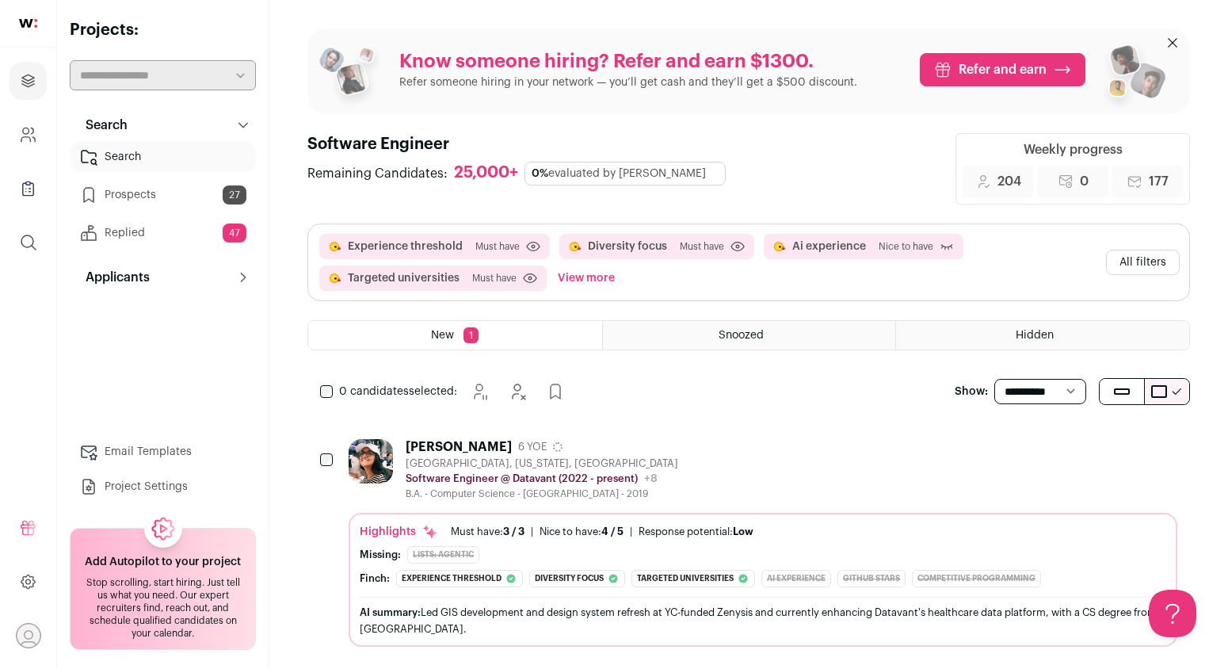
click at [680, 475] on div "[PERSON_NAME] 6 YOE [GEOGRAPHIC_DATA], [US_STATE], [GEOGRAPHIC_DATA] Software E…" at bounding box center [763, 469] width 829 height 61
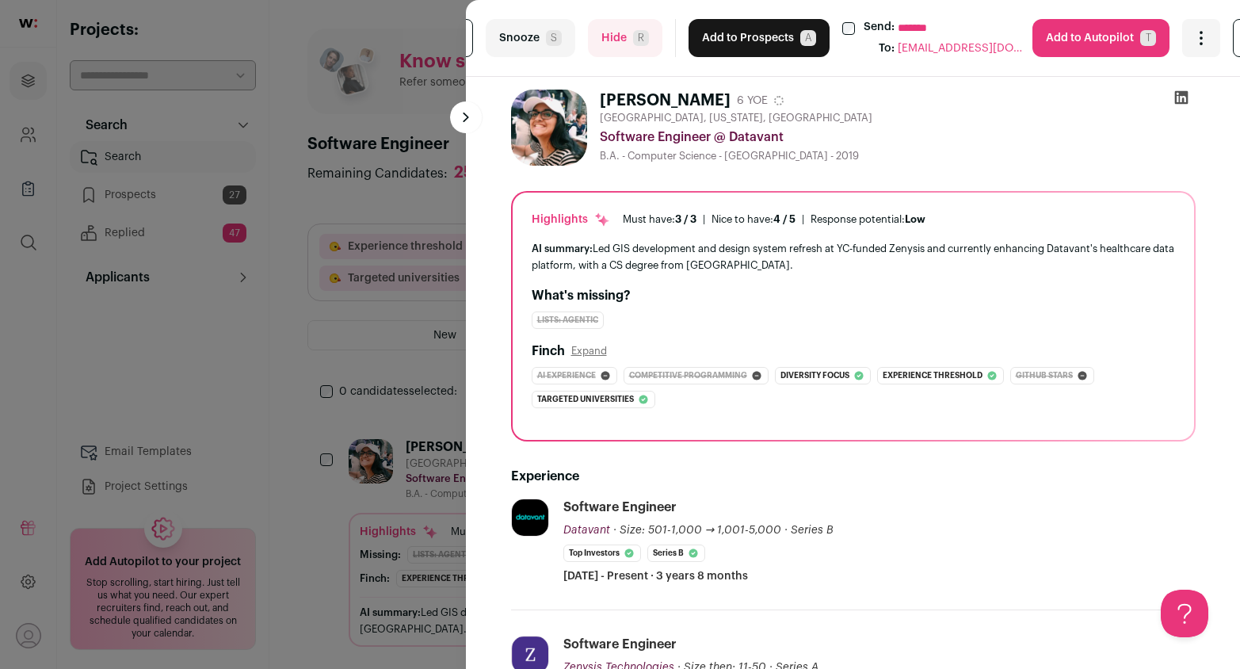
click at [757, 44] on button "Add to Prospects A" at bounding box center [758, 38] width 141 height 38
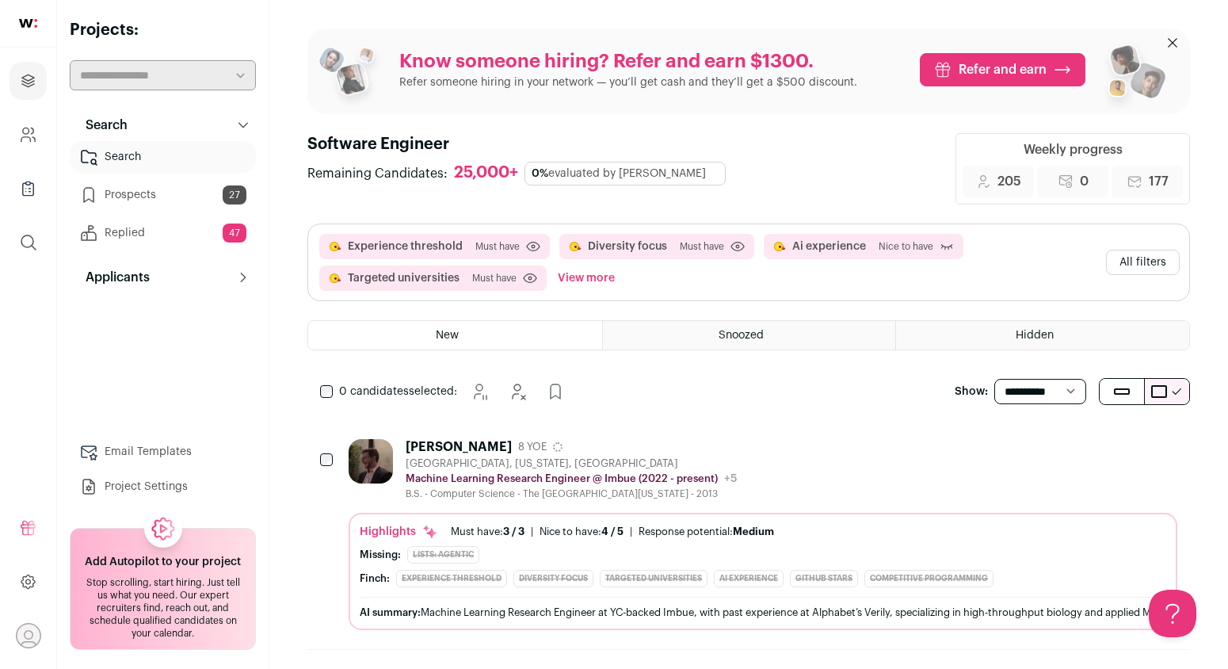
click at [470, 491] on div "B.S. - Computer Science - The [GEOGRAPHIC_DATA][US_STATE] - 2013" at bounding box center [571, 493] width 331 height 13
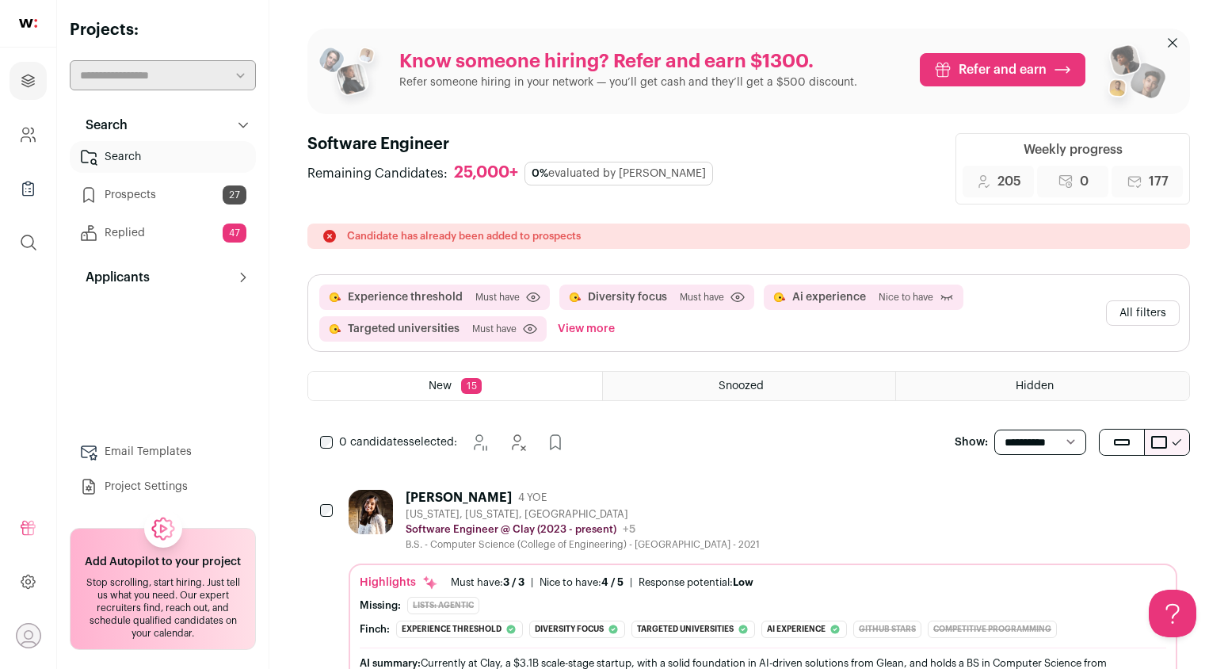
click at [508, 503] on div "[PERSON_NAME]" at bounding box center [459, 498] width 106 height 16
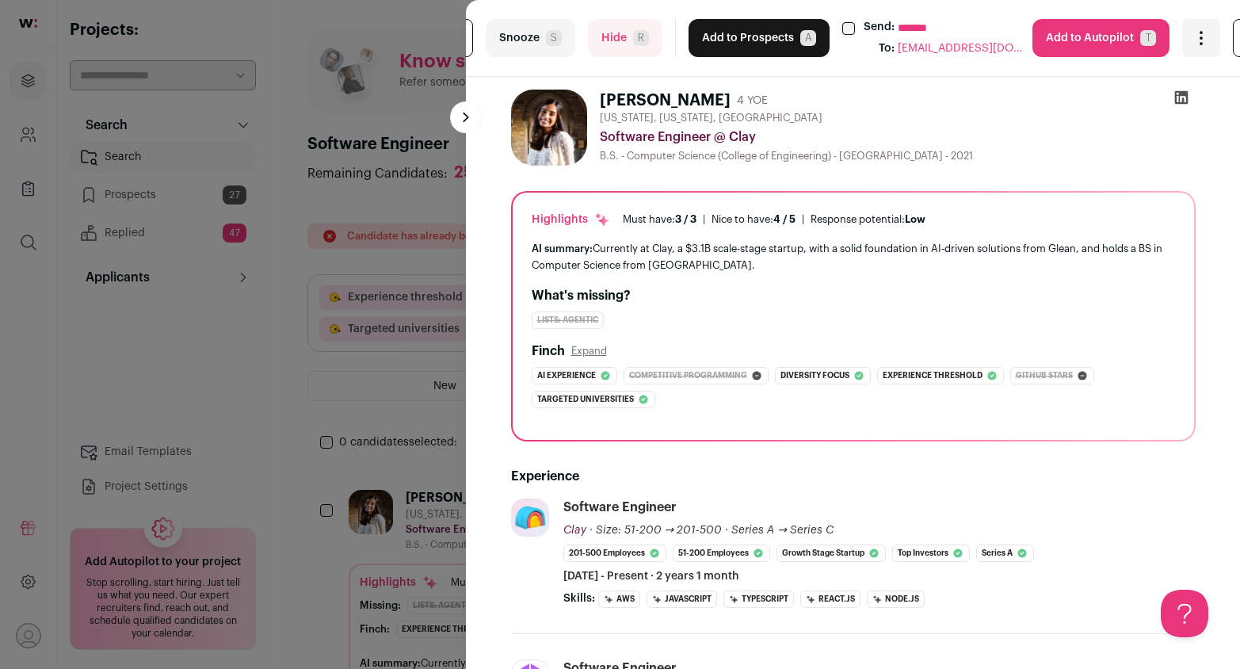
click at [833, 21] on div "**********" at bounding box center [853, 38] width 331 height 38
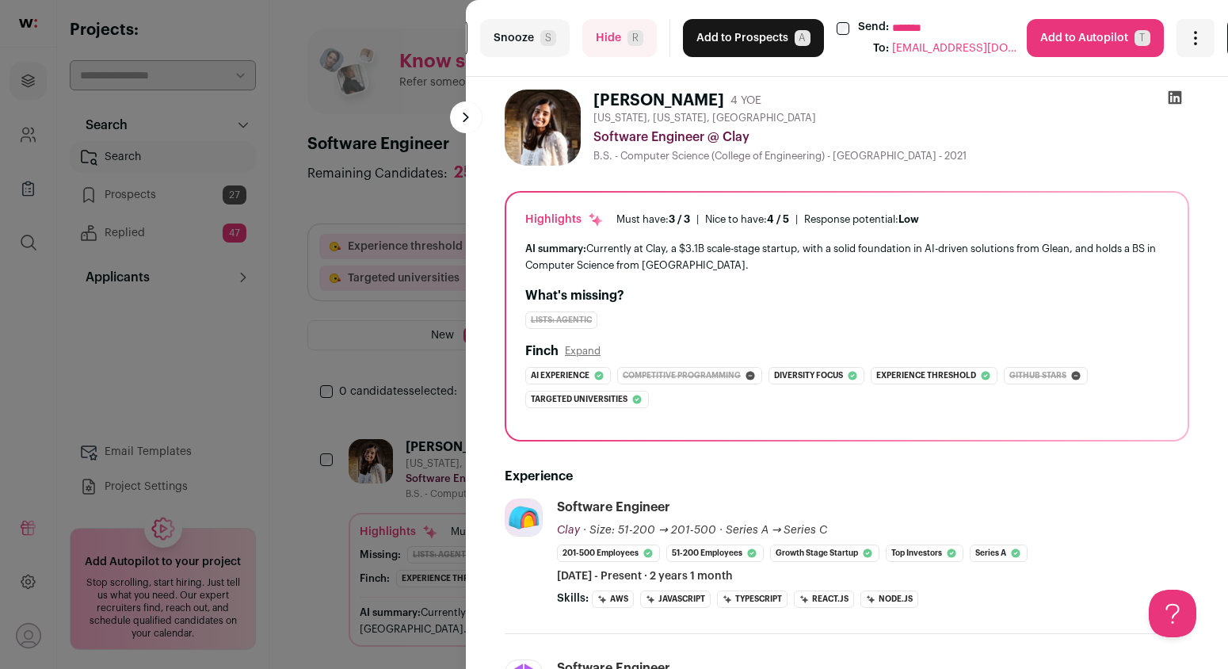
click at [778, 36] on button "Add to Prospects A" at bounding box center [753, 38] width 141 height 38
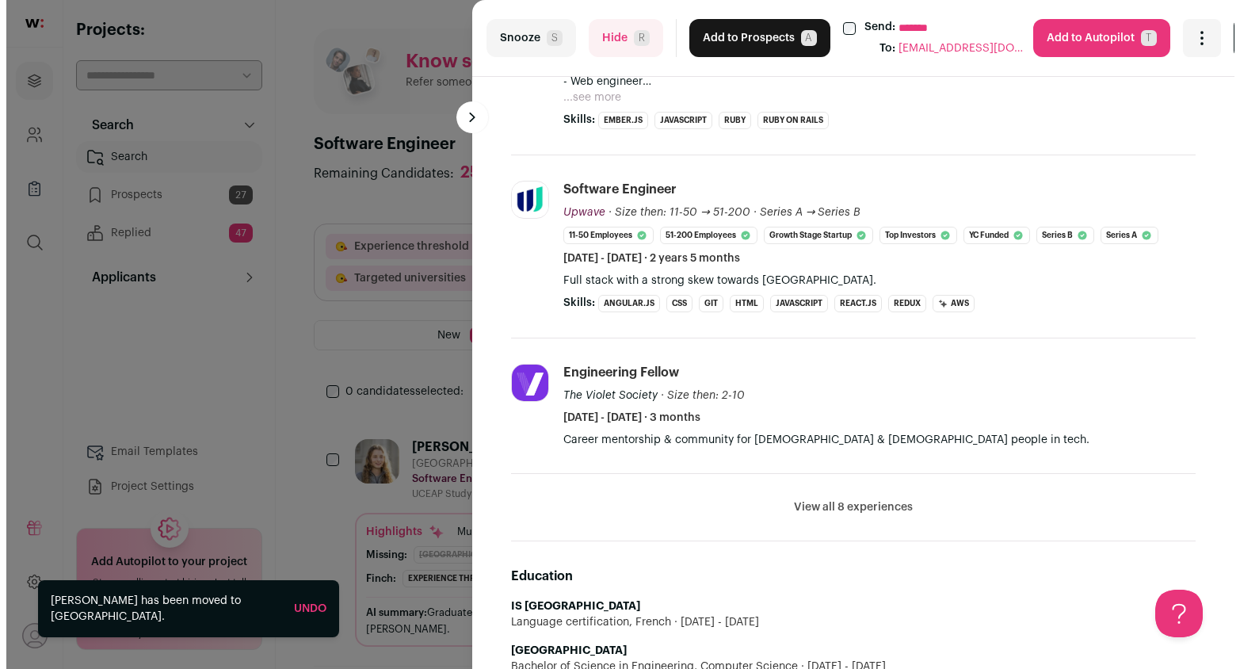
scroll to position [158, 0]
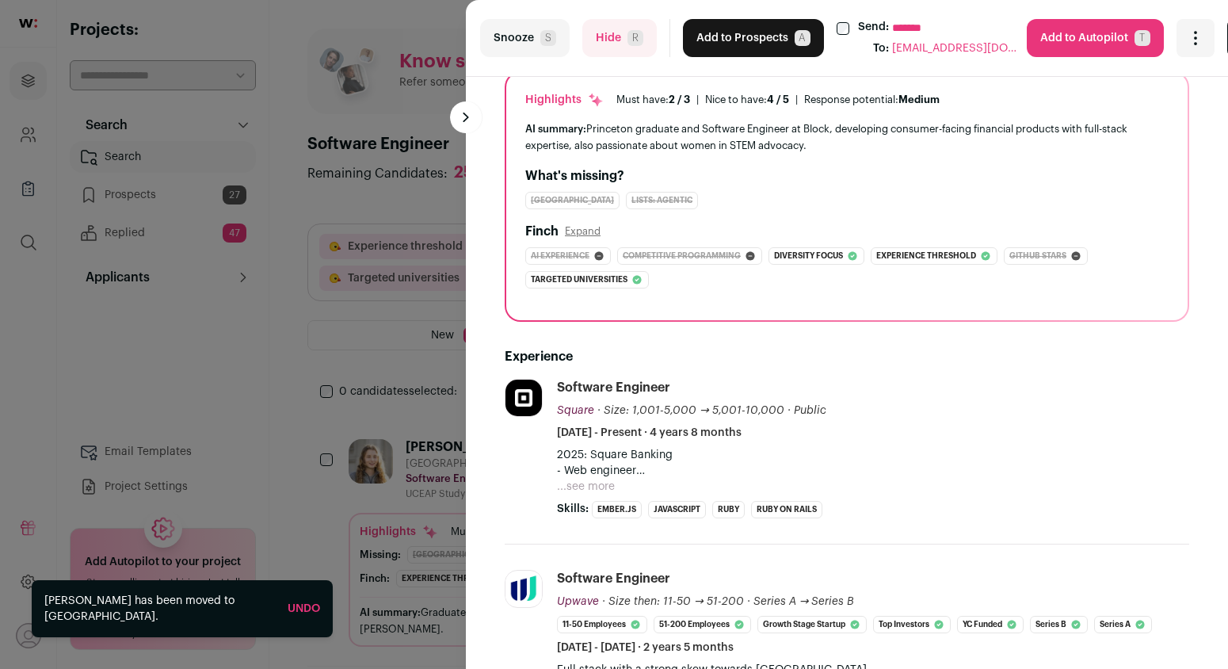
click at [714, 40] on button "Add to Prospects A" at bounding box center [753, 38] width 141 height 38
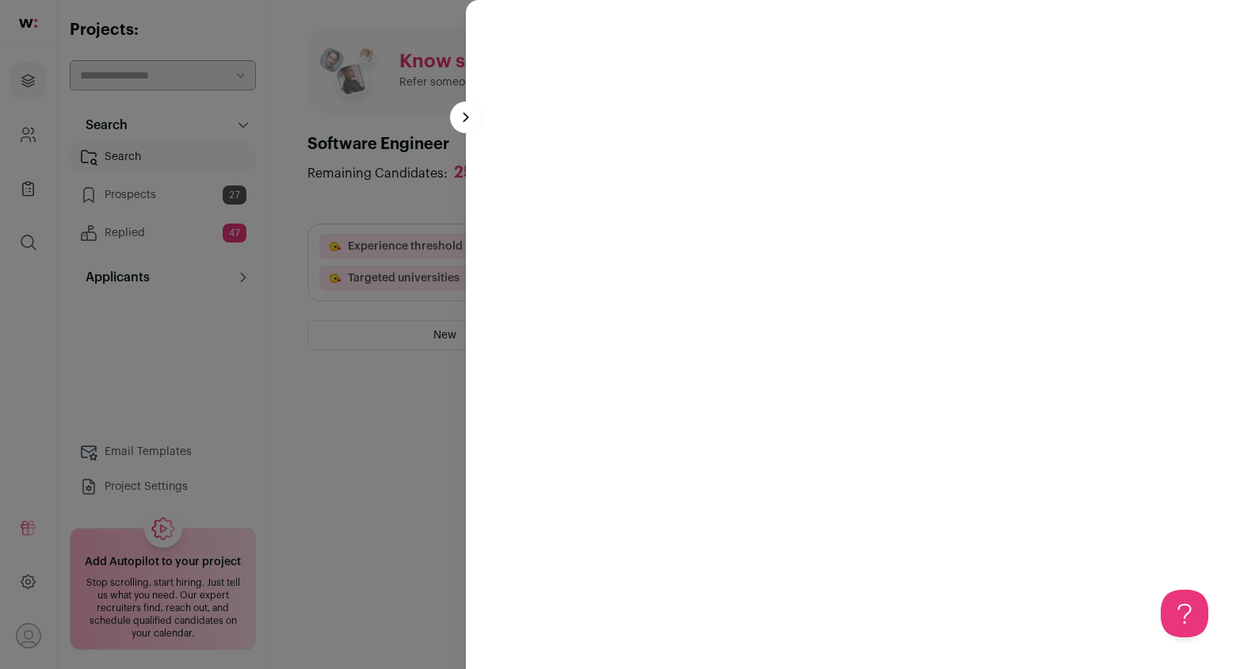
scroll to position [0, 0]
click at [390, 213] on div at bounding box center [620, 334] width 1240 height 669
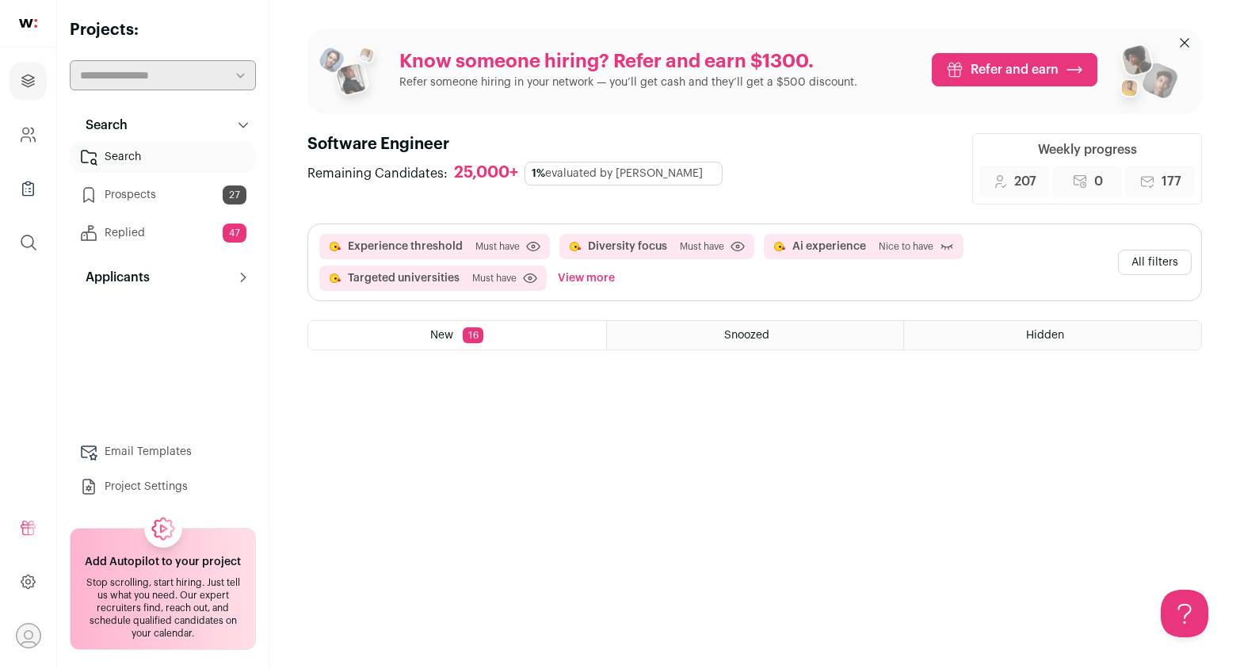
click at [414, 247] on button "Experience threshold" at bounding box center [405, 246] width 115 height 16
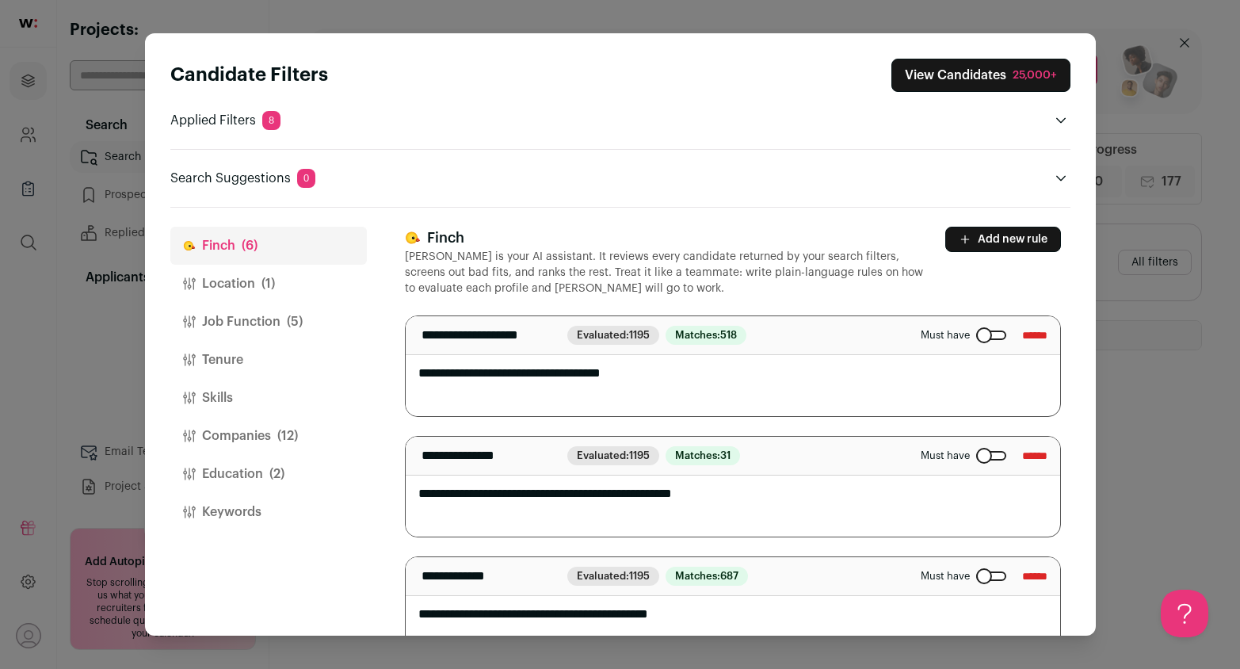
click at [277, 280] on button "Location (1)" at bounding box center [268, 284] width 196 height 38
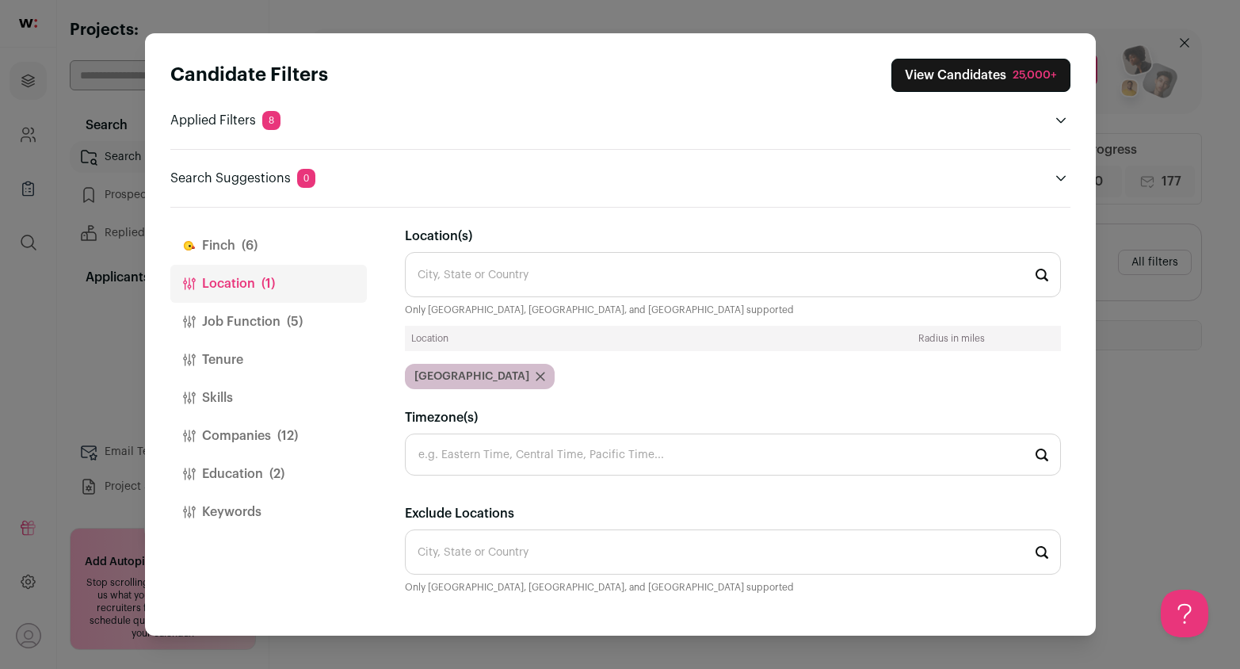
click at [268, 326] on button "Job Function (5)" at bounding box center [268, 322] width 196 height 38
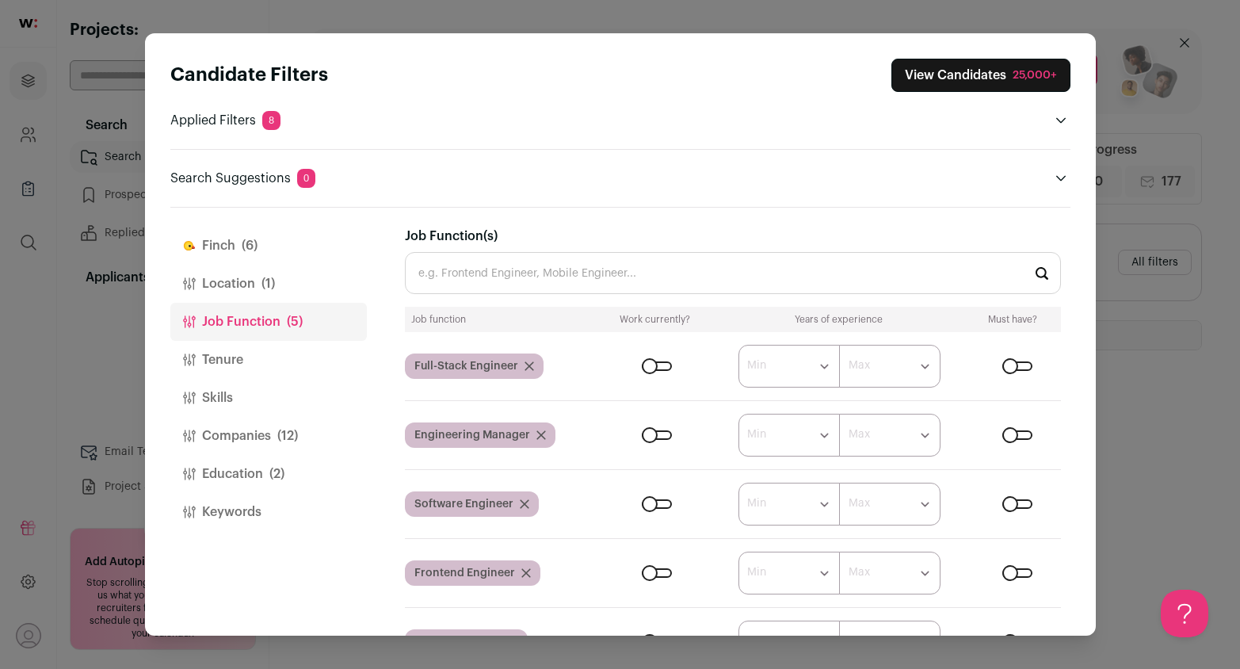
click at [199, 232] on button "Finch (6)" at bounding box center [268, 246] width 196 height 38
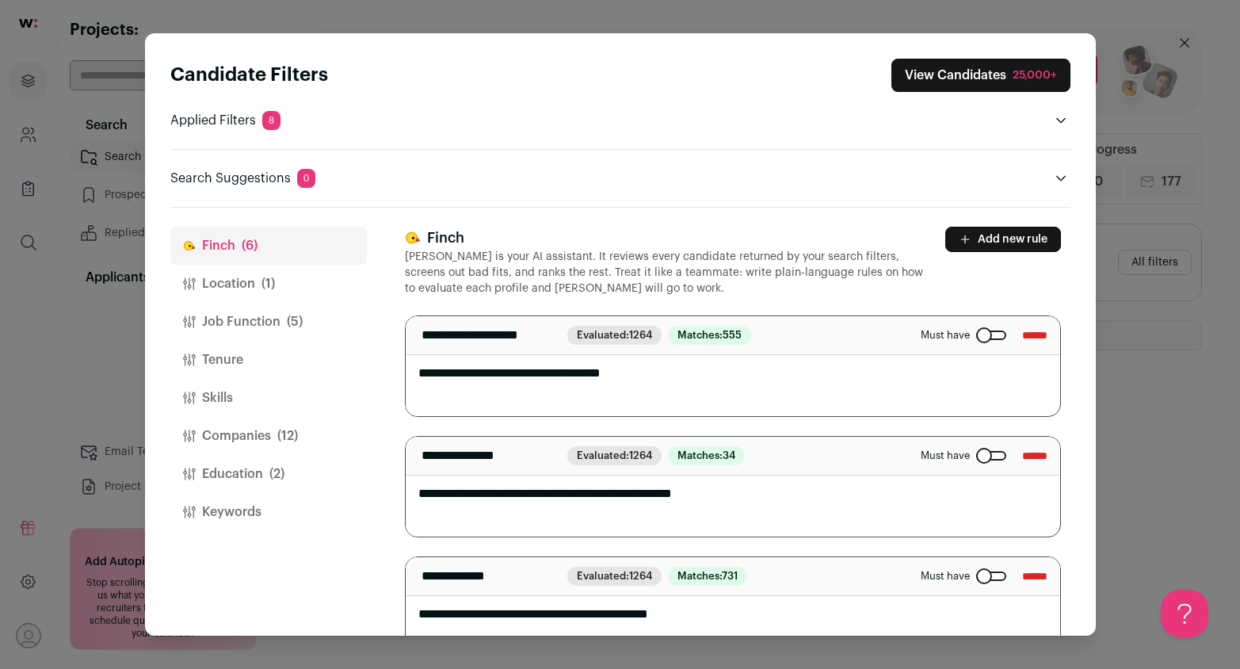
click at [232, 122] on p "Applied Filters 8" at bounding box center [225, 120] width 110 height 19
click at [1067, 123] on button "Open applied filters" at bounding box center [1060, 120] width 19 height 19
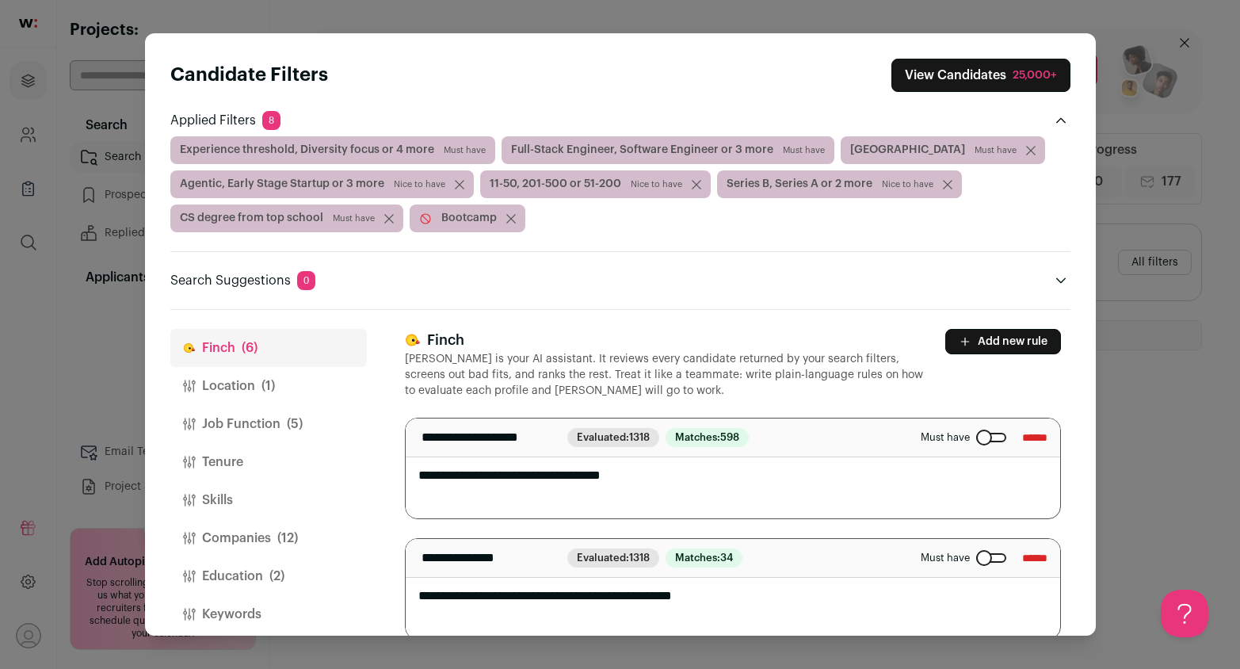
click at [566, 17] on div "Candidate Filters View Candidates 25,000+ Applied Filters 8 Experience threshol…" at bounding box center [620, 334] width 1240 height 669
